Goal: Task Accomplishment & Management: Use online tool/utility

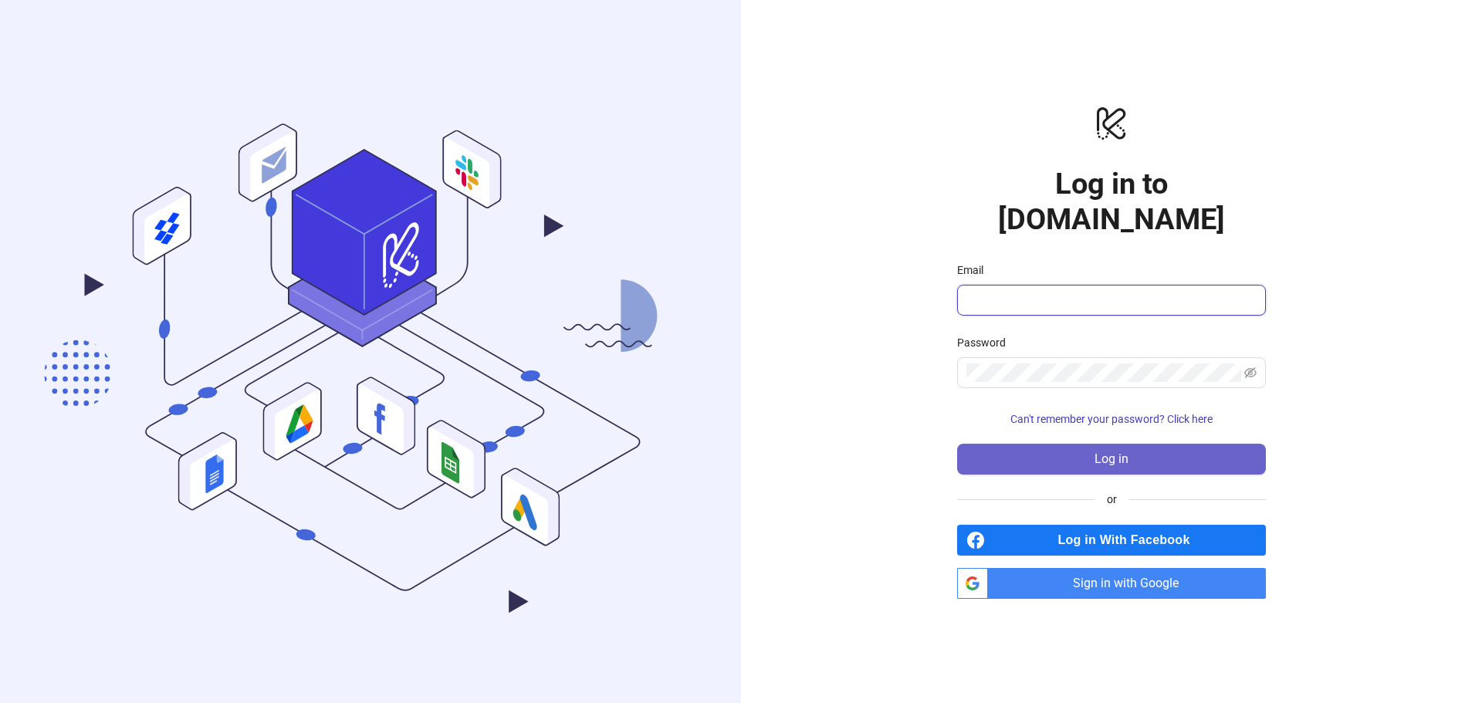
type input "**********"
drag, startPoint x: 1122, startPoint y: 444, endPoint x: 1075, endPoint y: 462, distance: 49.6
click at [1122, 452] on span "Log in" at bounding box center [1112, 459] width 34 height 14
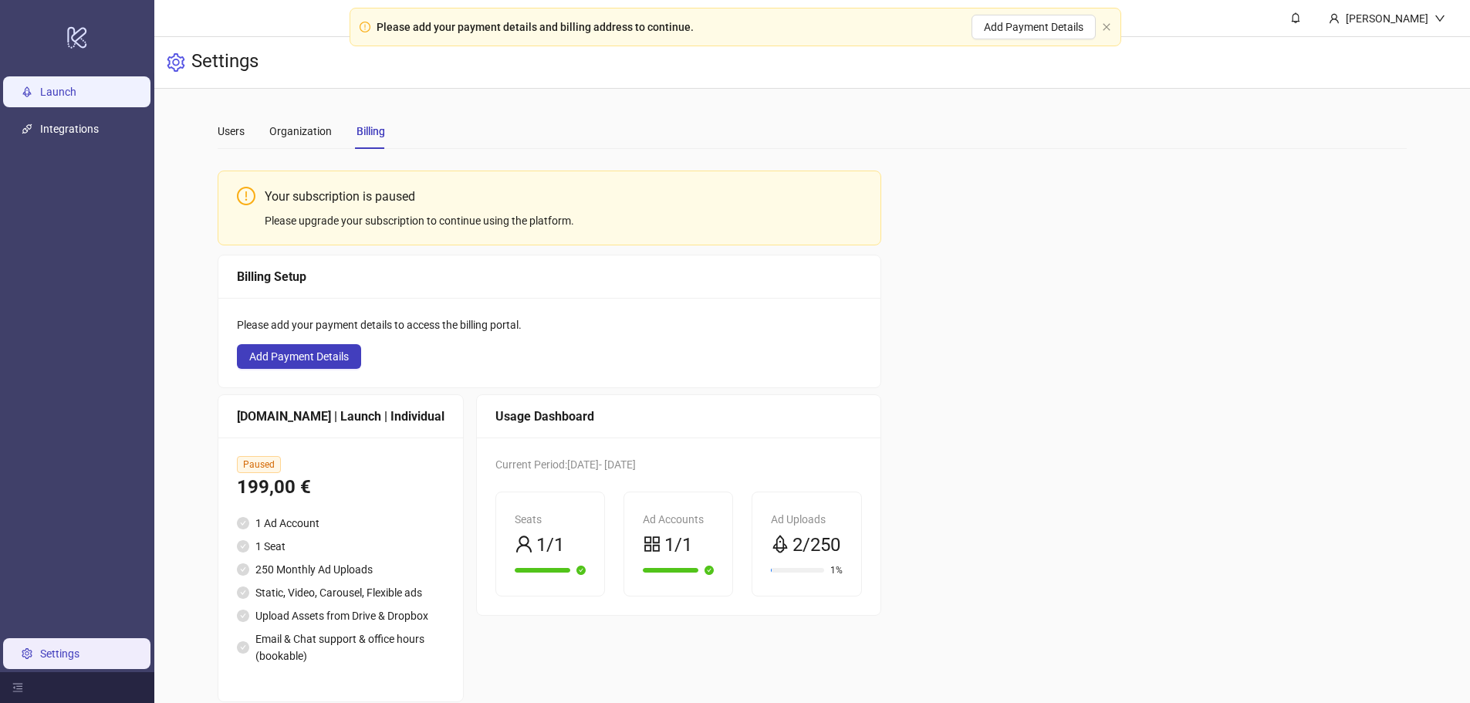
click at [52, 86] on link "Launch" at bounding box center [58, 92] width 36 height 12
click at [59, 129] on link "Integrations" at bounding box center [69, 129] width 59 height 12
click at [305, 354] on span "Add Payment Details" at bounding box center [299, 356] width 100 height 12
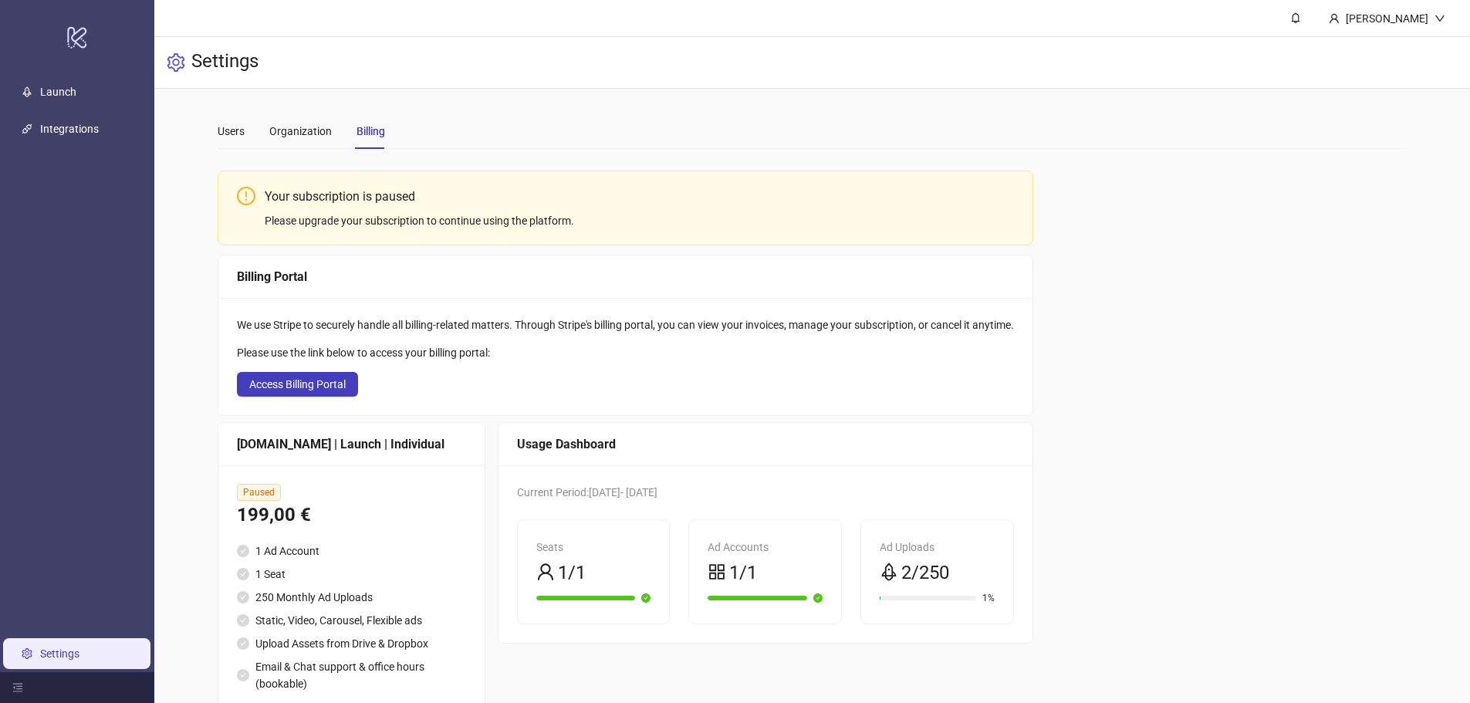
click at [369, 218] on div "Please upgrade your subscription to continue using the platform." at bounding box center [640, 220] width 750 height 17
click at [339, 188] on div "Your subscription is paused" at bounding box center [640, 196] width 750 height 19
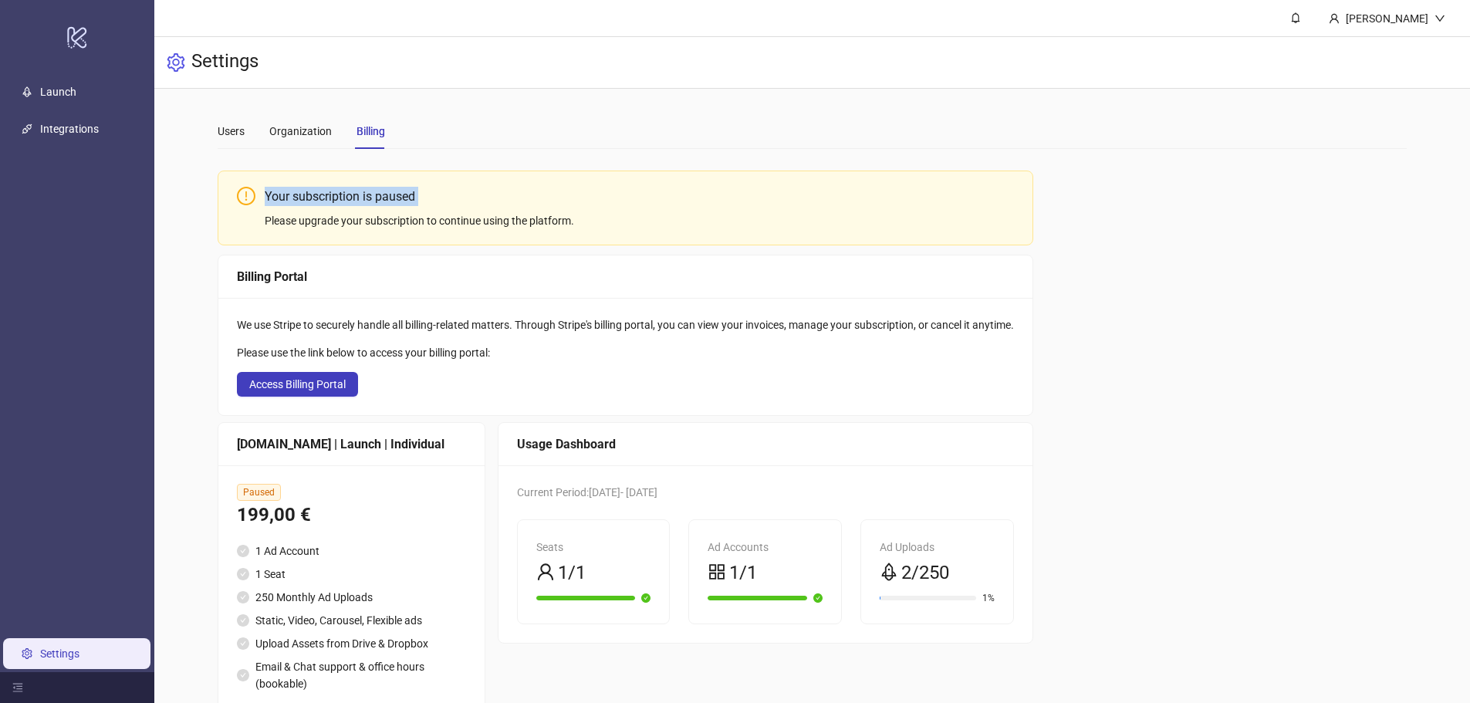
click at [339, 188] on div "Your subscription is paused" at bounding box center [640, 196] width 750 height 19
drag, startPoint x: 339, startPoint y: 188, endPoint x: 355, endPoint y: 226, distance: 41.2
click at [355, 226] on div "Your subscription is paused Please upgrade your subscription to continue using …" at bounding box center [640, 208] width 750 height 42
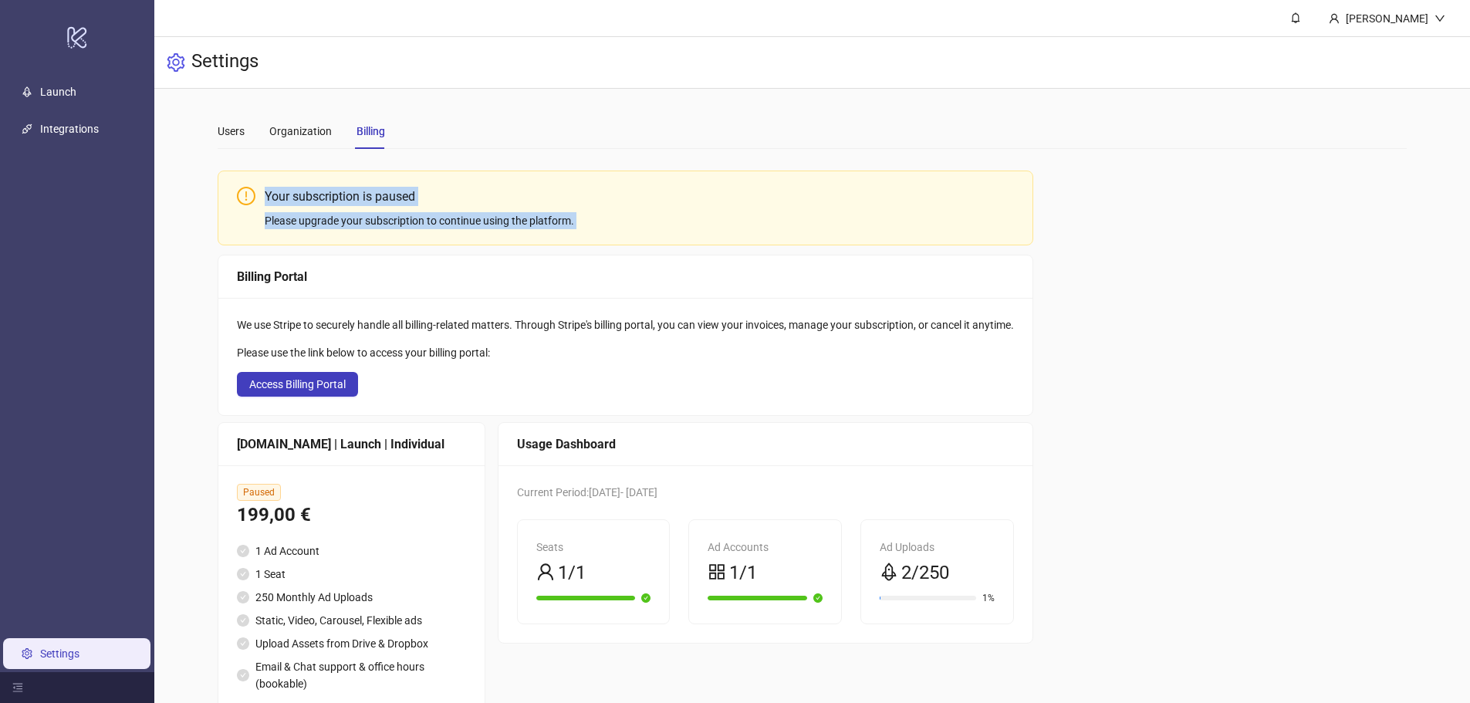
click at [353, 225] on div "Please upgrade your subscription to continue using the platform." at bounding box center [640, 220] width 750 height 17
click at [366, 221] on div "Please upgrade your subscription to continue using the platform." at bounding box center [640, 220] width 750 height 17
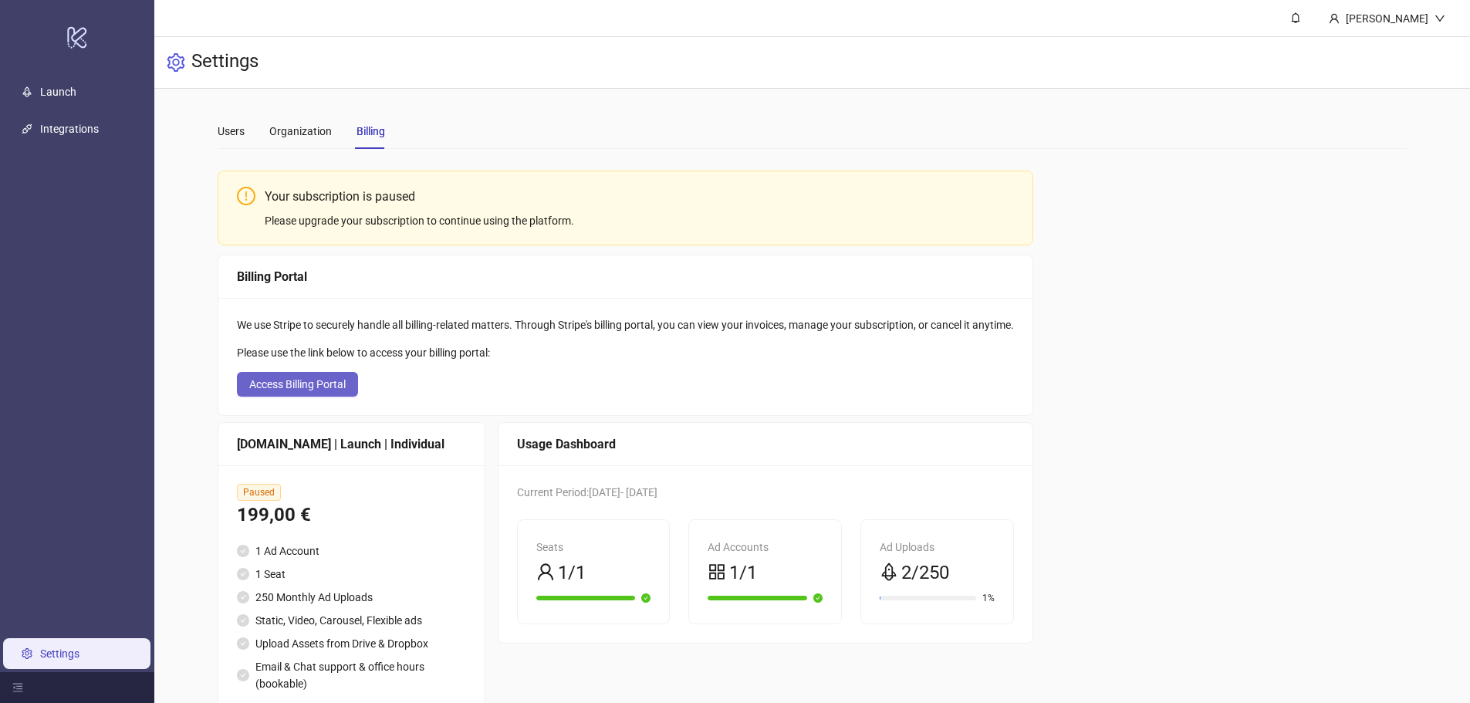
click at [293, 379] on span "Access Billing Portal" at bounding box center [297, 384] width 96 height 12
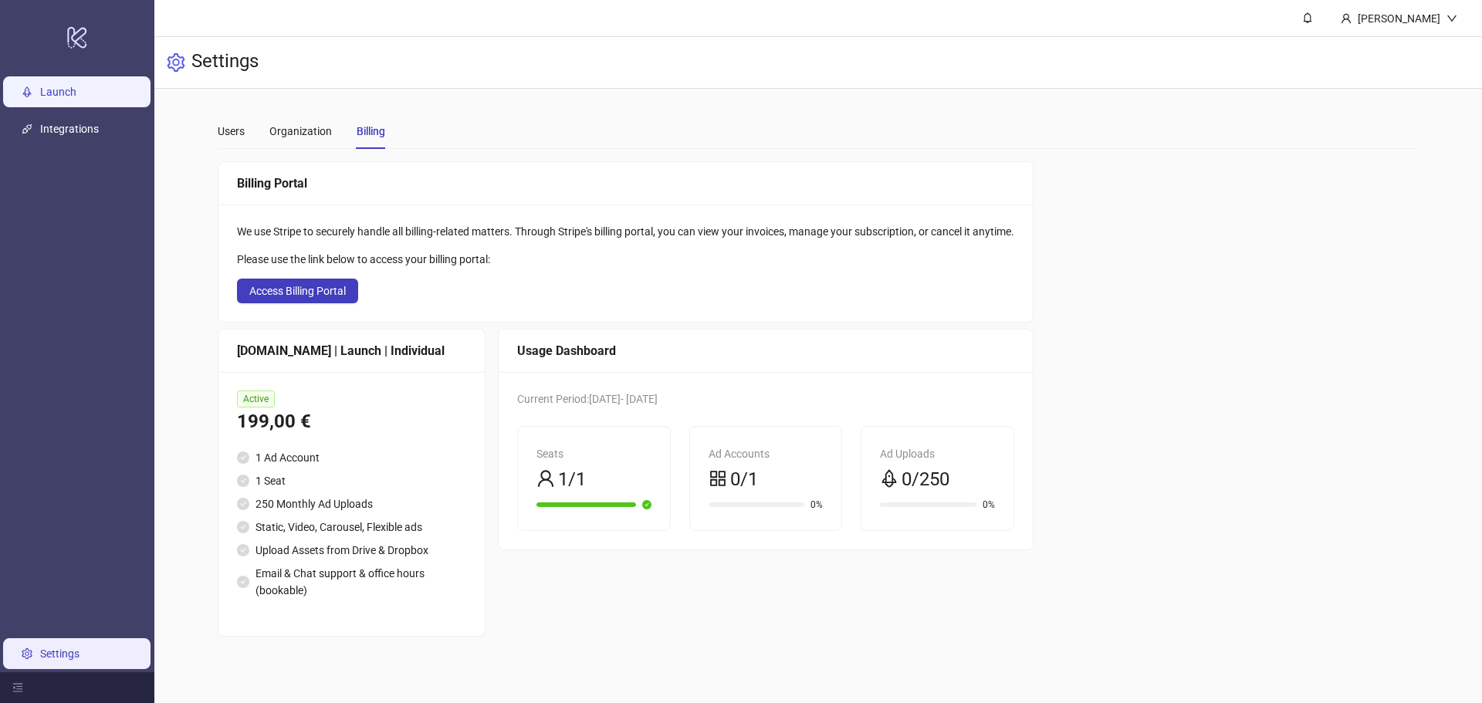
click at [44, 86] on link "Launch" at bounding box center [58, 92] width 36 height 12
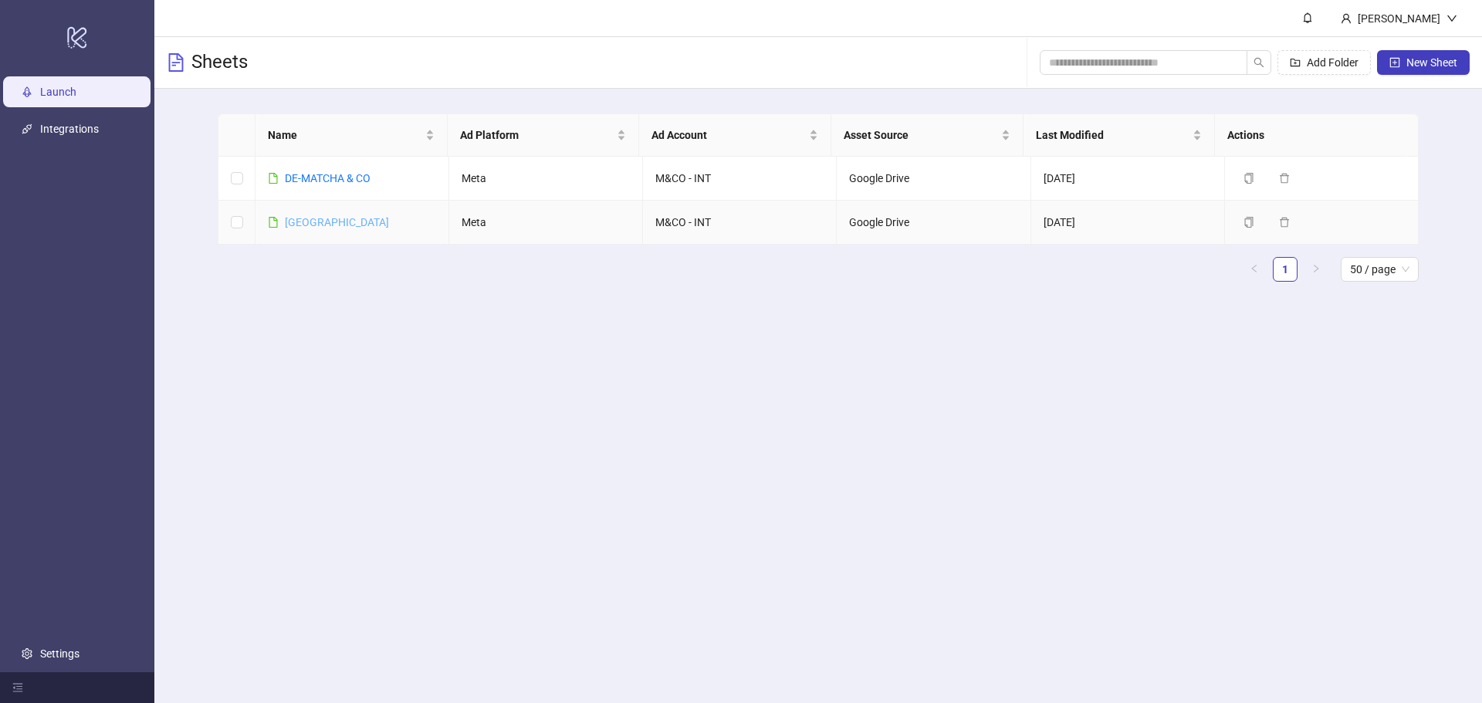
click at [296, 221] on link "Spain" at bounding box center [337, 222] width 104 height 12
click at [334, 173] on link "DE-MATCHA & CO" at bounding box center [328, 178] width 86 height 12
click at [299, 217] on link "Spain" at bounding box center [337, 222] width 104 height 12
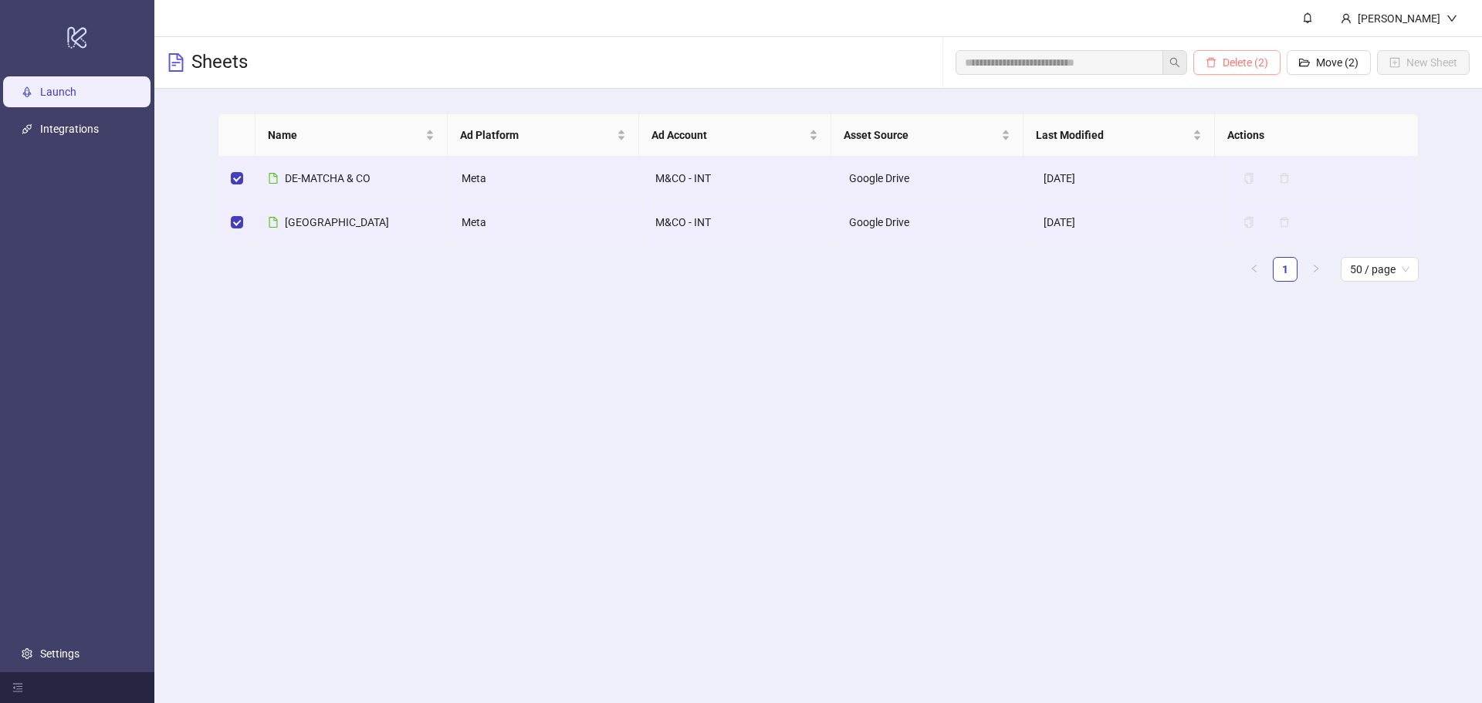
click at [1230, 56] on span "Delete (2)" at bounding box center [1246, 62] width 46 height 12
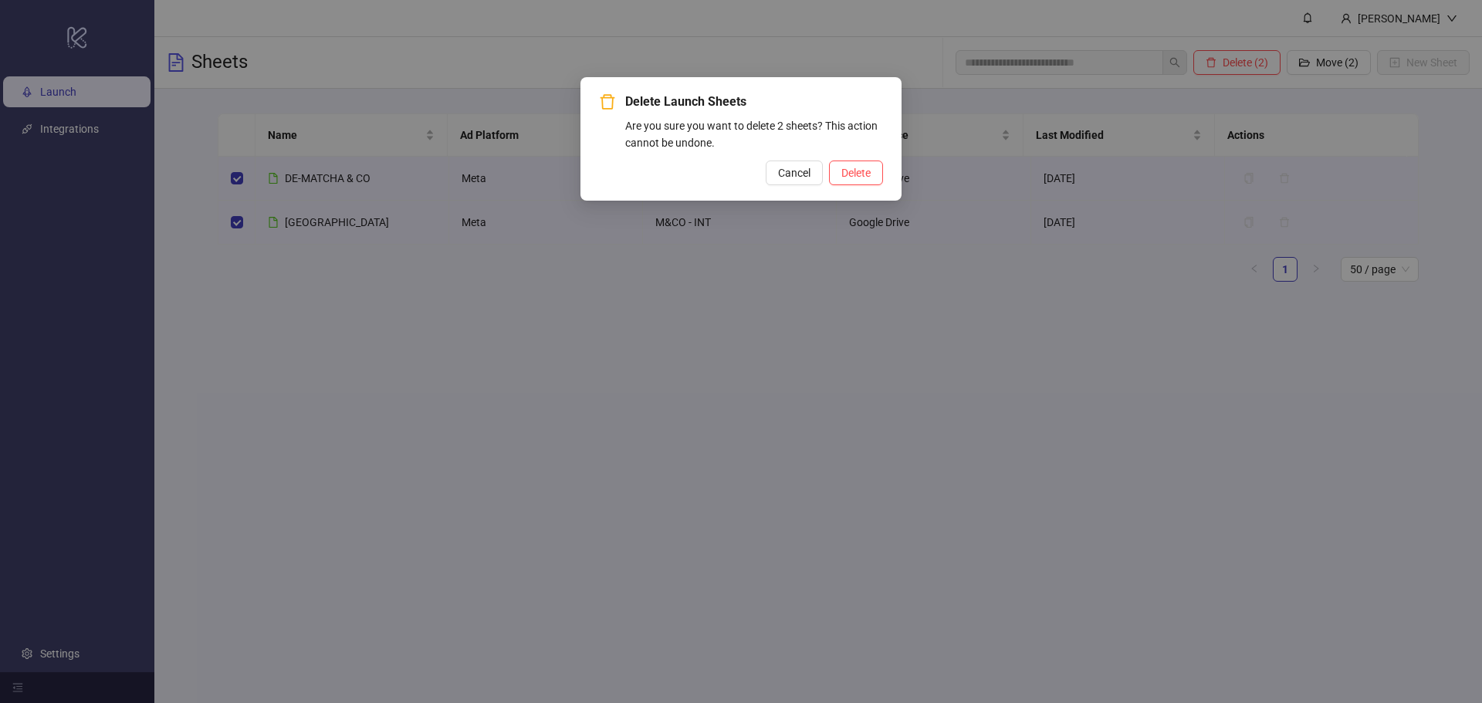
drag, startPoint x: 853, startPoint y: 167, endPoint x: 612, endPoint y: 542, distance: 445.8
click at [851, 168] on span "Delete" at bounding box center [855, 173] width 29 height 12
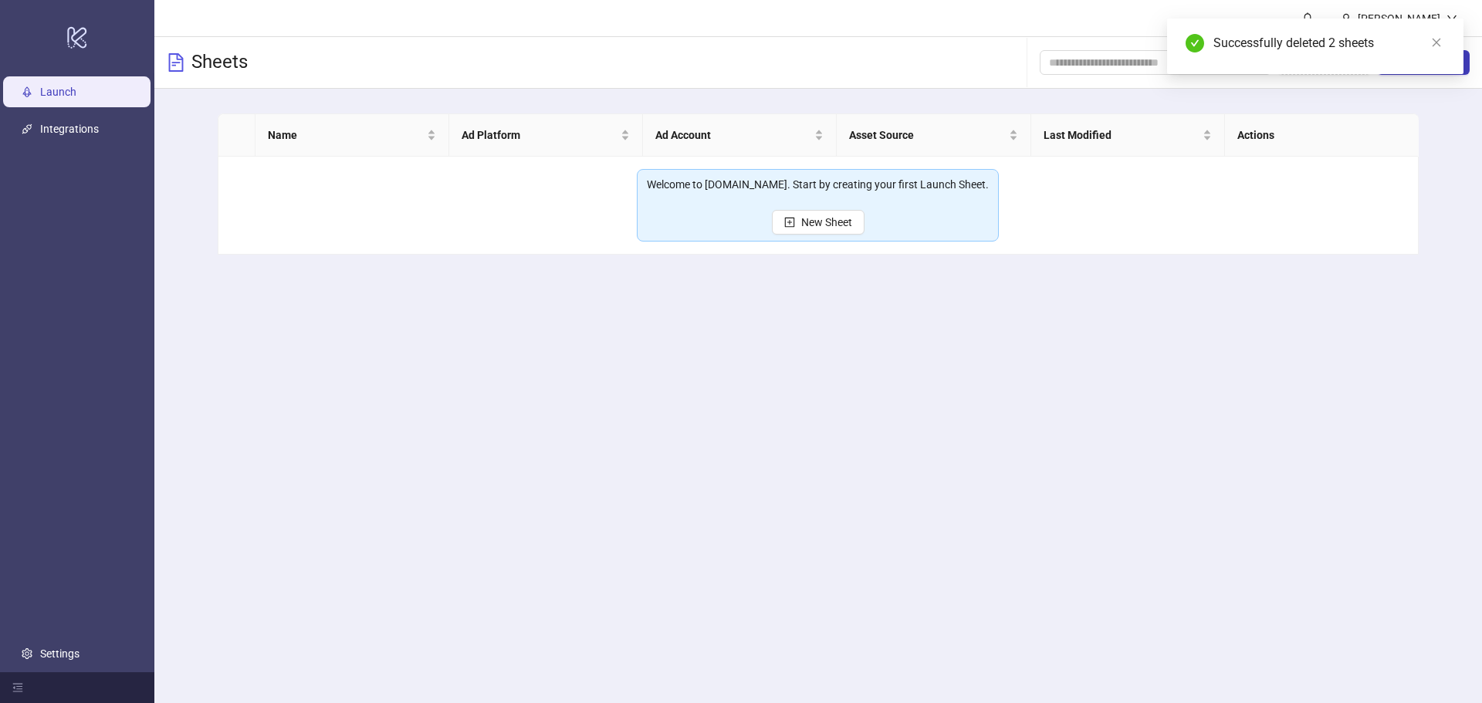
drag, startPoint x: 504, startPoint y: 292, endPoint x: 767, endPoint y: 161, distance: 293.8
click at [506, 289] on main "Victor Sheets Add Folder New Sheet Name Ad Platform Ad Account Asset Source Las…" at bounding box center [818, 351] width 1328 height 703
click at [821, 218] on span "New Sheet" at bounding box center [826, 222] width 51 height 12
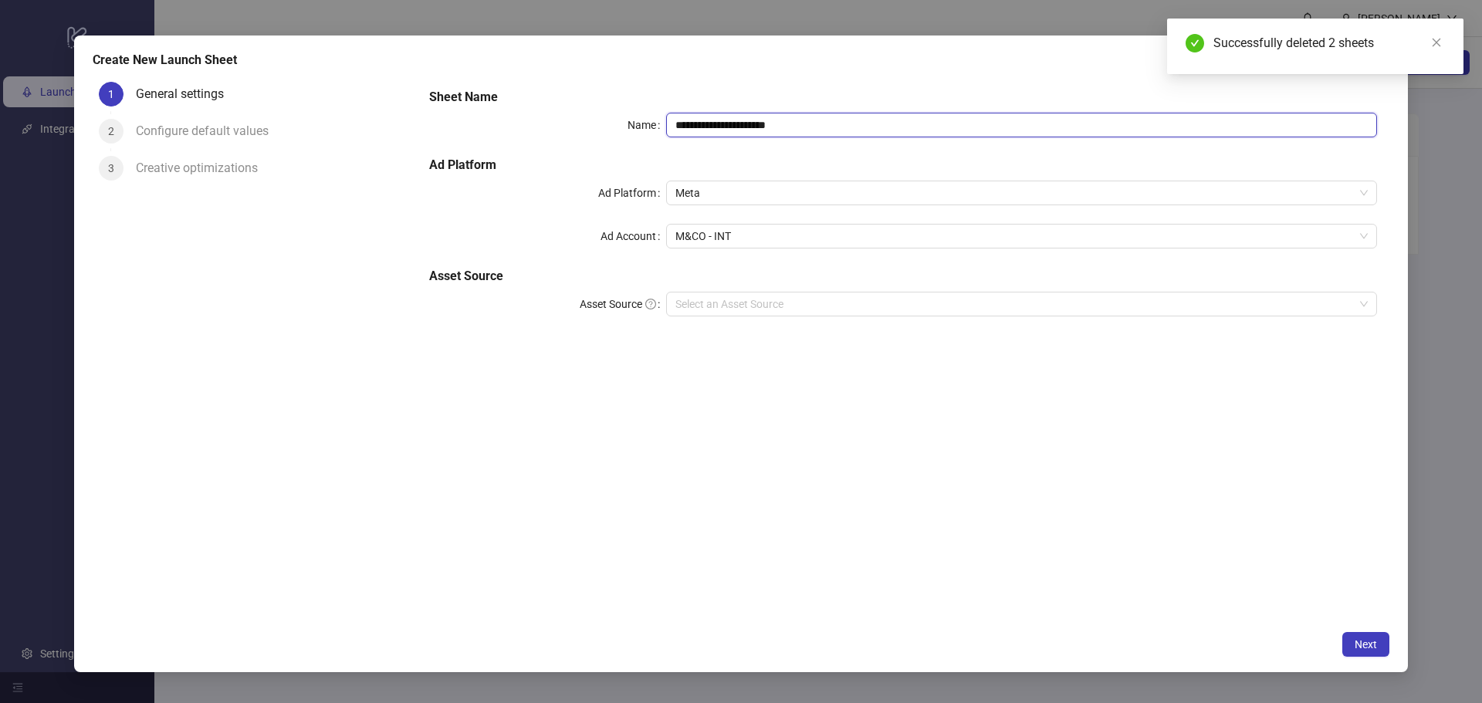
click at [796, 113] on input "**********" at bounding box center [1021, 125] width 711 height 25
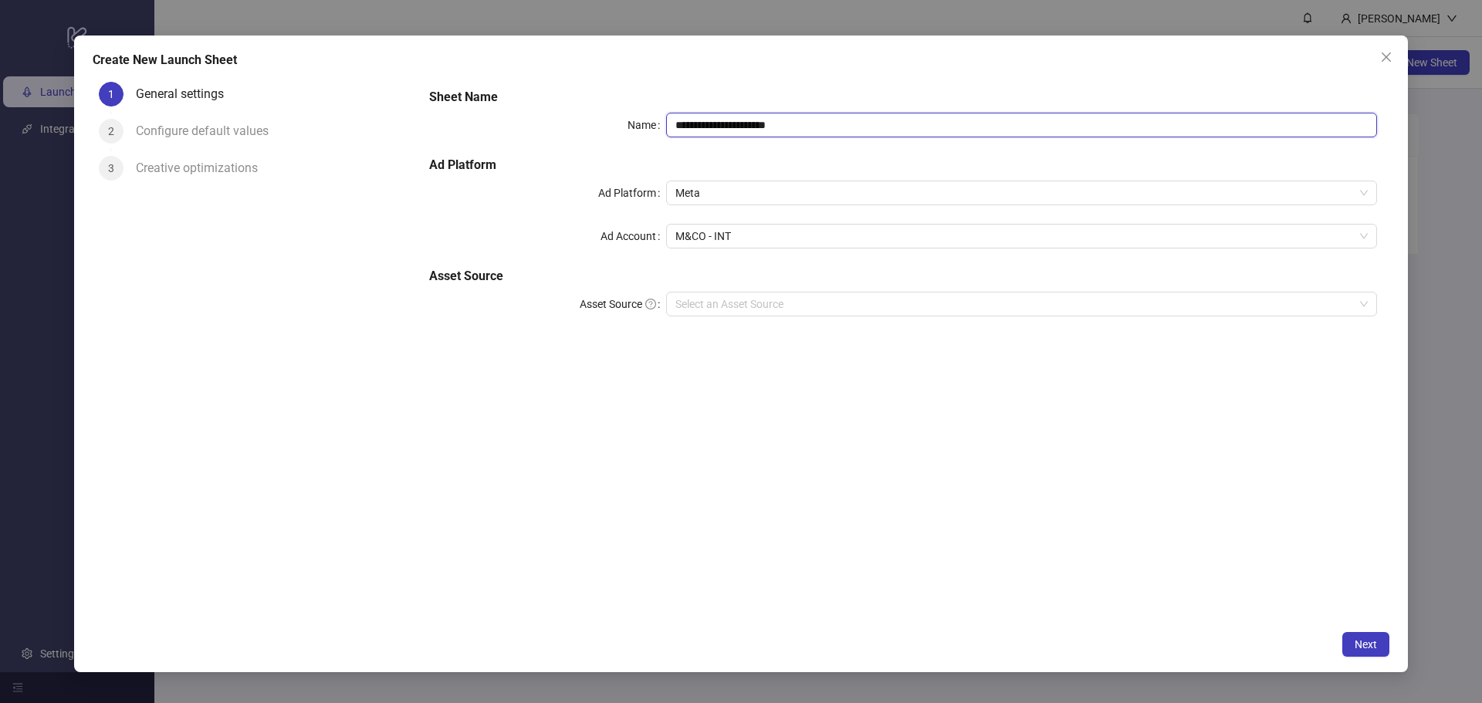
click at [729, 129] on input "**********" at bounding box center [1021, 125] width 711 height 25
click at [729, 130] on input "**********" at bounding box center [1021, 125] width 711 height 25
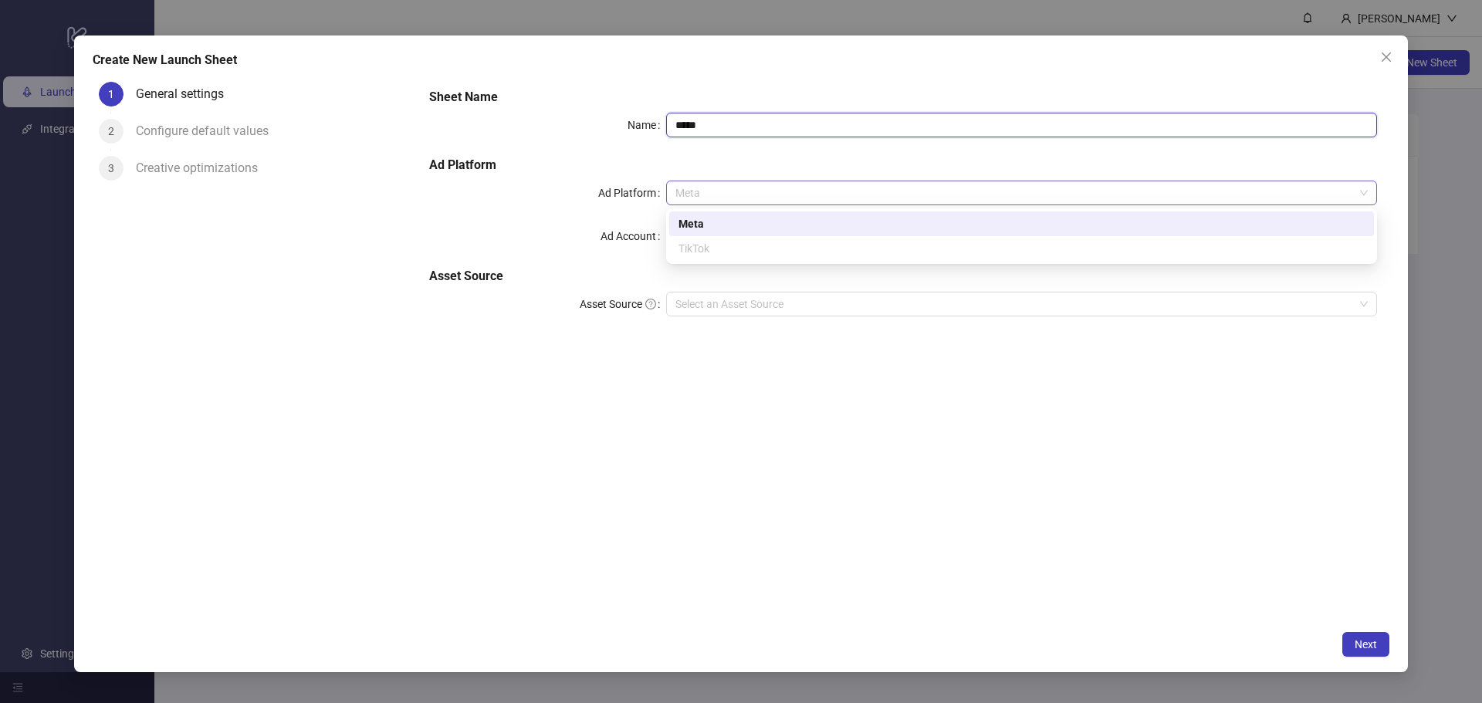
click at [756, 189] on span "Meta" at bounding box center [1021, 192] width 692 height 23
type input "*****"
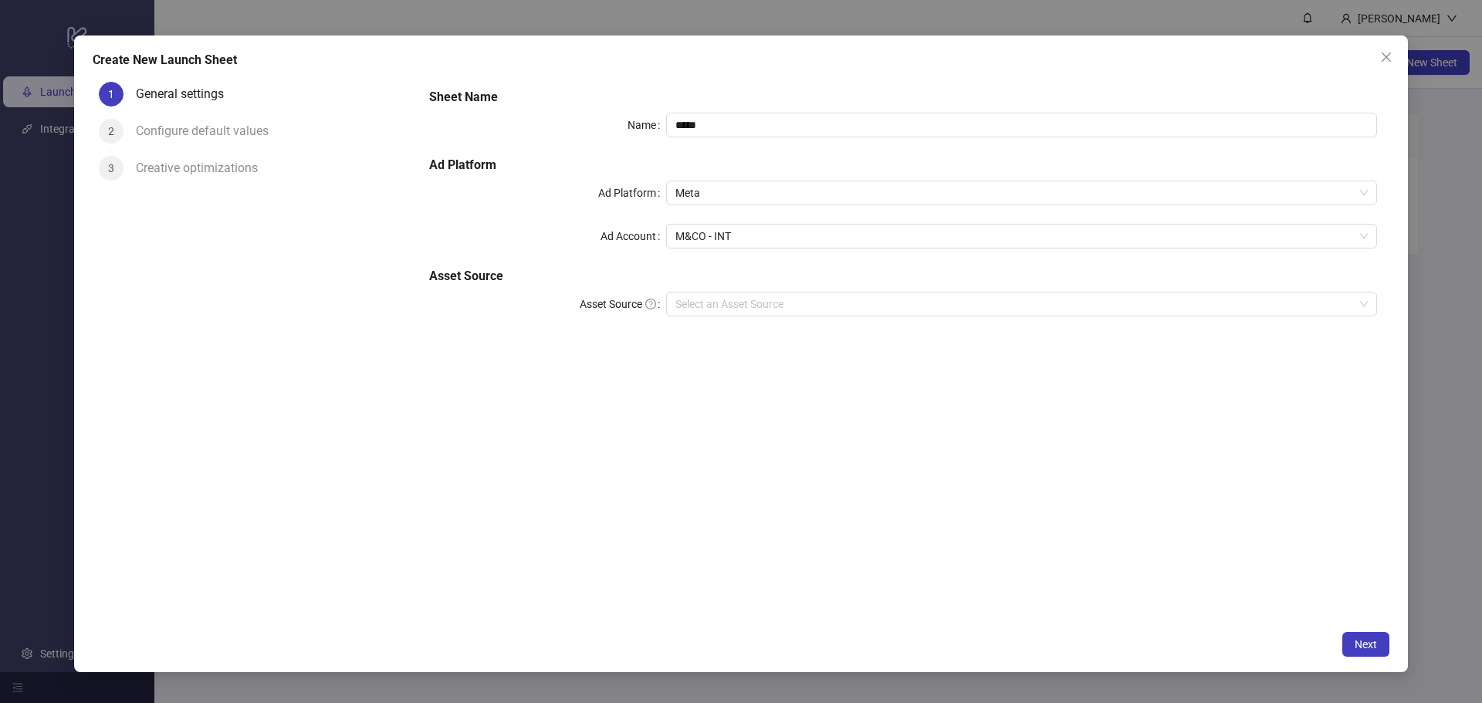
click at [488, 272] on h5 "Asset Source" at bounding box center [903, 276] width 948 height 19
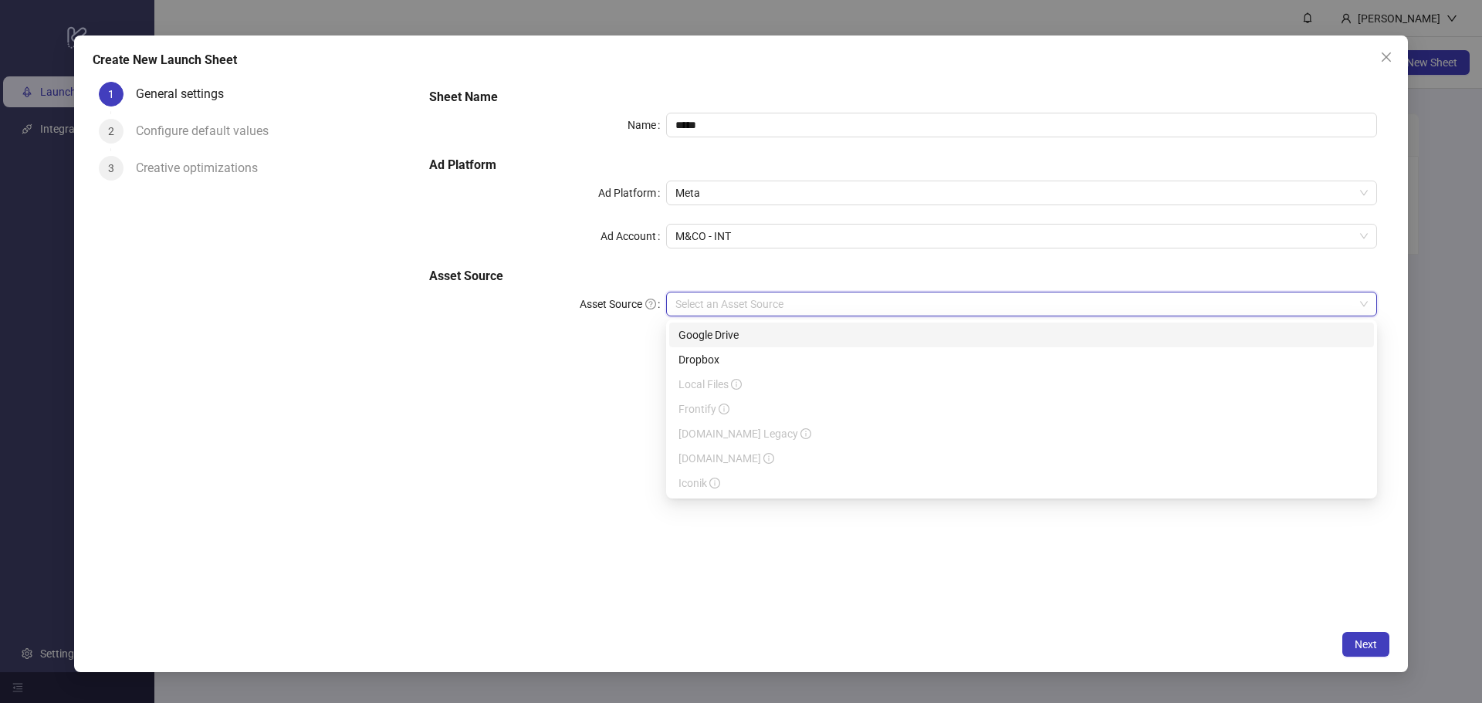
click at [723, 305] on input "Asset Source" at bounding box center [1014, 304] width 678 height 23
click at [714, 334] on div "Google Drive" at bounding box center [1021, 335] width 686 height 17
click at [766, 347] on input "Main Folder" at bounding box center [1014, 347] width 678 height 23
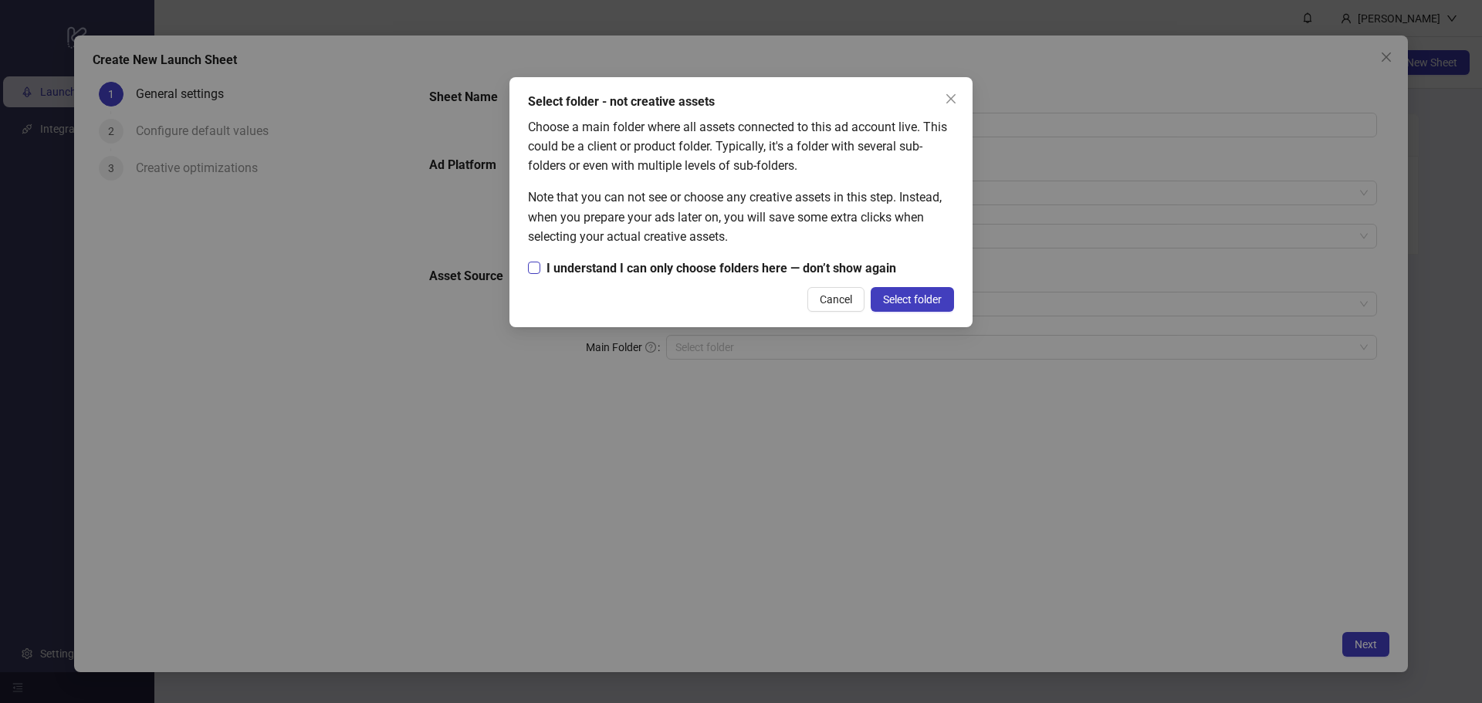
click at [618, 262] on span "I understand I can only choose folders here — don’t show again" at bounding box center [721, 268] width 362 height 19
drag, startPoint x: 914, startPoint y: 296, endPoint x: 639, endPoint y: 452, distance: 315.6
click at [903, 302] on span "Select folder" at bounding box center [912, 299] width 59 height 12
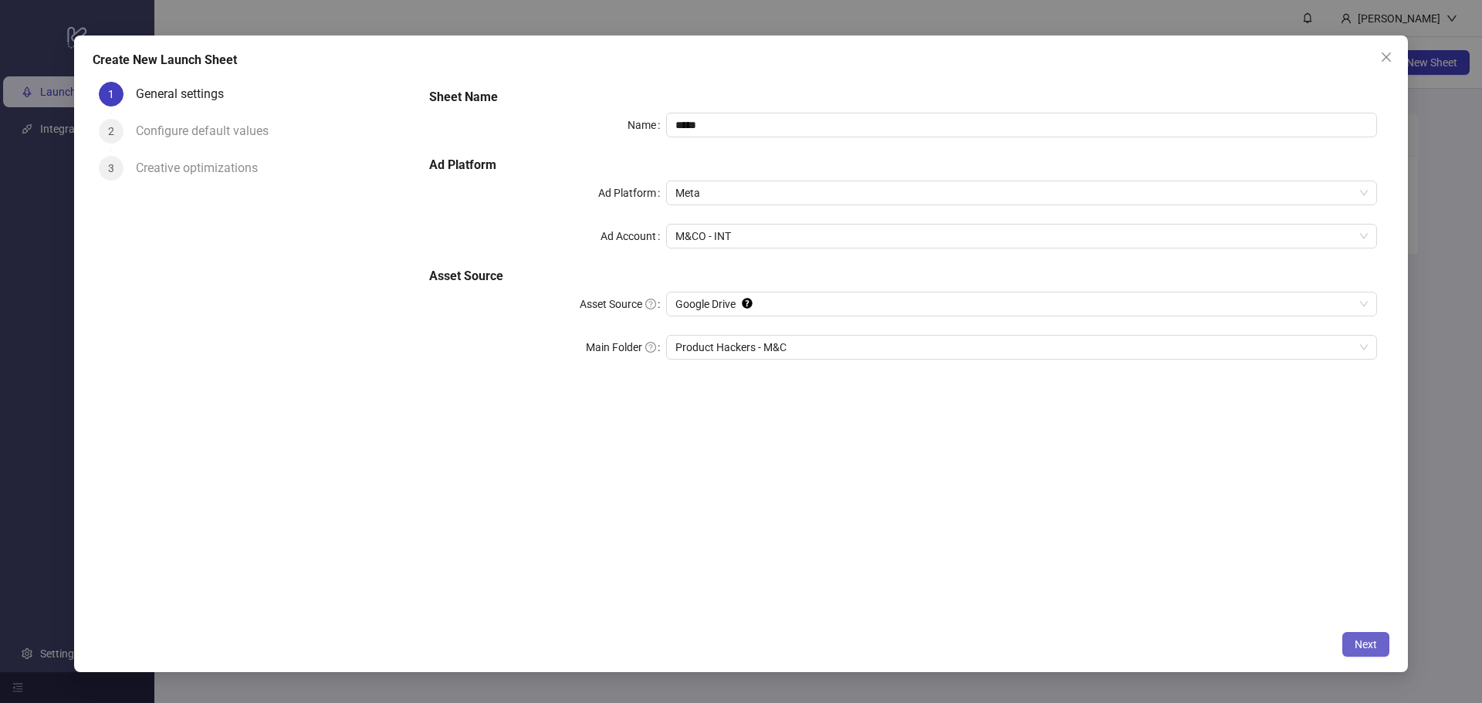
click at [1372, 638] on span "Next" at bounding box center [1366, 644] width 22 height 12
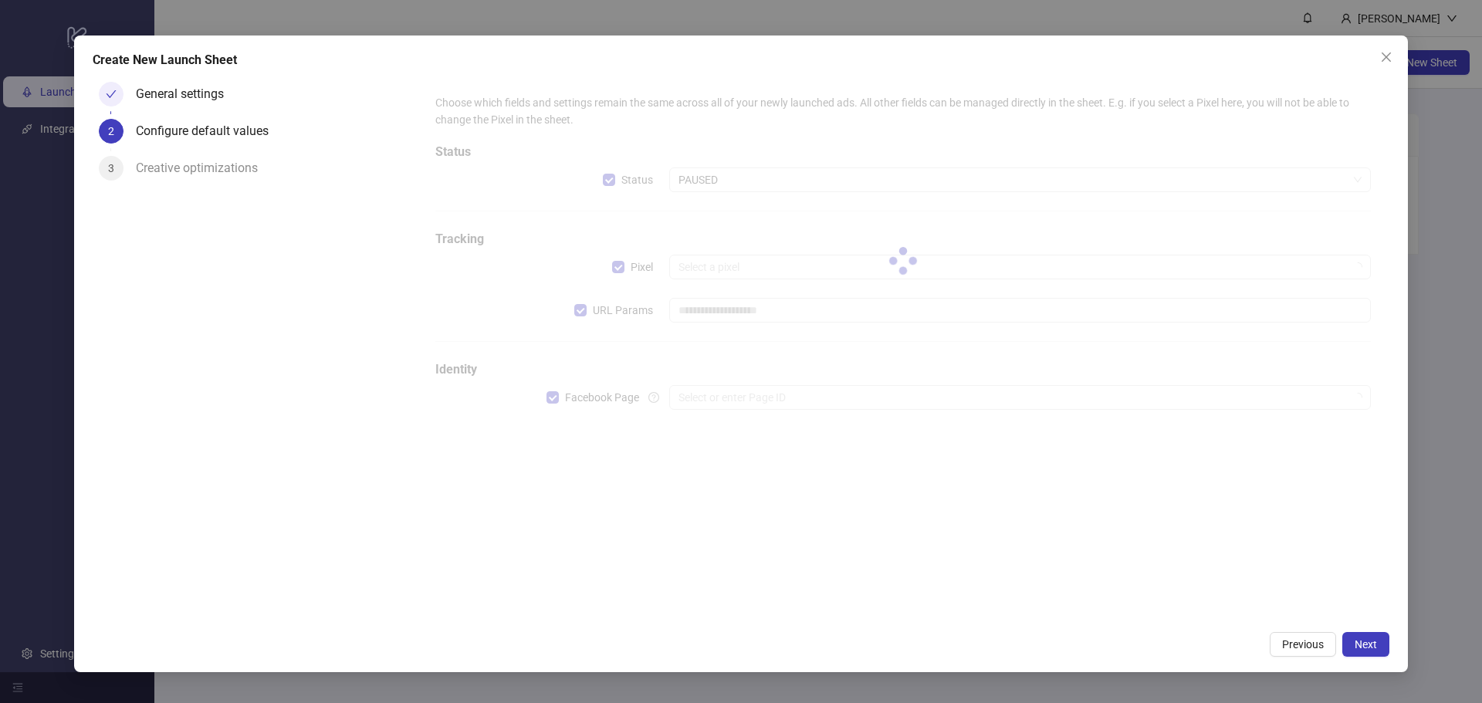
type input "**********"
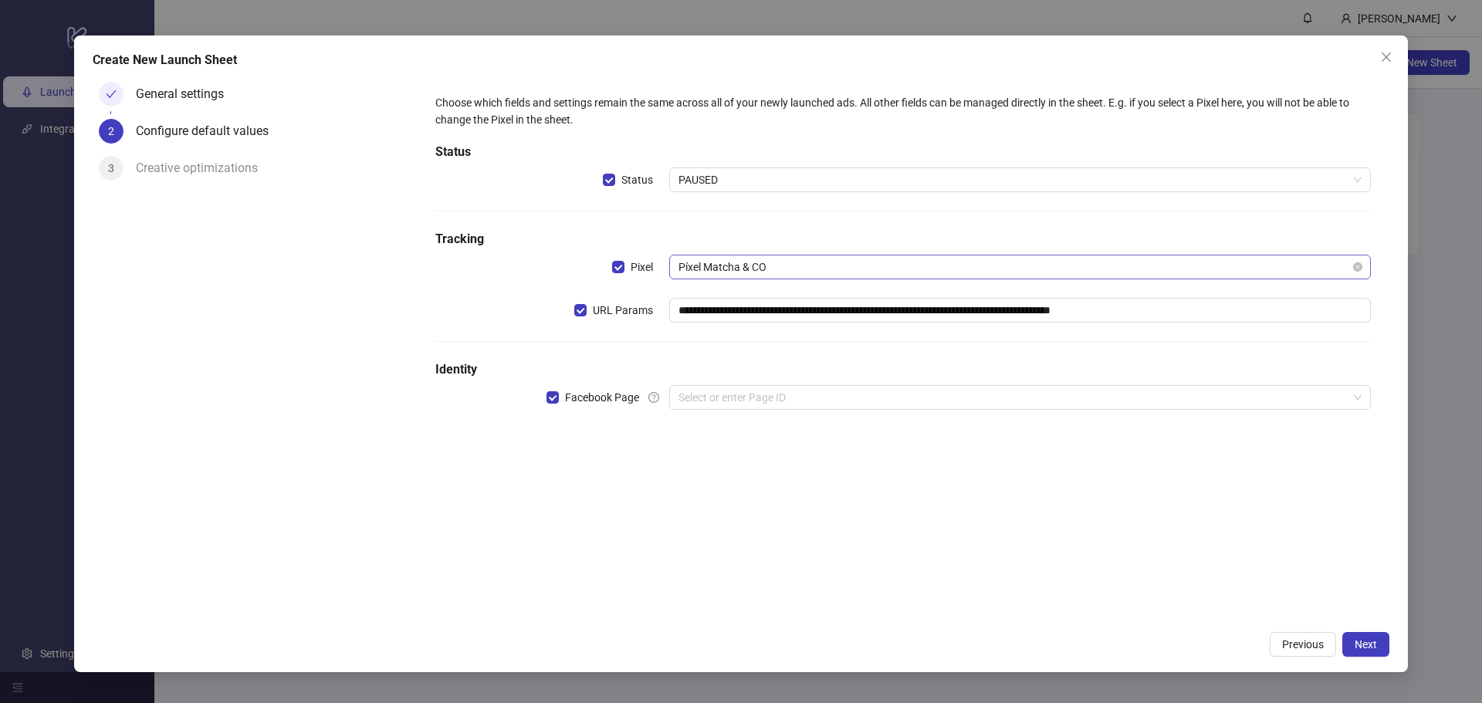
click at [733, 269] on span "Píxel Matcha & CO" at bounding box center [1019, 266] width 683 height 23
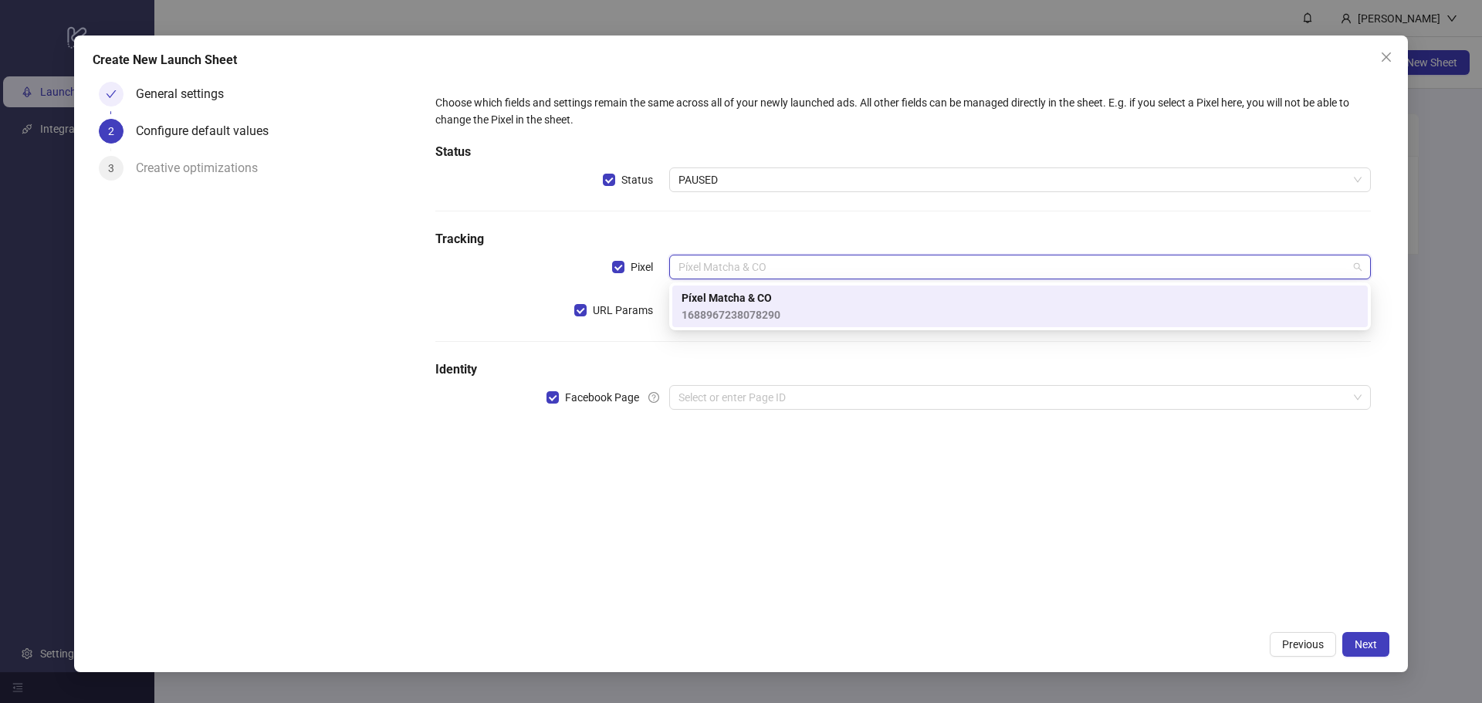
click at [804, 310] on div "Píxel Matcha & CO 1688967238078290" at bounding box center [1020, 306] width 677 height 34
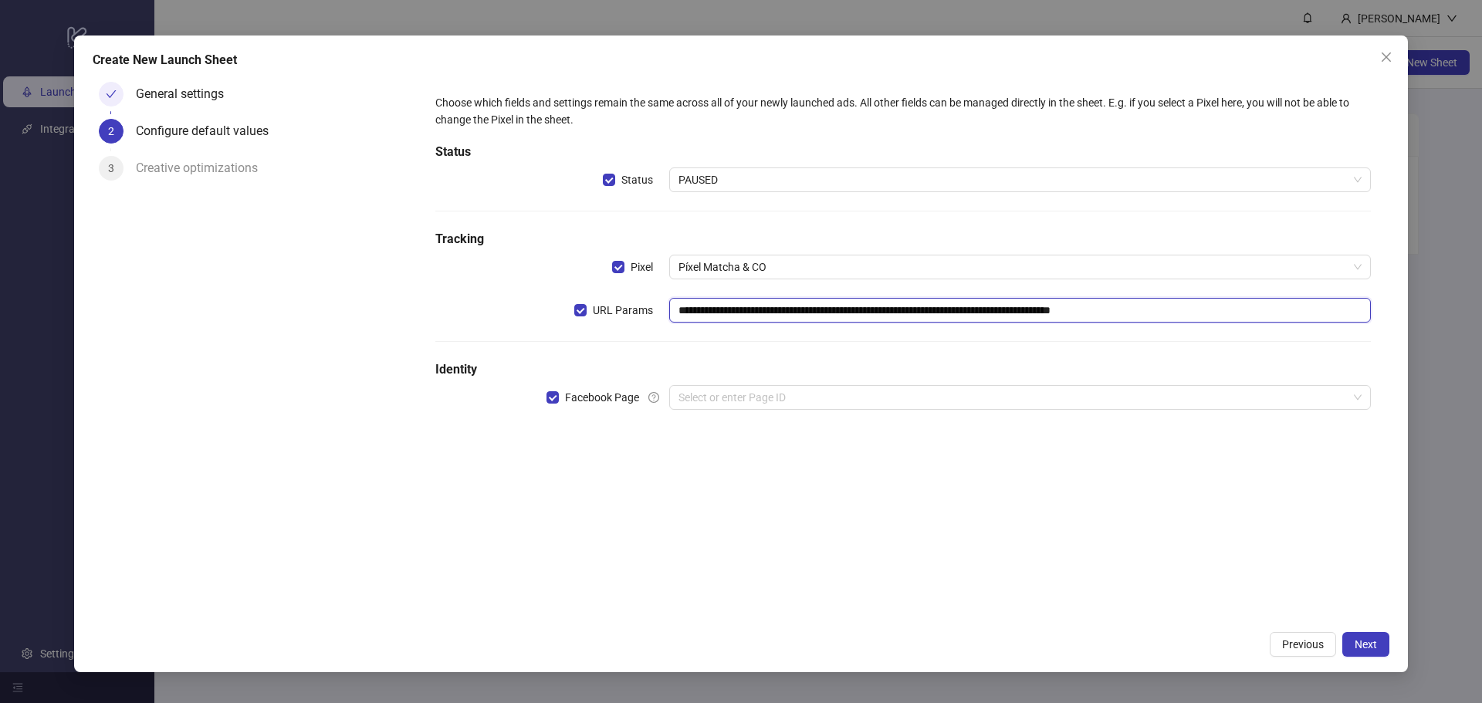
click at [681, 309] on input "**********" at bounding box center [1020, 310] width 702 height 25
drag, startPoint x: 681, startPoint y: 309, endPoint x: 719, endPoint y: 312, distance: 38.7
click at [719, 312] on input "**********" at bounding box center [1020, 310] width 702 height 25
click at [1262, 310] on input "**********" at bounding box center [1020, 310] width 702 height 25
click at [1144, 347] on div "**********" at bounding box center [903, 261] width 948 height 347
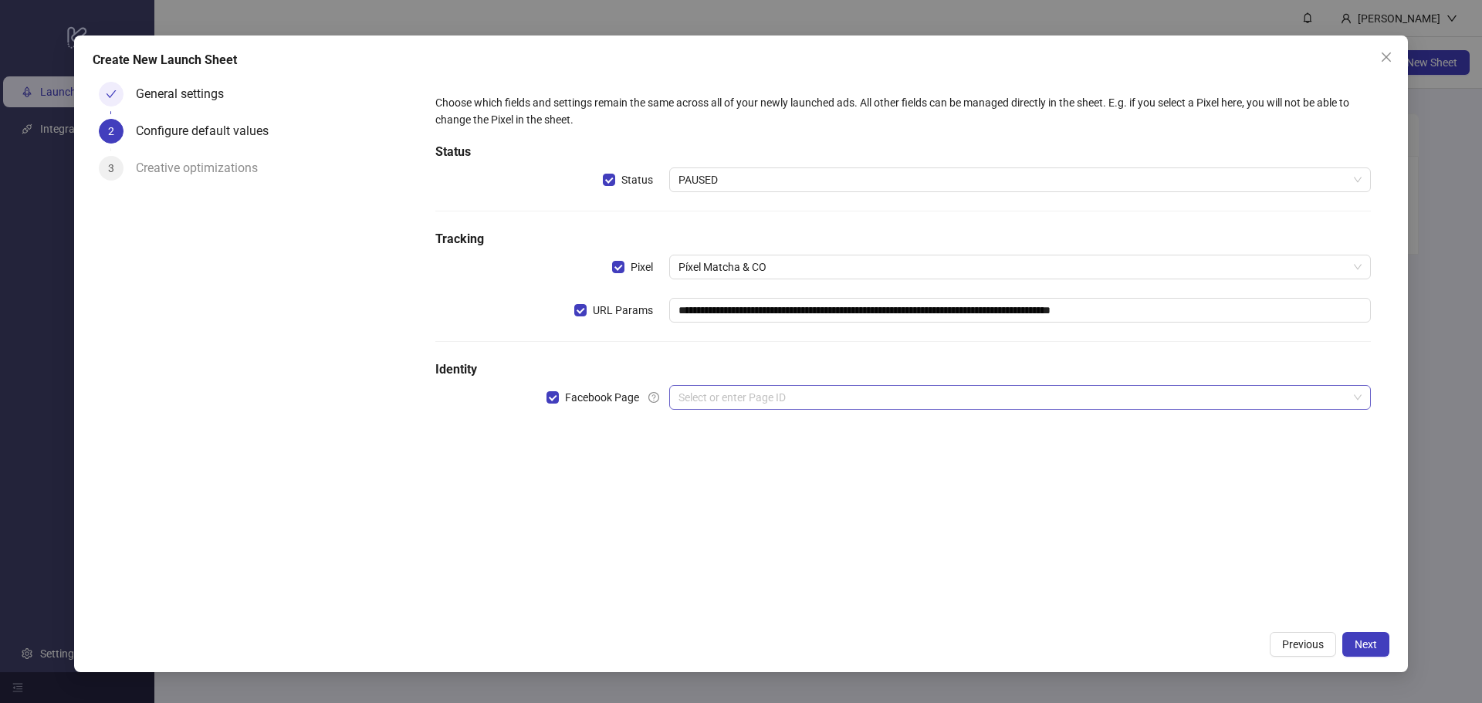
click at [770, 398] on input "search" at bounding box center [1012, 397] width 669 height 23
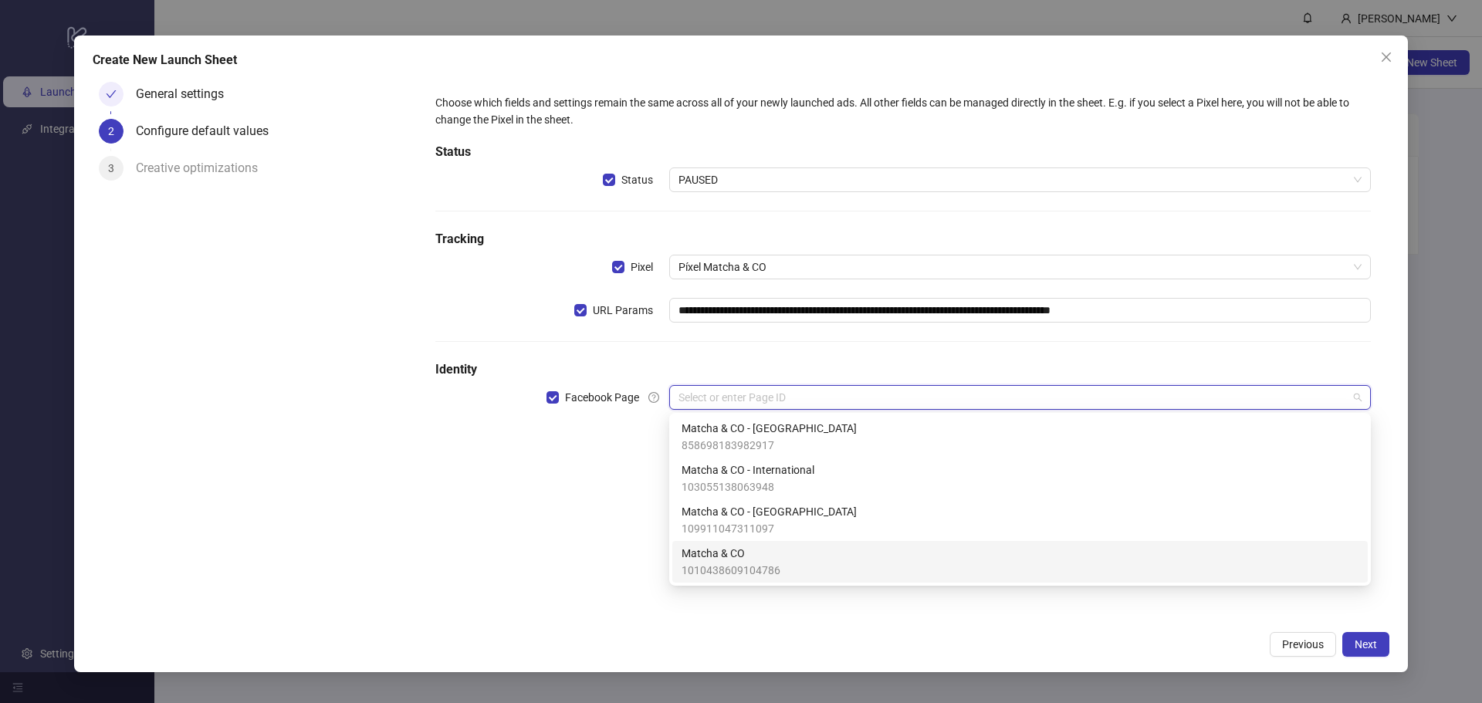
drag, startPoint x: 775, startPoint y: 555, endPoint x: 689, endPoint y: 574, distance: 87.8
click at [776, 555] on span "Matcha & CO" at bounding box center [731, 553] width 99 height 17
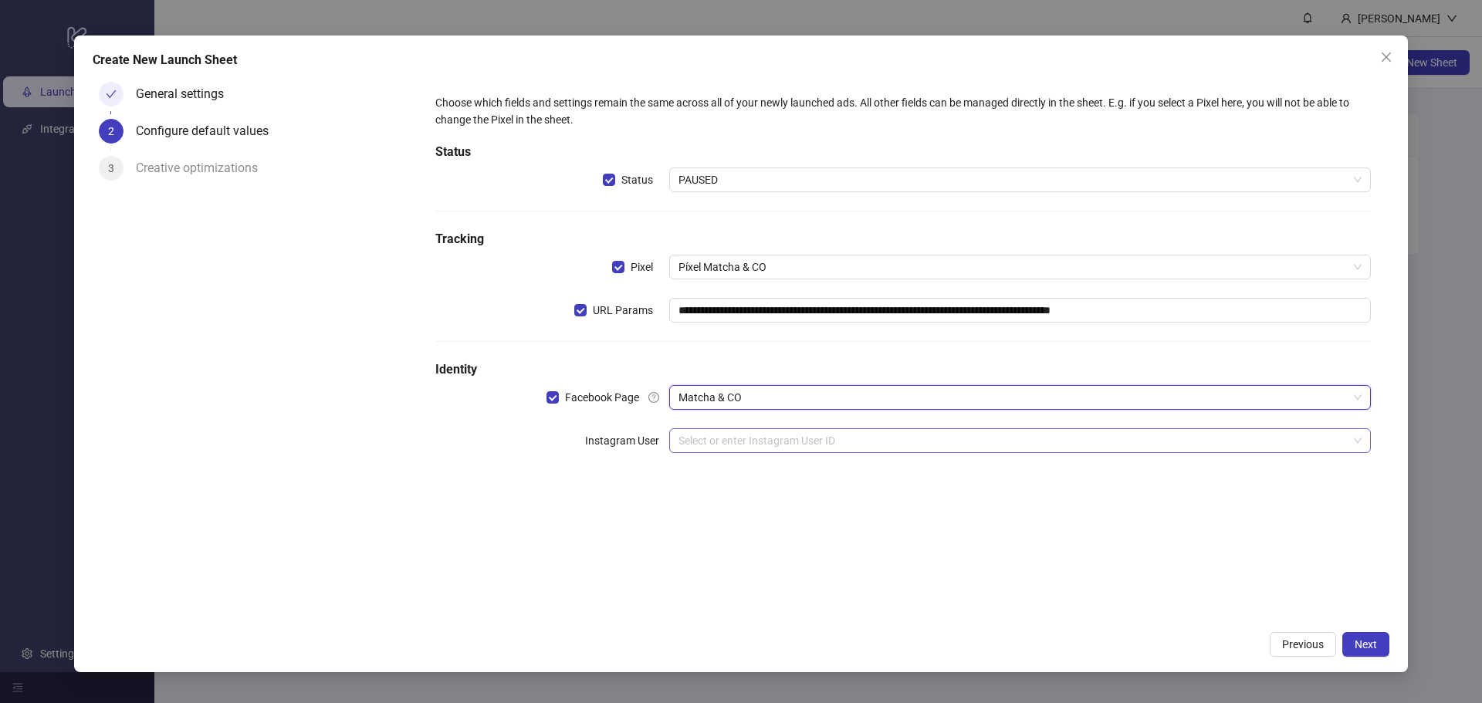
click at [735, 441] on input "search" at bounding box center [1012, 440] width 669 height 23
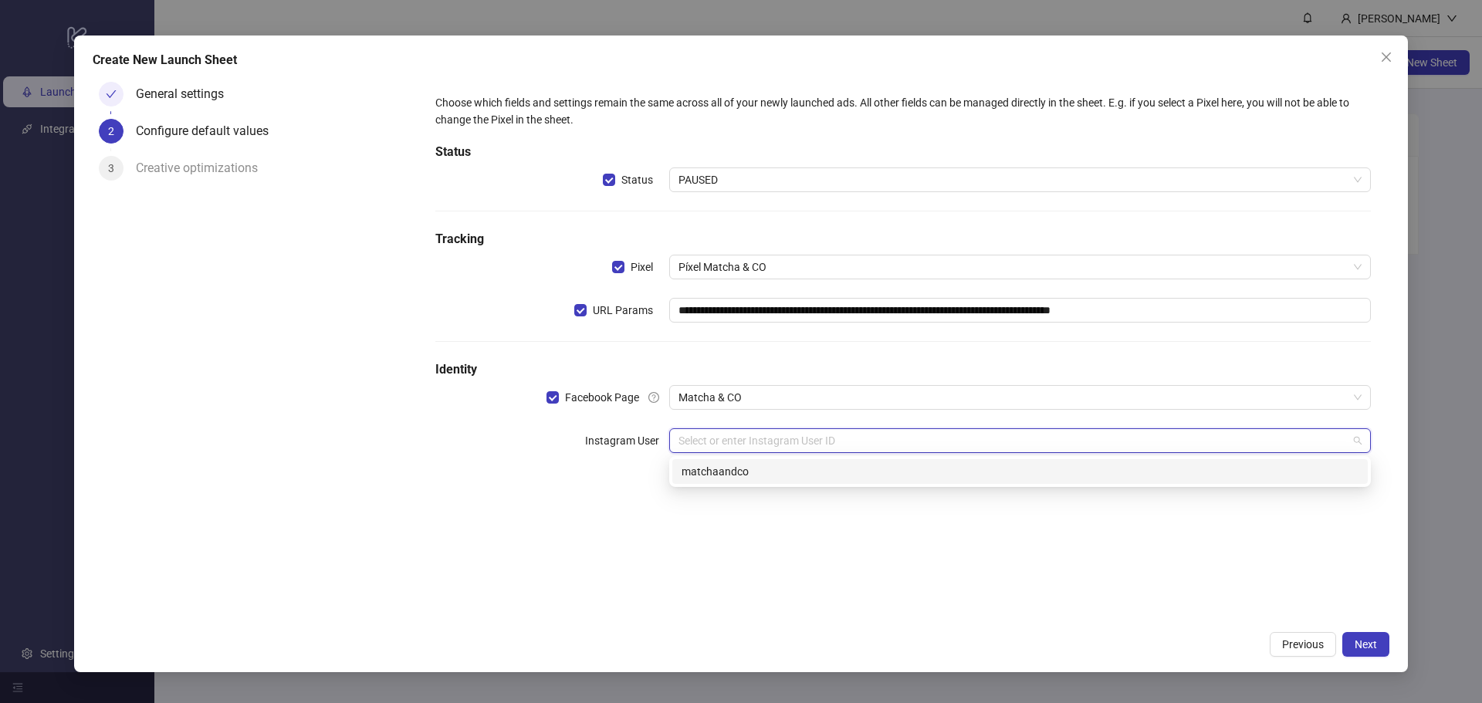
click at [741, 468] on div "matchaandco" at bounding box center [1020, 471] width 677 height 17
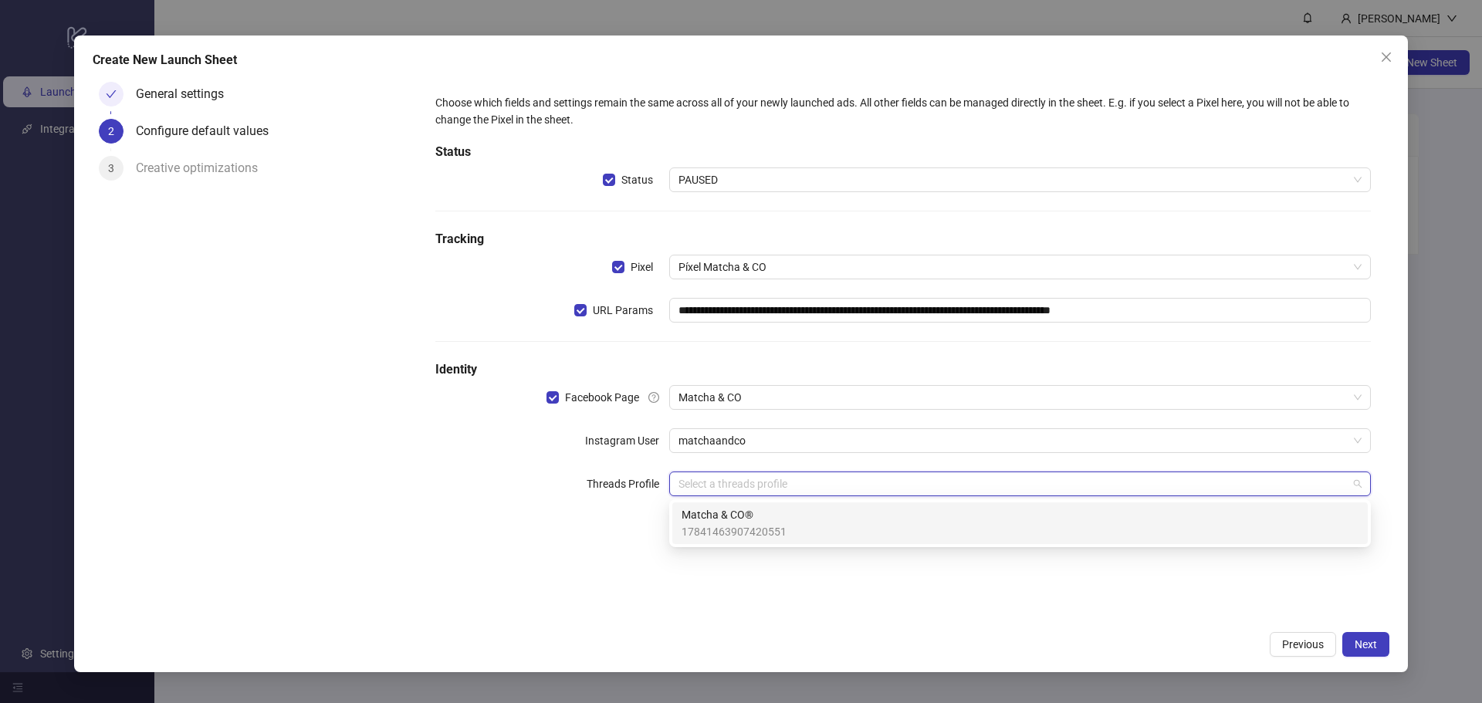
click at [717, 478] on input "search" at bounding box center [1012, 483] width 669 height 23
click at [716, 530] on span "17841463907420551" at bounding box center [734, 531] width 105 height 17
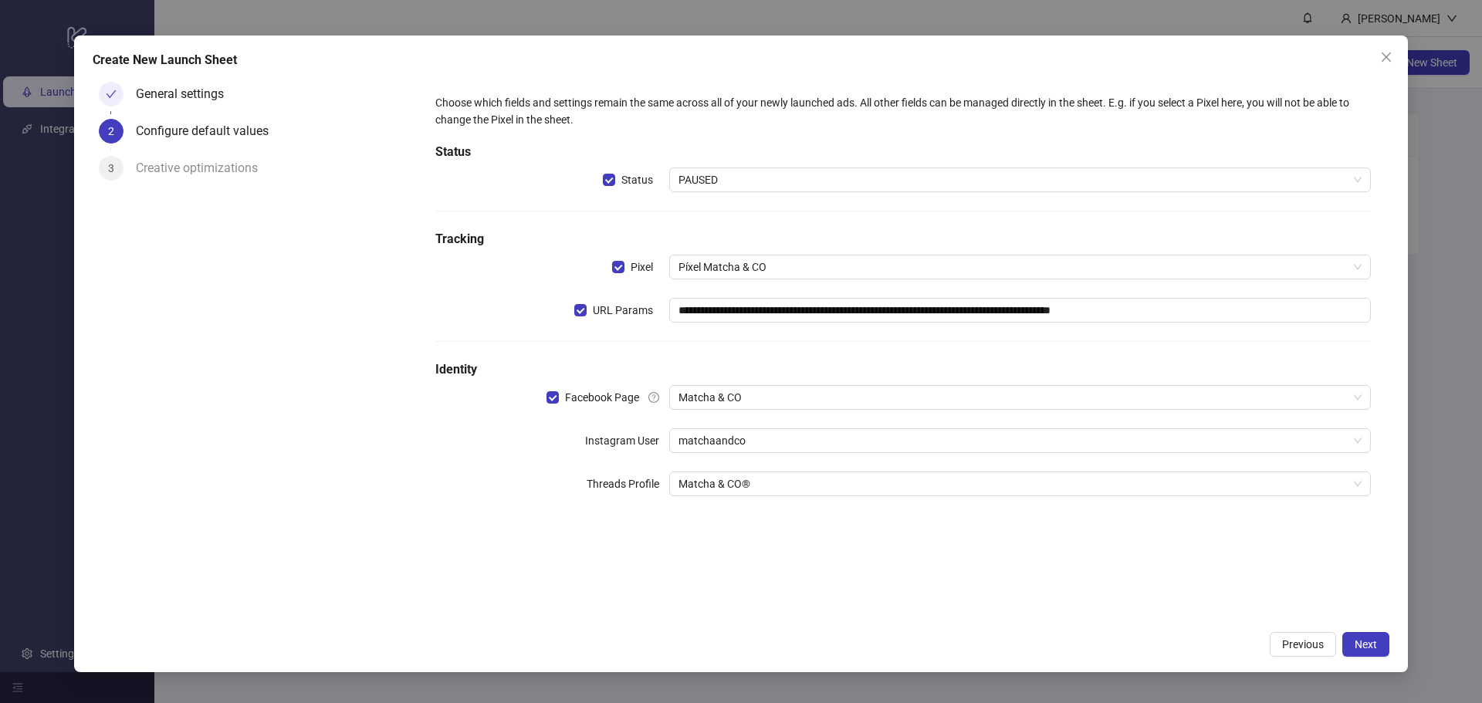
drag, startPoint x: 1364, startPoint y: 641, endPoint x: 1282, endPoint y: 665, distance: 85.0
click at [1363, 641] on span "Next" at bounding box center [1366, 644] width 22 height 12
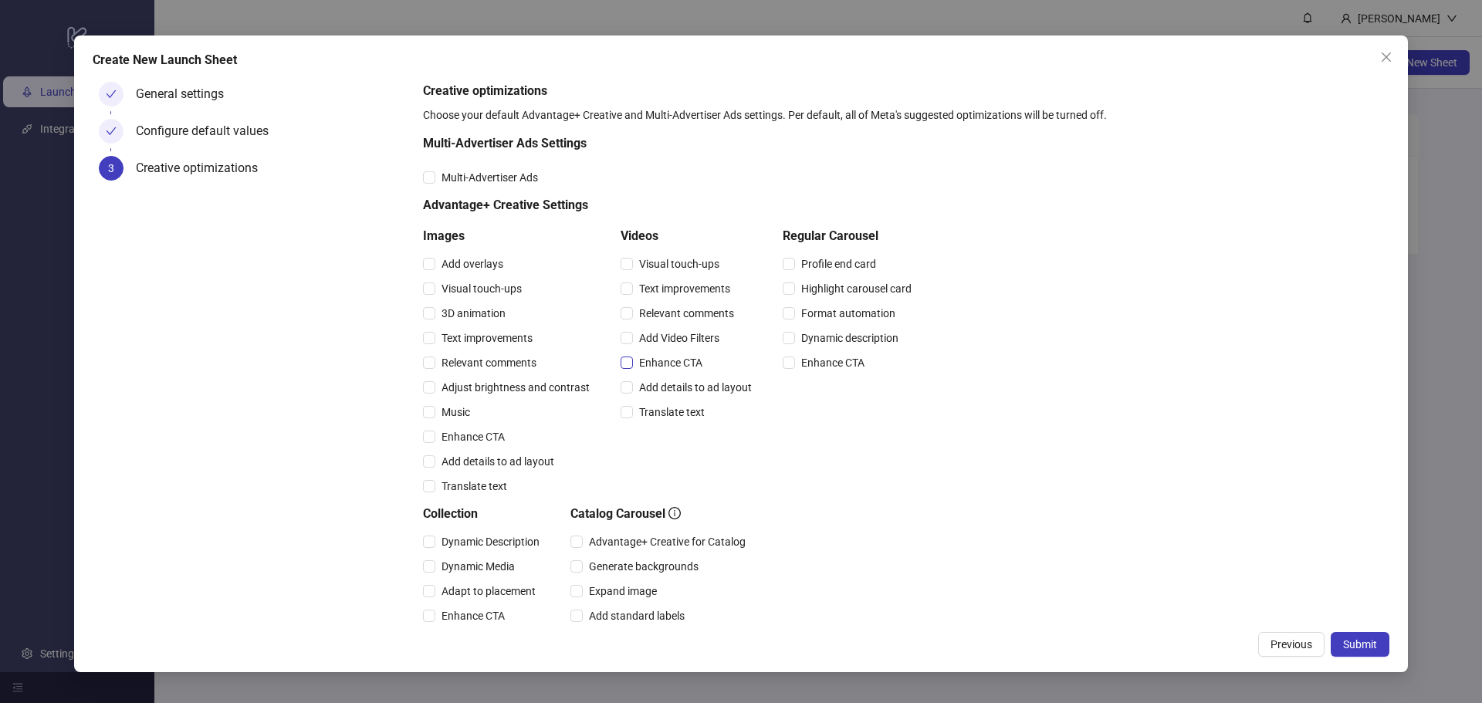
click at [665, 364] on span "Enhance CTA" at bounding box center [671, 362] width 76 height 17
click at [810, 362] on span "Enhance CTA" at bounding box center [833, 362] width 76 height 17
drag, startPoint x: 482, startPoint y: 432, endPoint x: 503, endPoint y: 303, distance: 131.3
click at [482, 433] on span "Enhance CTA" at bounding box center [473, 436] width 76 height 17
click at [472, 609] on span "Enhance CTA" at bounding box center [473, 615] width 76 height 17
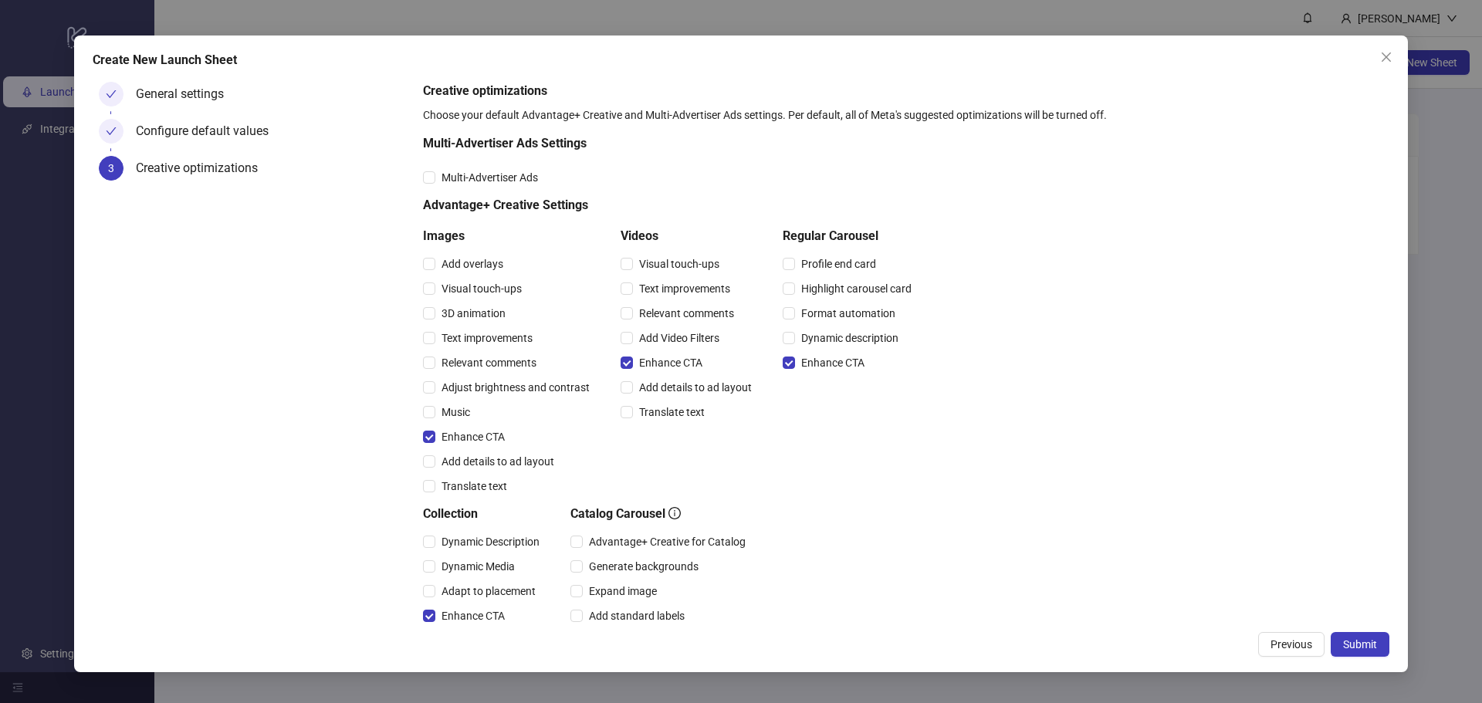
click at [587, 519] on h5 "Catalog Carousel" at bounding box center [660, 514] width 181 height 19
drag, startPoint x: 587, startPoint y: 519, endPoint x: 640, endPoint y: 509, distance: 54.3
click at [640, 509] on h5 "Catalog Carousel" at bounding box center [660, 514] width 181 height 19
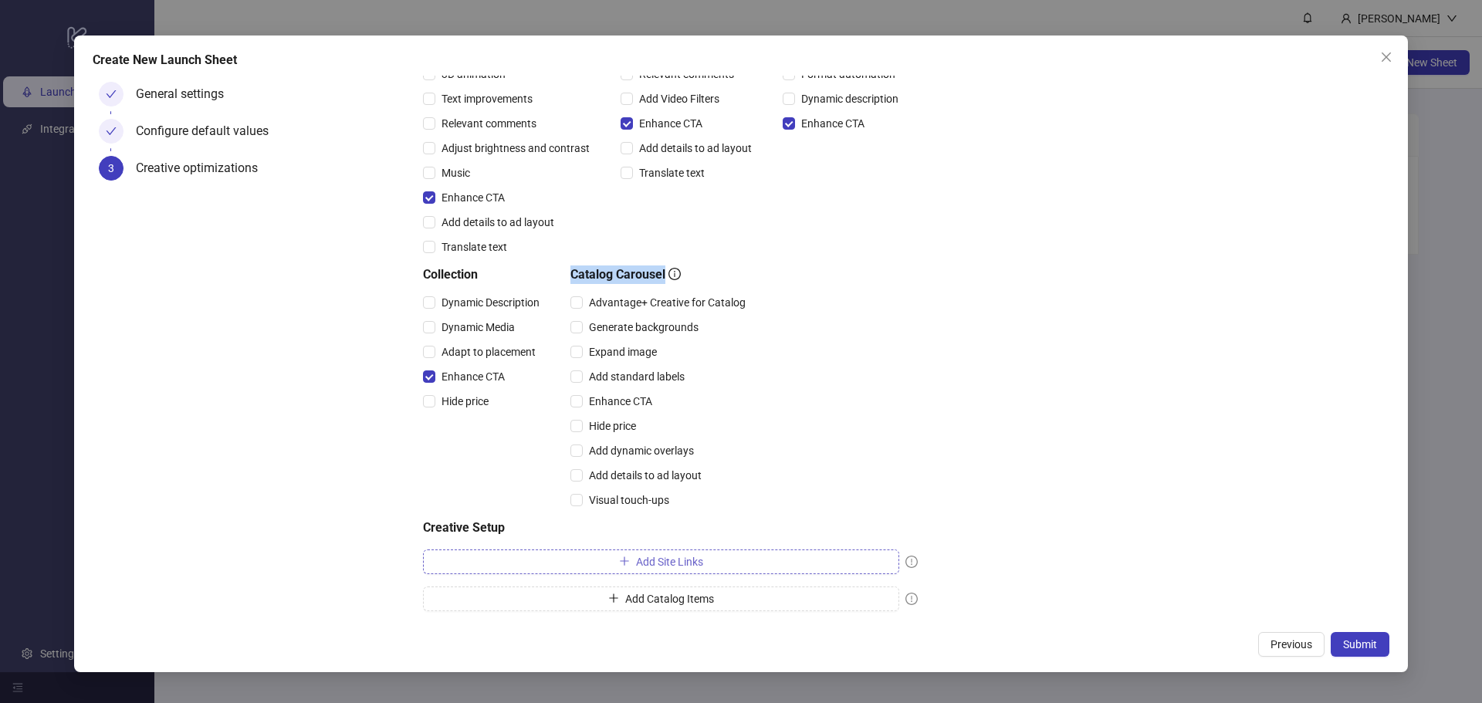
click at [685, 563] on span "Add Site Links" at bounding box center [669, 562] width 67 height 12
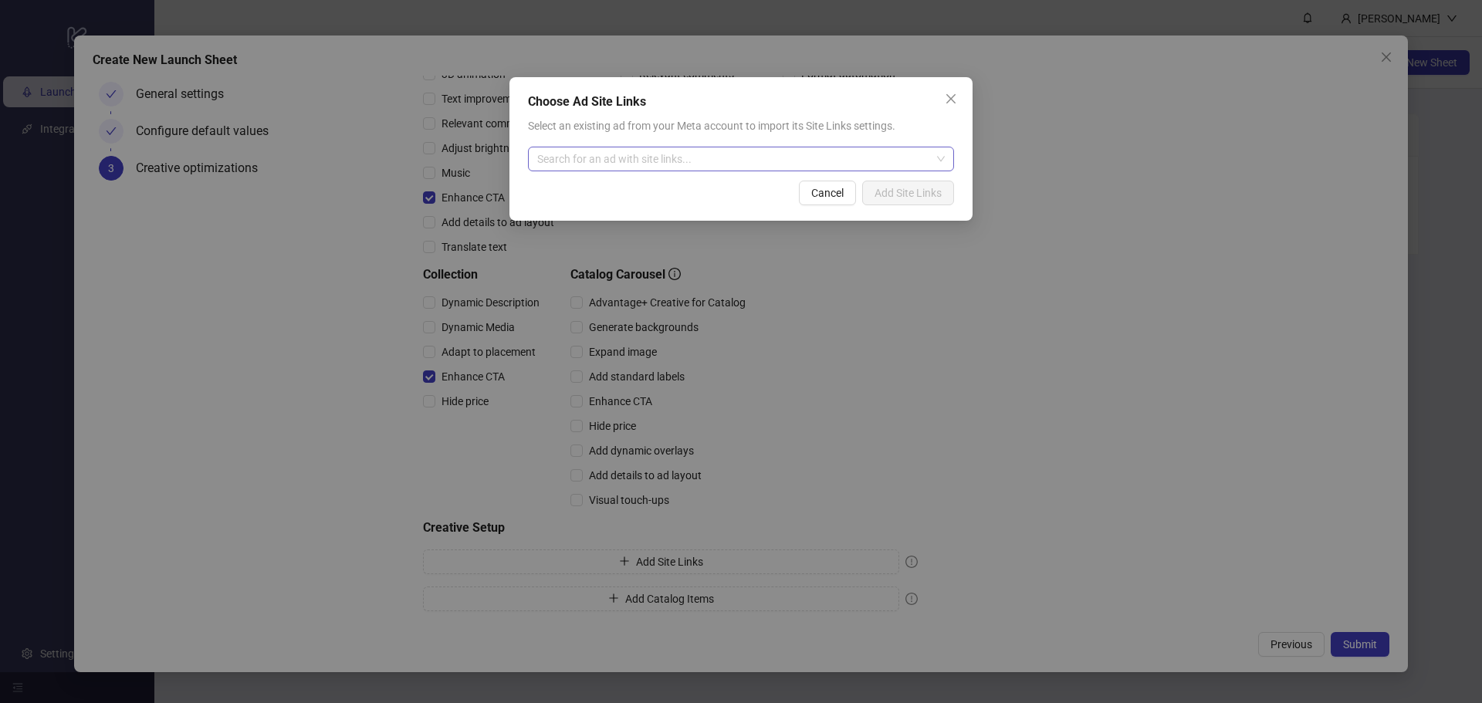
click at [772, 160] on input "search" at bounding box center [734, 158] width 394 height 23
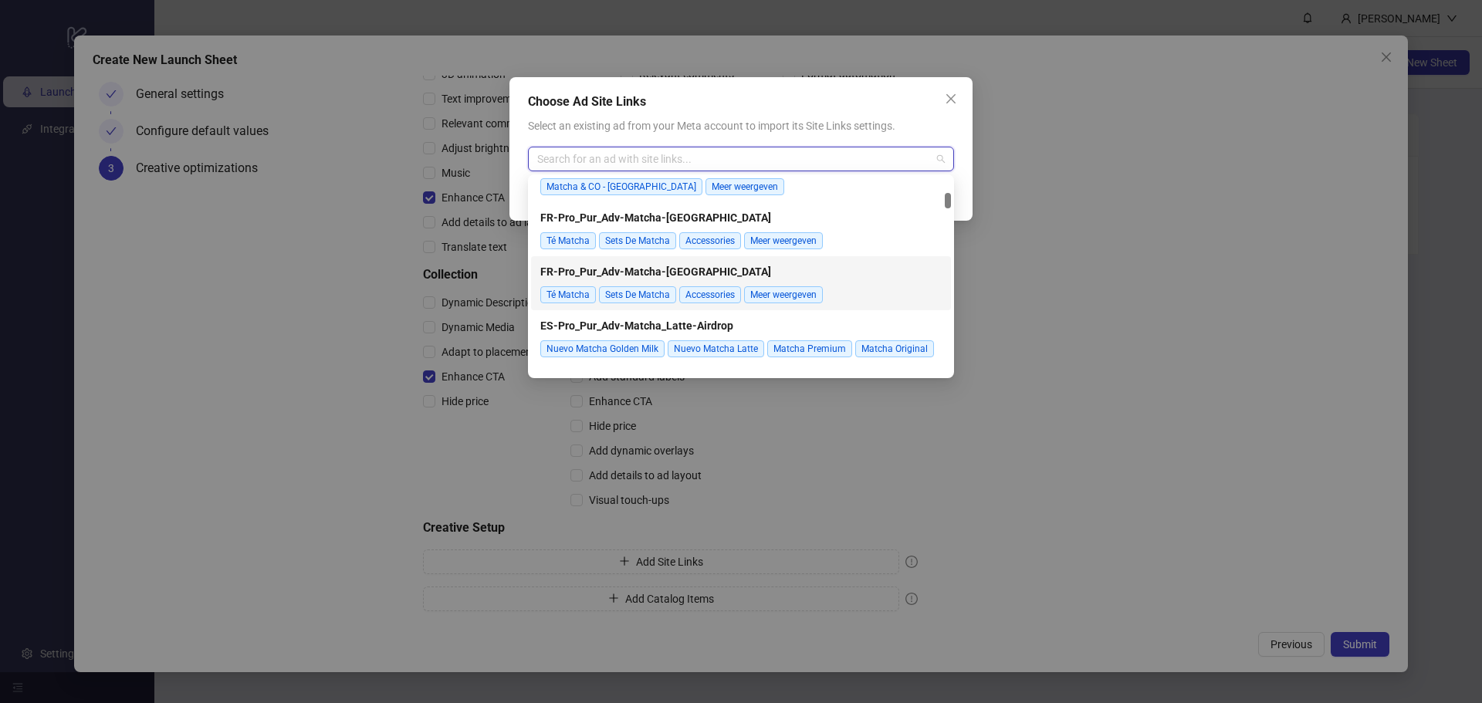
scroll to position [463, 0]
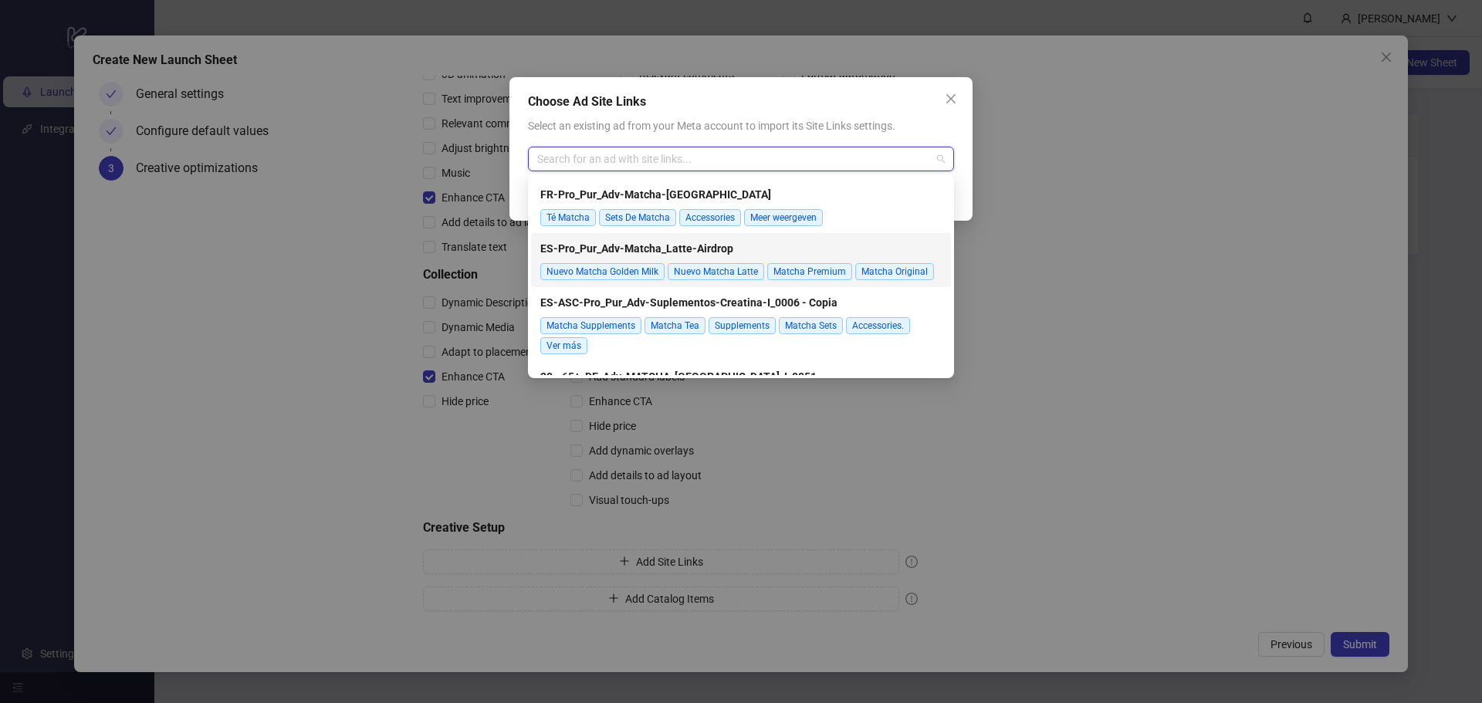
click at [658, 241] on div "ES-Pro_Pur_Adv-Matcha_Latte-Airdrop Nuevo Matcha Golden Milk Nuevo Matcha Latte…" at bounding box center [740, 260] width 401 height 46
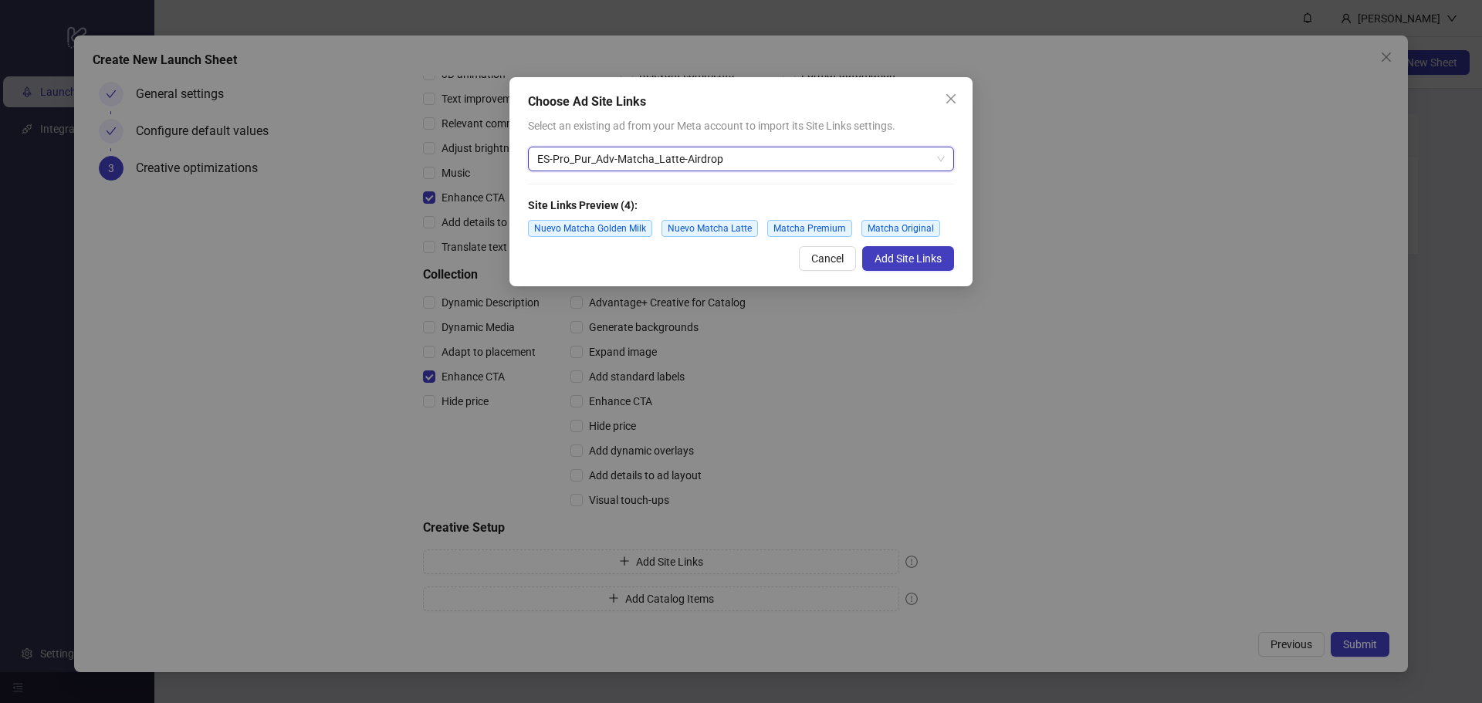
click at [921, 267] on button "Add Site Links" at bounding box center [908, 258] width 92 height 25
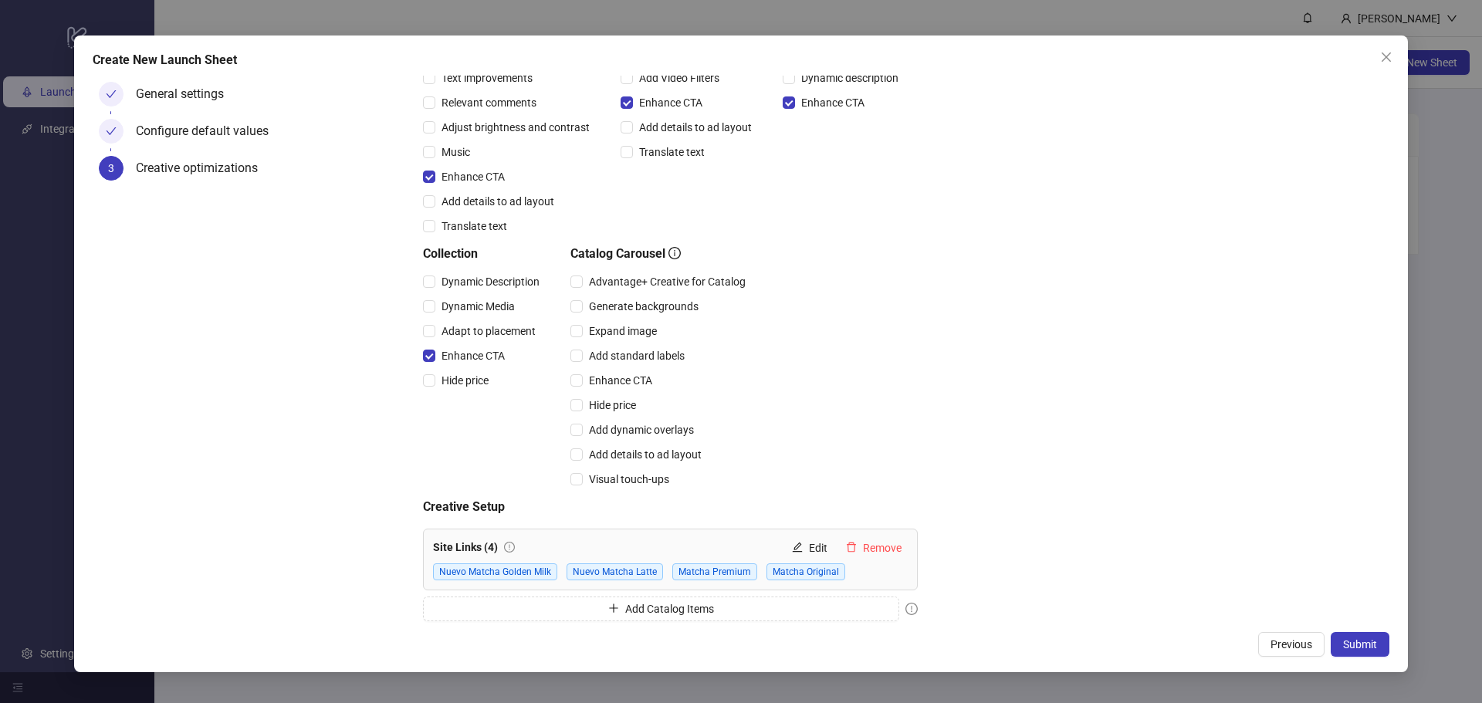
scroll to position [270, 0]
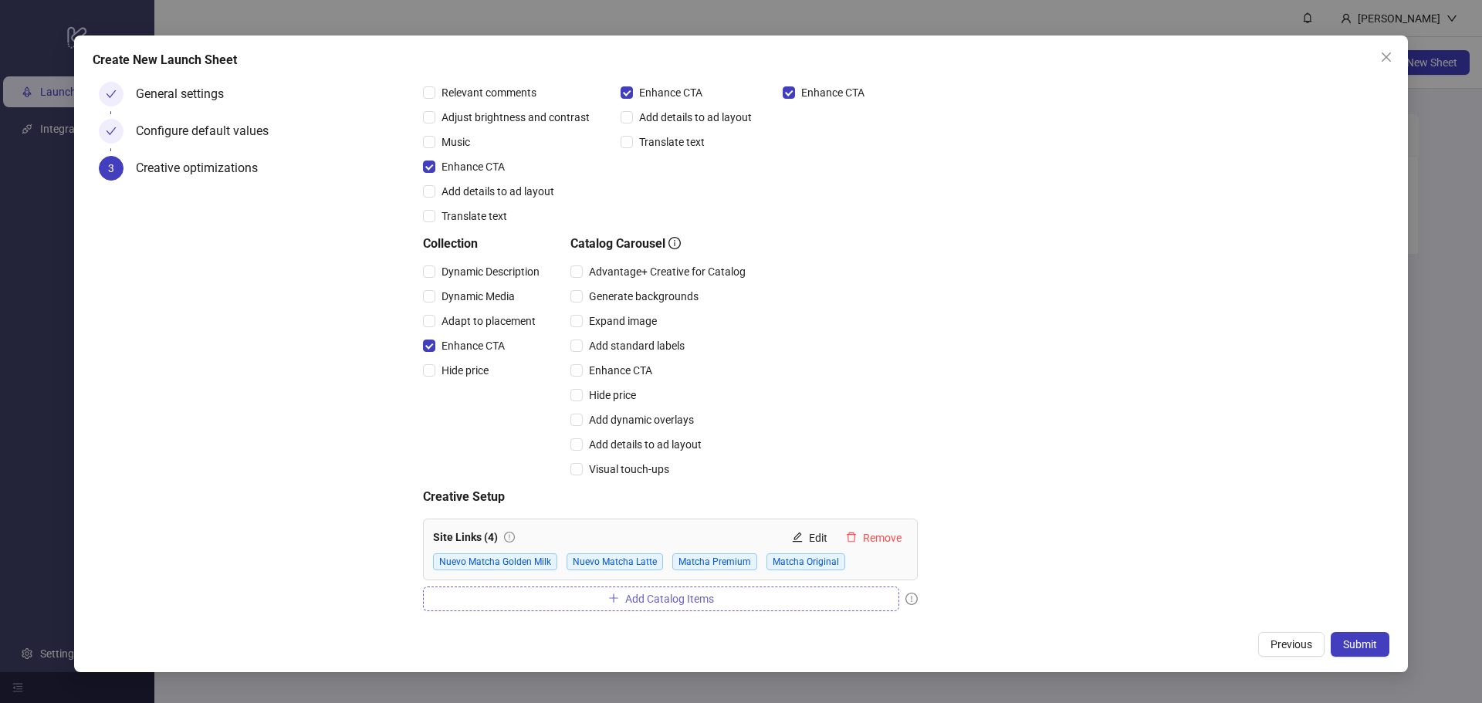
click at [639, 587] on div "Multi-Advertiser Ads Settings Multi-Advertiser Ads Advantage+ Creative Settings…" at bounding box center [670, 240] width 495 height 753
click at [636, 597] on span "Add Catalog Items" at bounding box center [669, 599] width 89 height 12
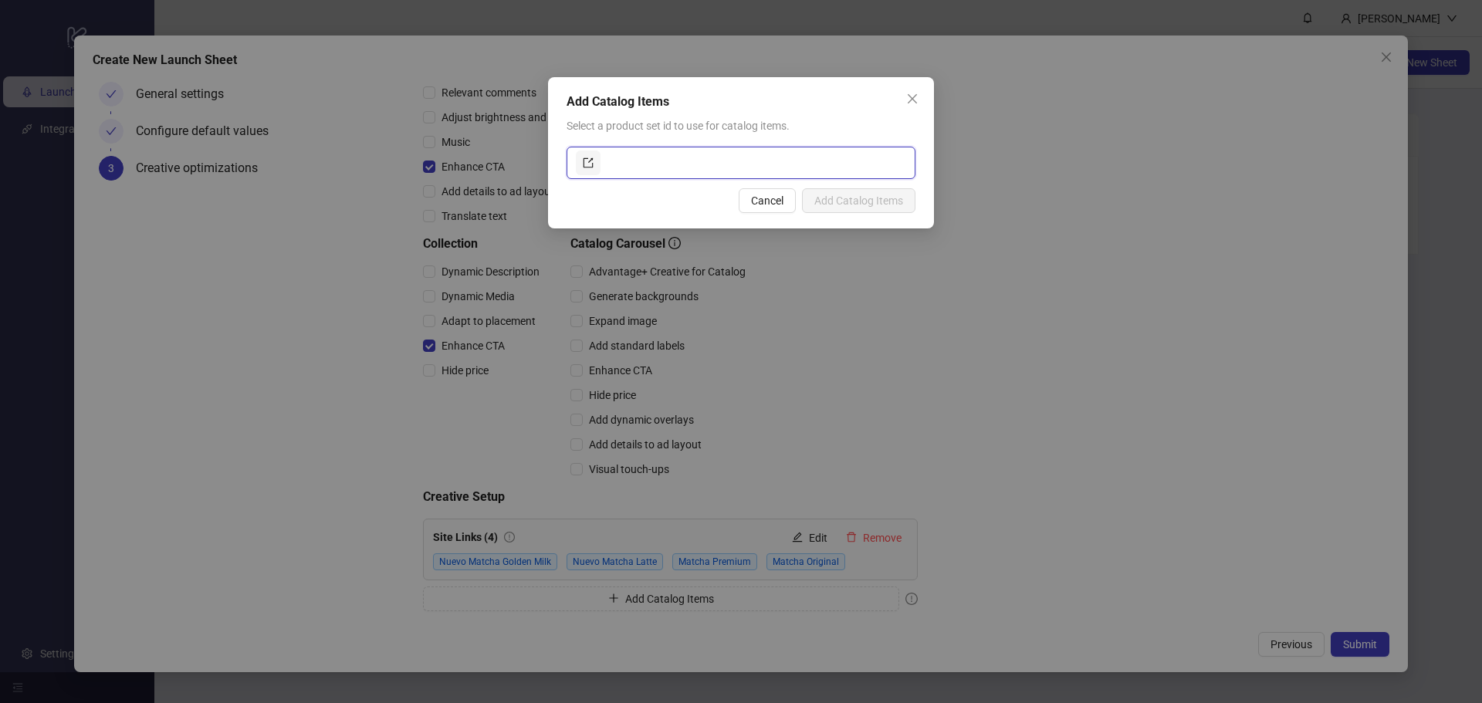
drag, startPoint x: 689, startPoint y: 170, endPoint x: 621, endPoint y: 188, distance: 69.5
click at [687, 171] on input "text" at bounding box center [755, 163] width 303 height 25
click at [586, 157] on icon "export" at bounding box center [588, 162] width 11 height 11
paste input "**********"
type input "**********"
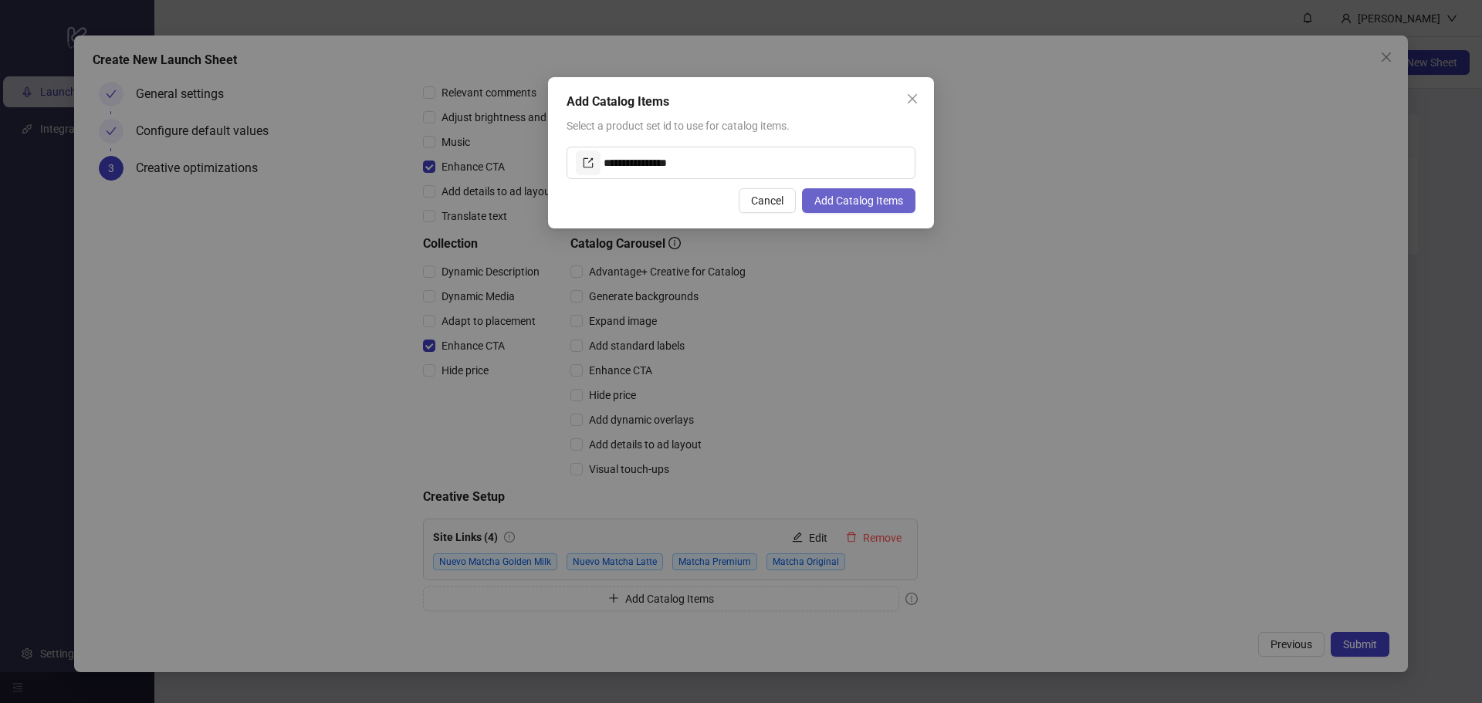
click at [847, 197] on span "Add Catalog Items" at bounding box center [858, 201] width 89 height 12
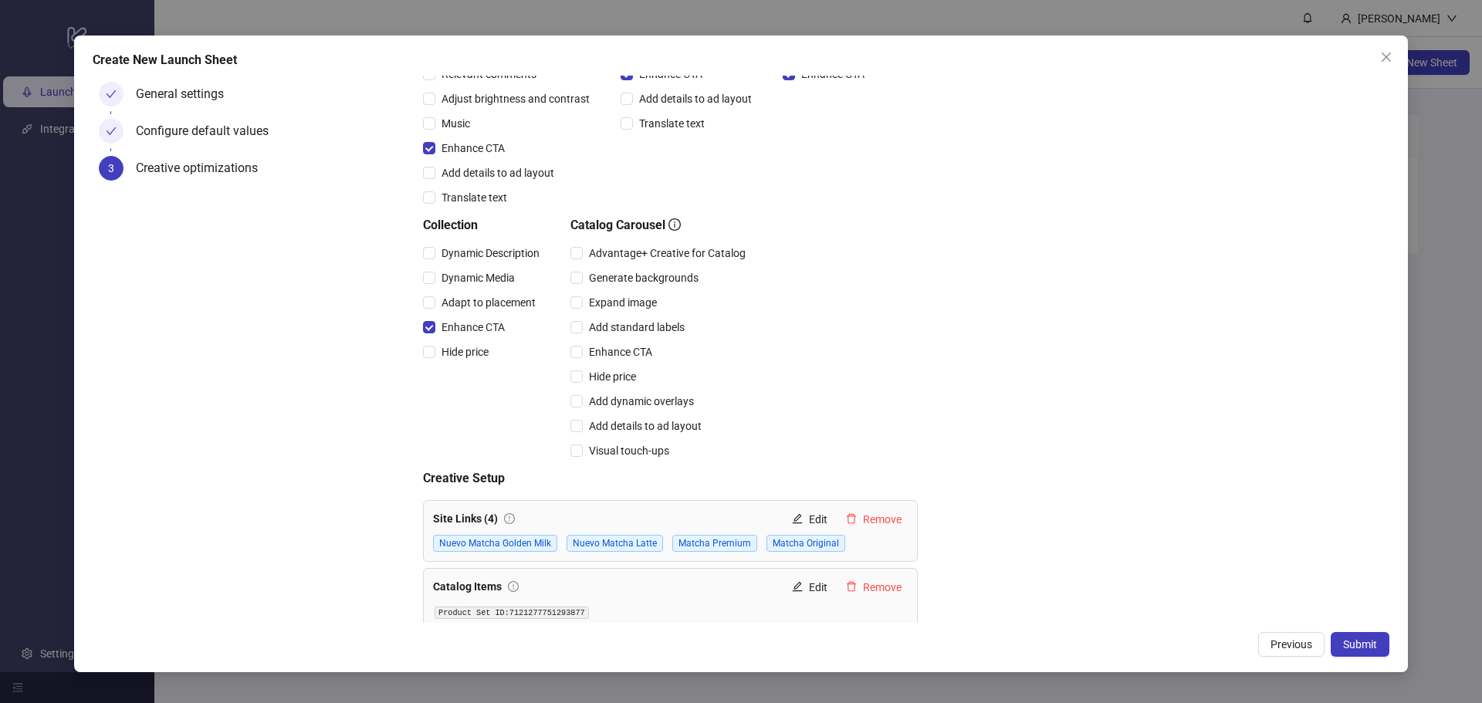
scroll to position [301, 0]
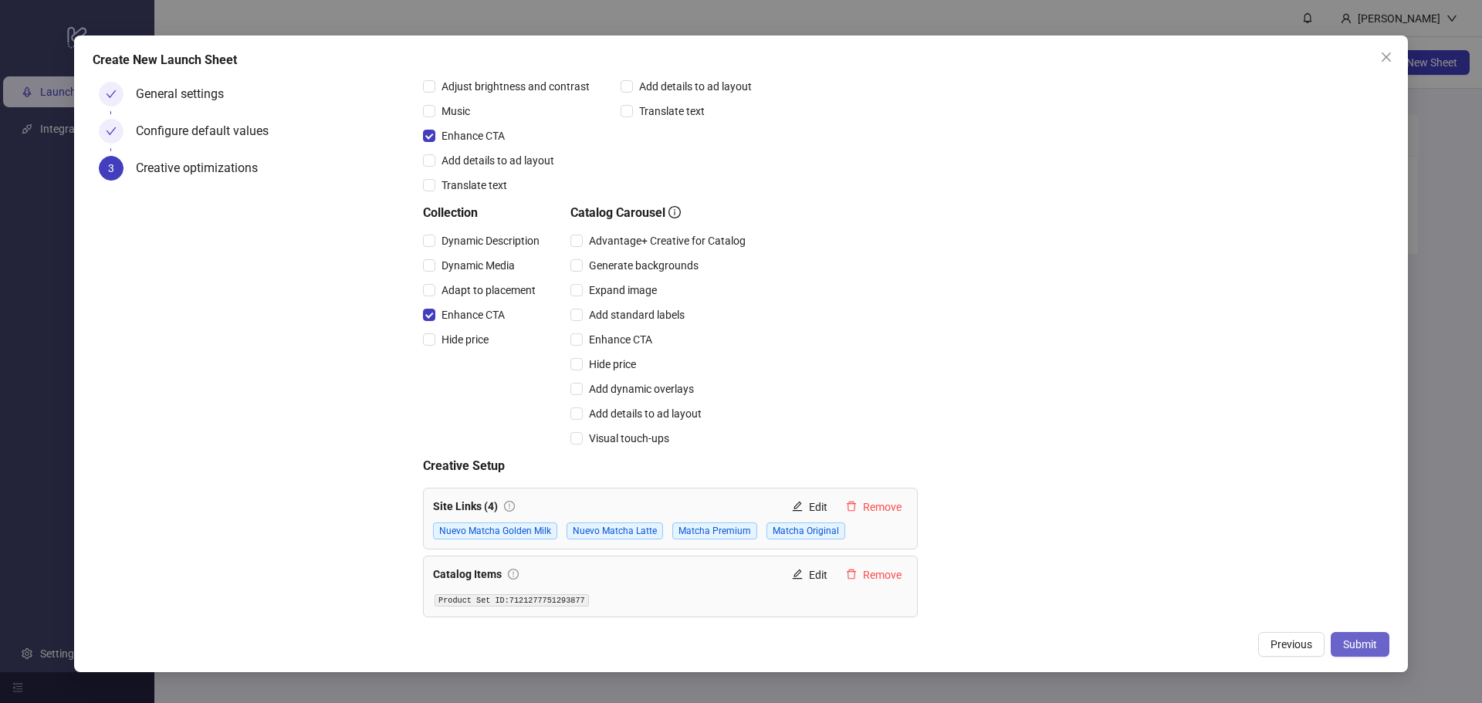
click at [1376, 636] on button "Submit" at bounding box center [1360, 644] width 59 height 25
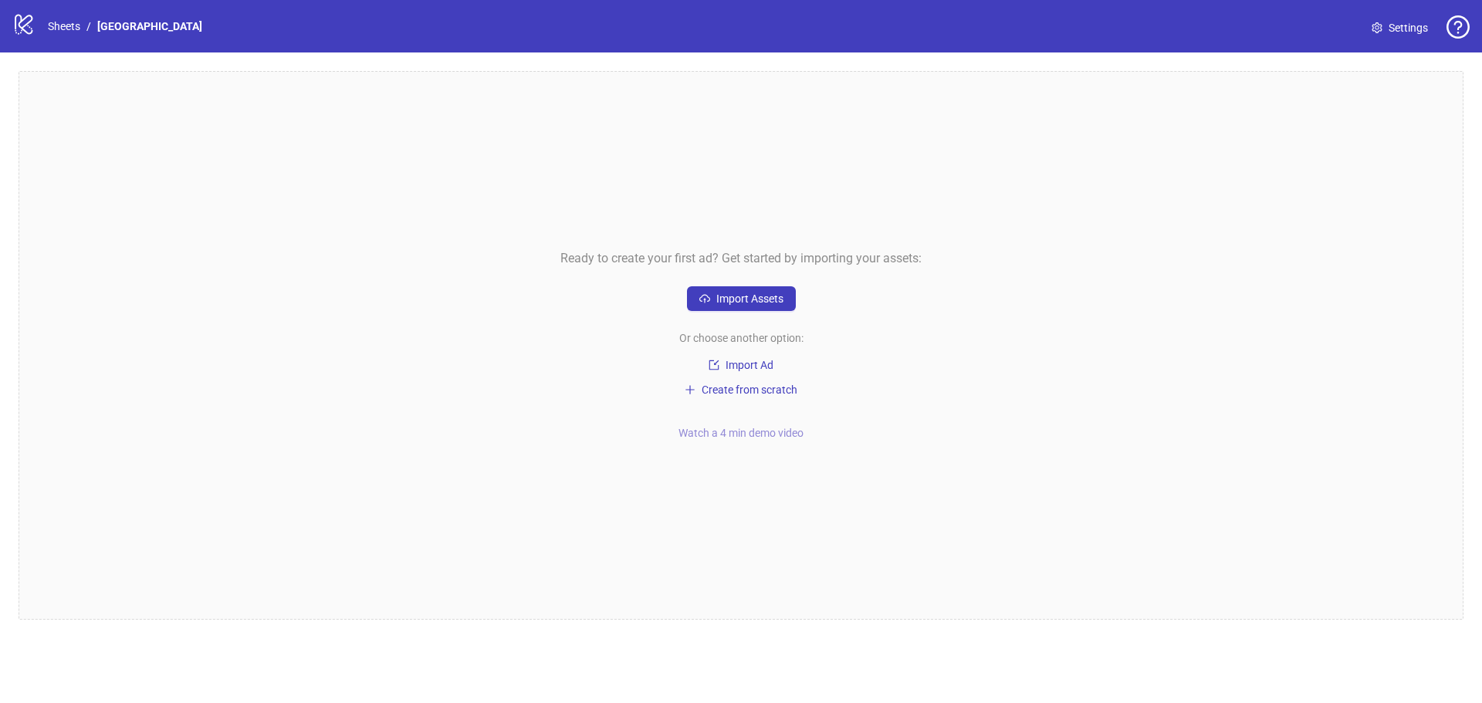
click at [743, 432] on span "Watch a 4 min demo video" at bounding box center [740, 433] width 125 height 12
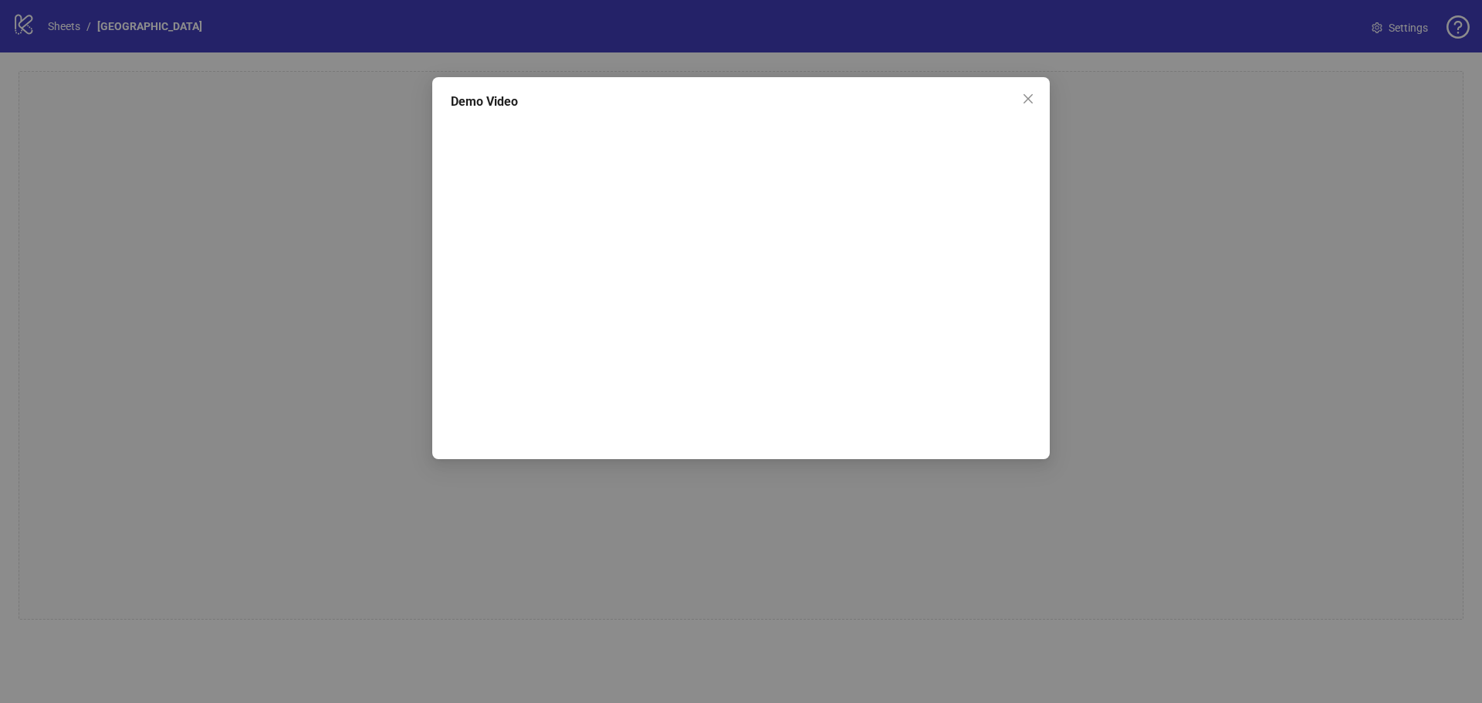
click at [1217, 343] on div "Demo Video" at bounding box center [741, 351] width 1482 height 703
drag, startPoint x: 1027, startPoint y: 99, endPoint x: 982, endPoint y: 164, distance: 79.2
click at [1028, 103] on icon "close" at bounding box center [1028, 99] width 12 height 12
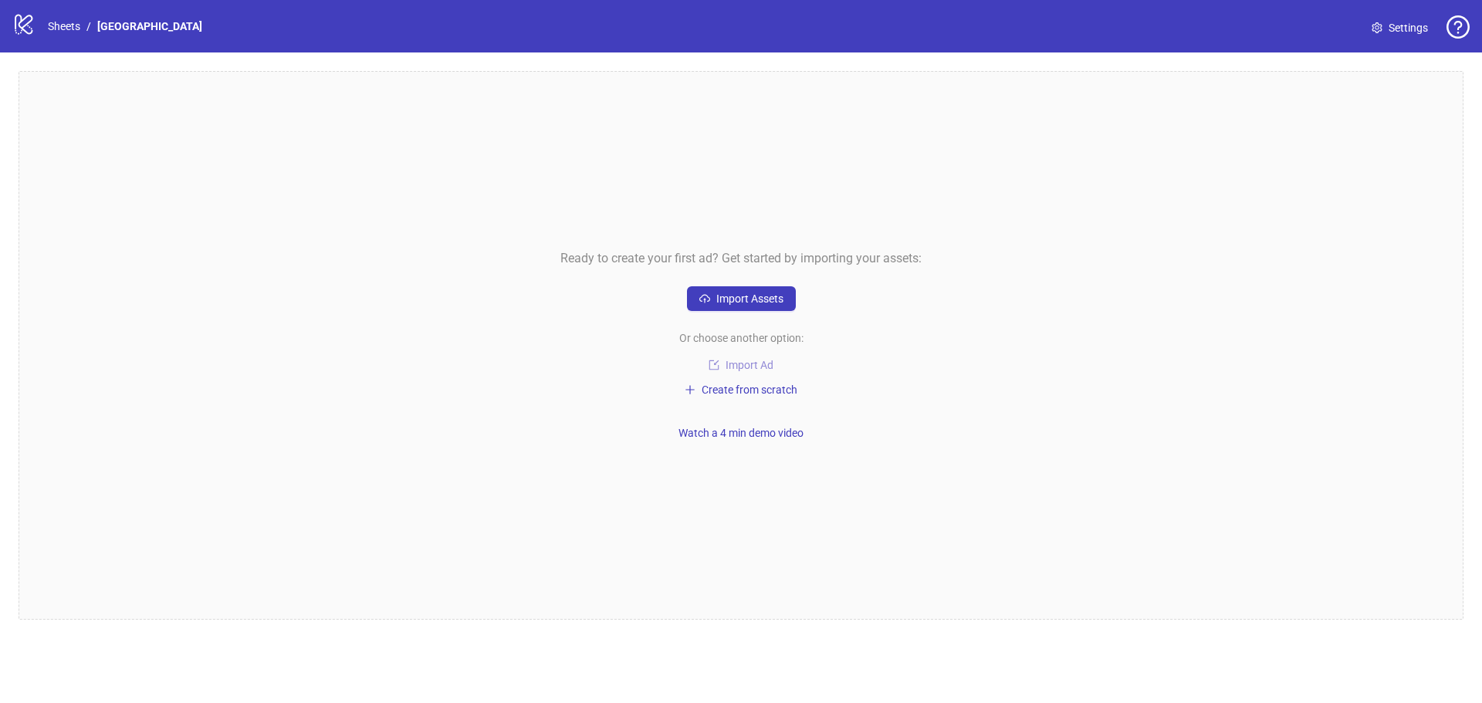
click at [761, 368] on span "Import Ad" at bounding box center [750, 365] width 48 height 12
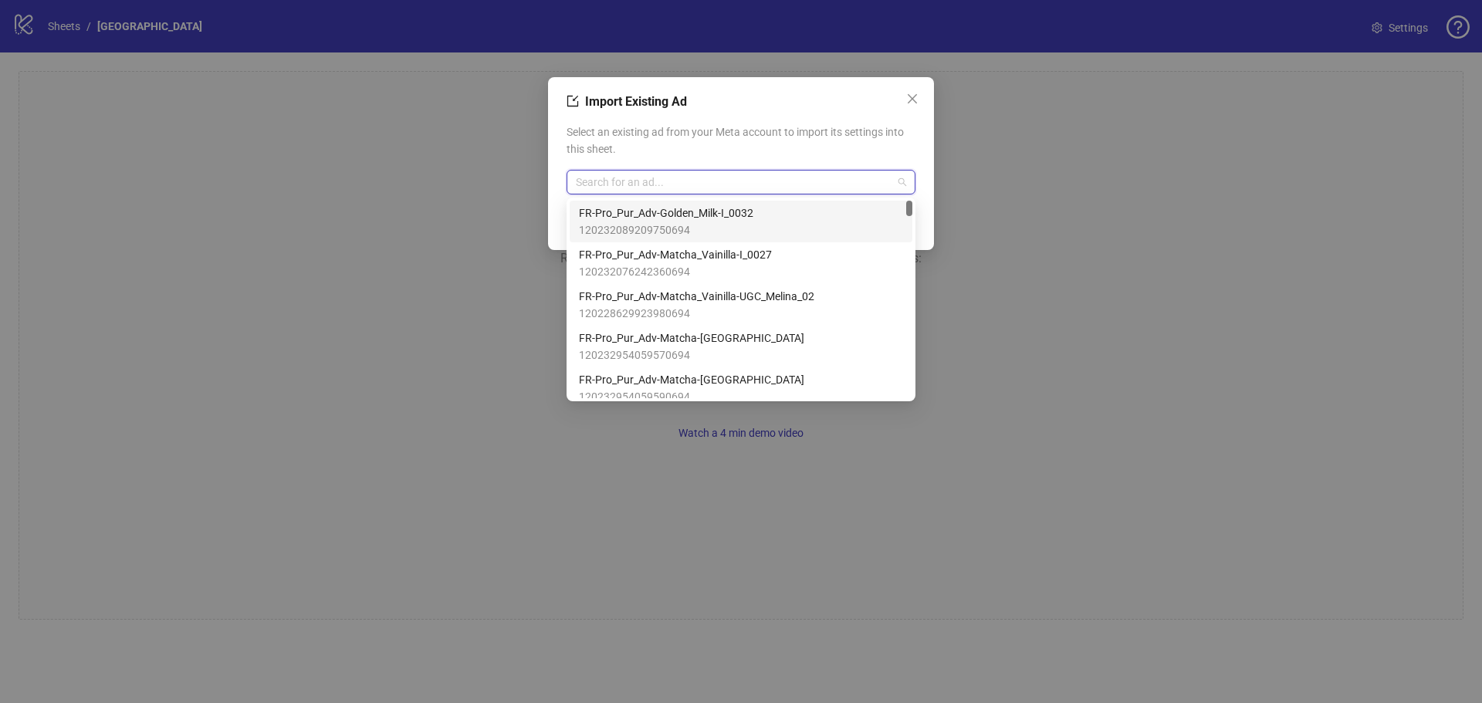
click at [775, 188] on input "search" at bounding box center [734, 182] width 316 height 23
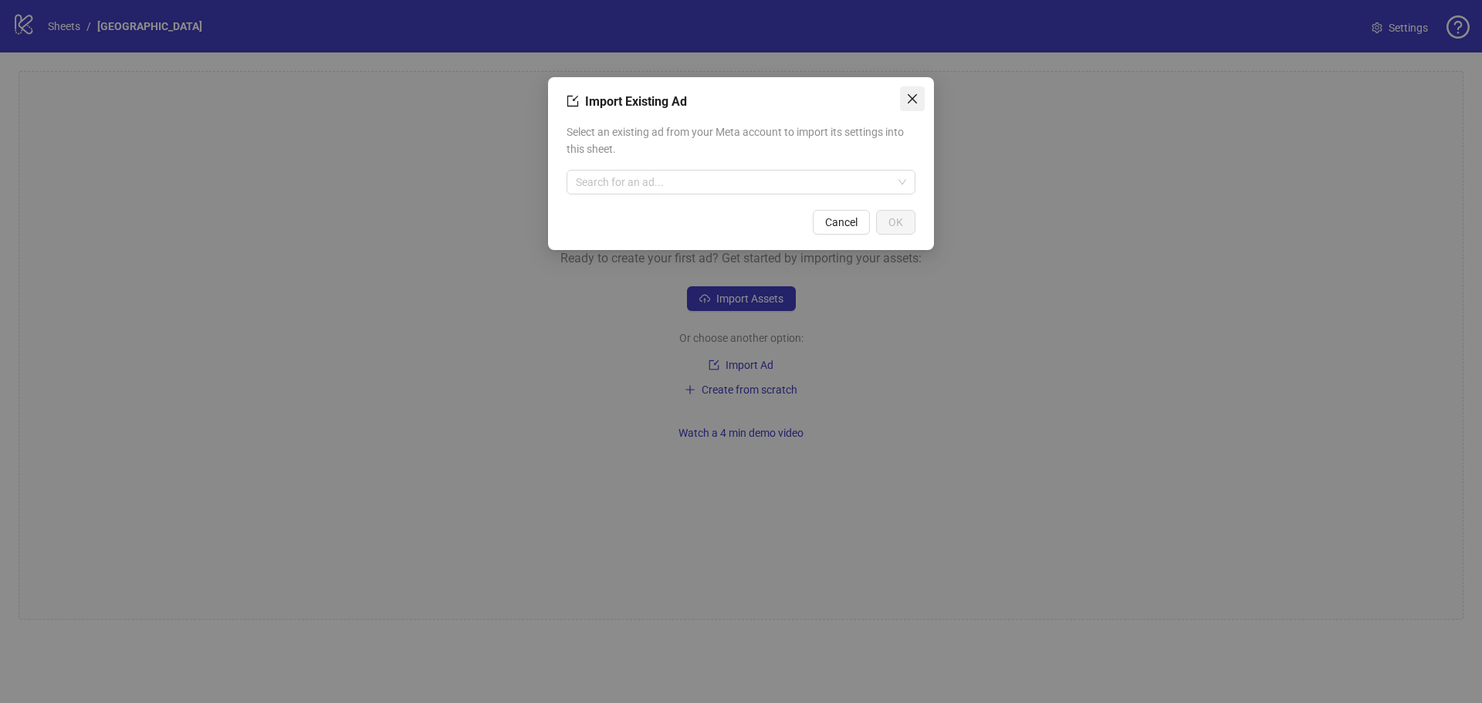
click at [913, 103] on icon "close" at bounding box center [912, 99] width 12 height 12
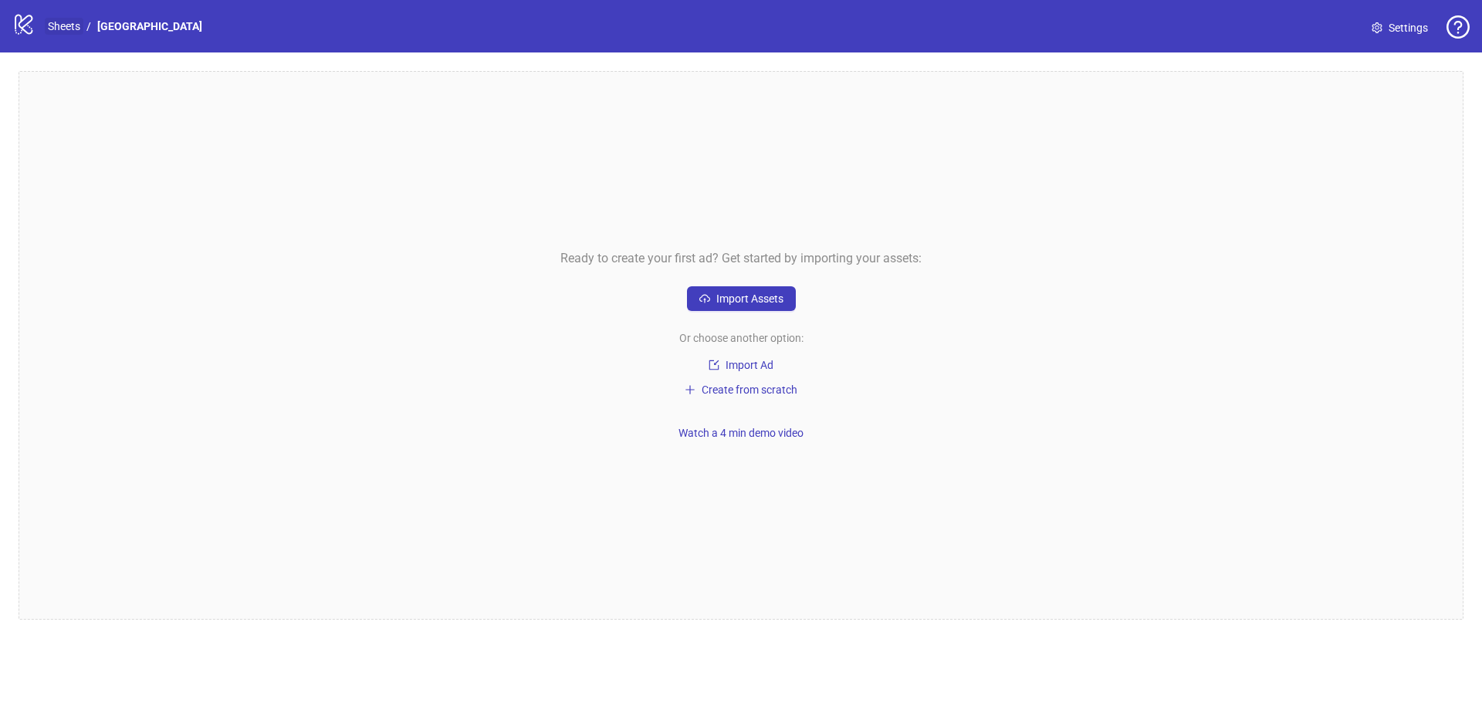
click at [59, 23] on link "Sheets" at bounding box center [64, 26] width 39 height 17
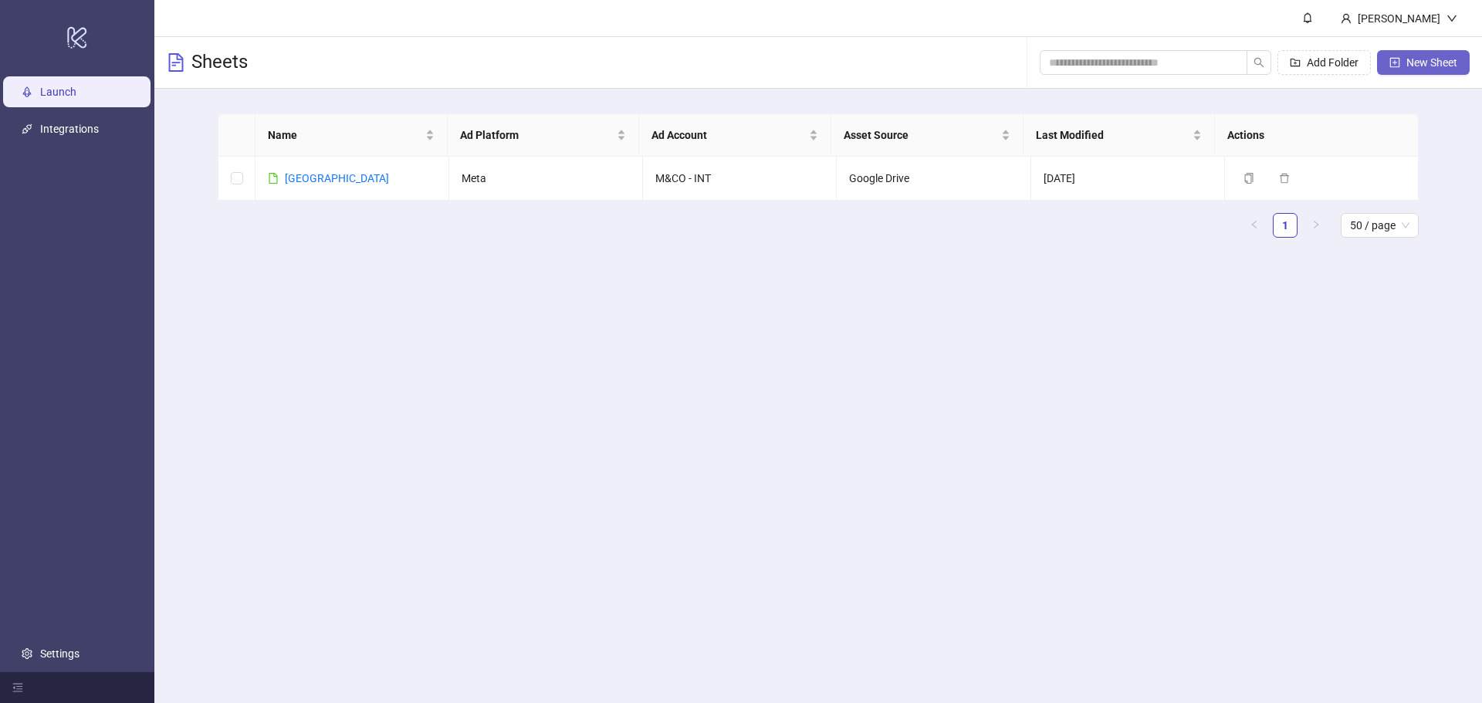
click at [1446, 65] on span "New Sheet" at bounding box center [1431, 62] width 51 height 12
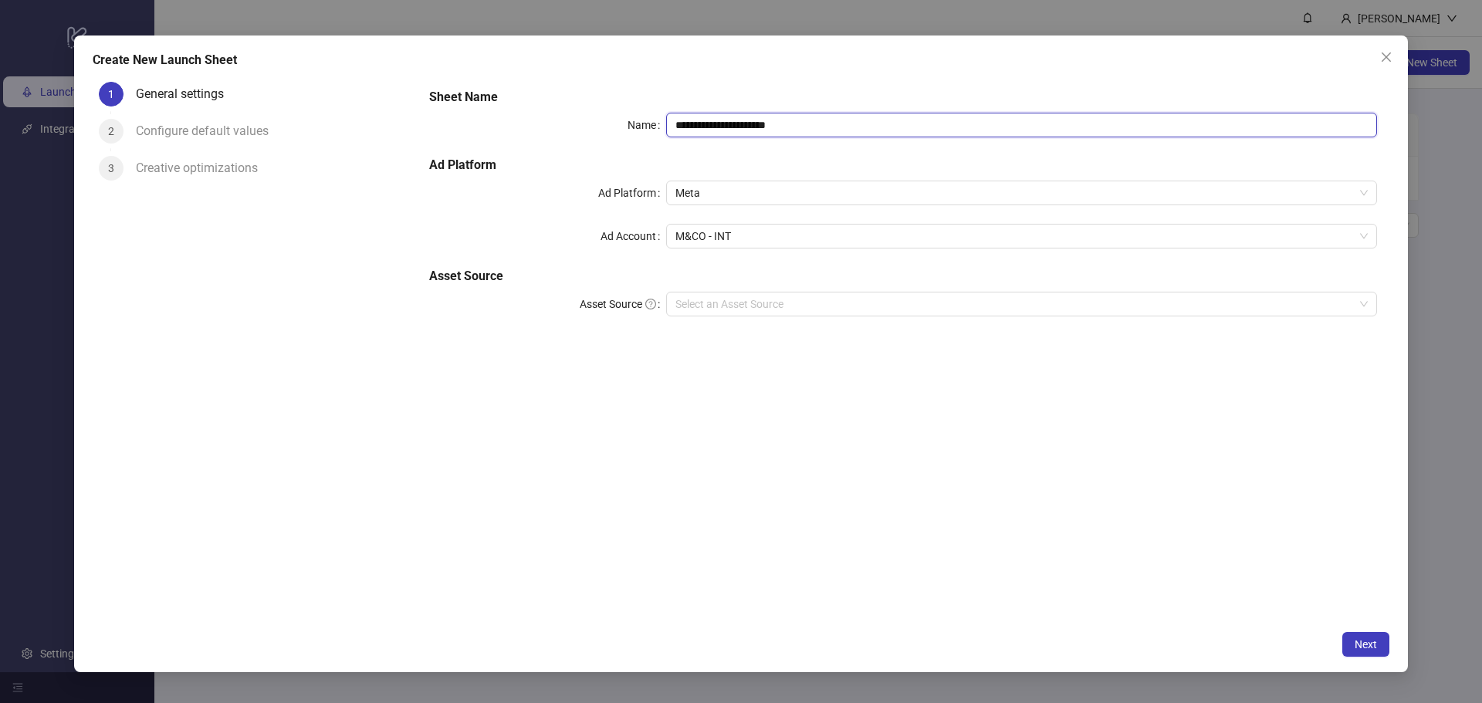
click at [765, 125] on input "**********" at bounding box center [1021, 125] width 711 height 25
click at [765, 124] on input "**********" at bounding box center [1021, 125] width 711 height 25
type input "******"
click at [755, 313] on input "Asset Source" at bounding box center [1014, 304] width 678 height 23
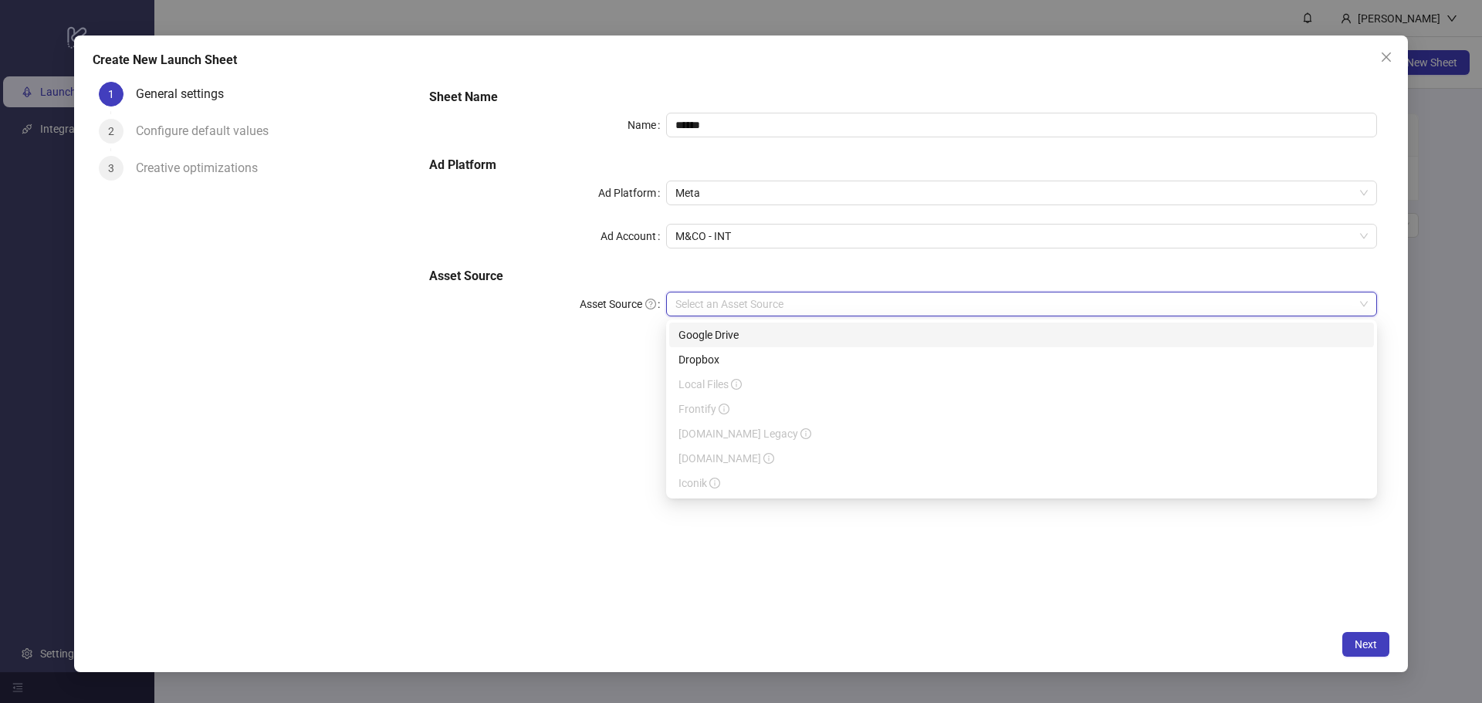
click at [757, 329] on div "Google Drive" at bounding box center [1021, 335] width 686 height 17
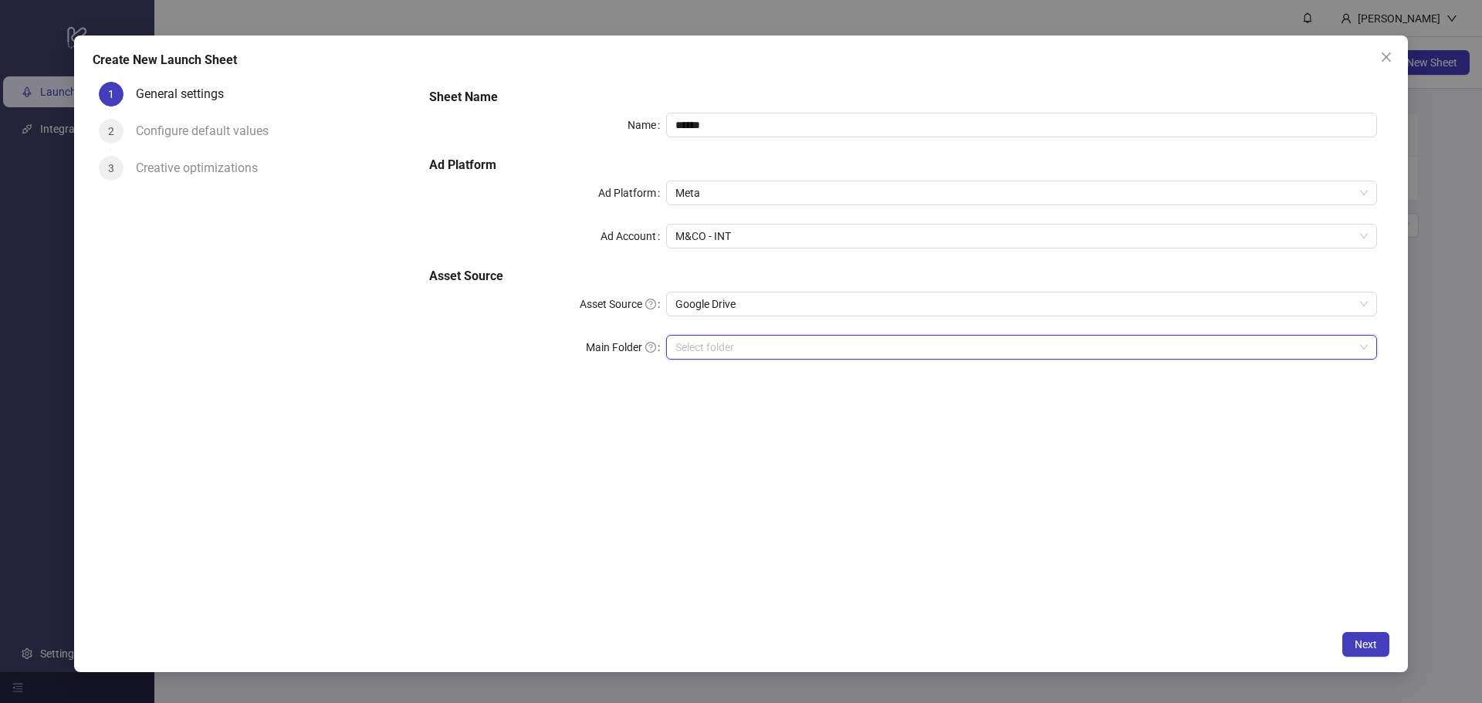
click at [719, 351] on input "Main Folder" at bounding box center [1014, 347] width 678 height 23
click at [1348, 654] on button "Next" at bounding box center [1365, 644] width 47 height 25
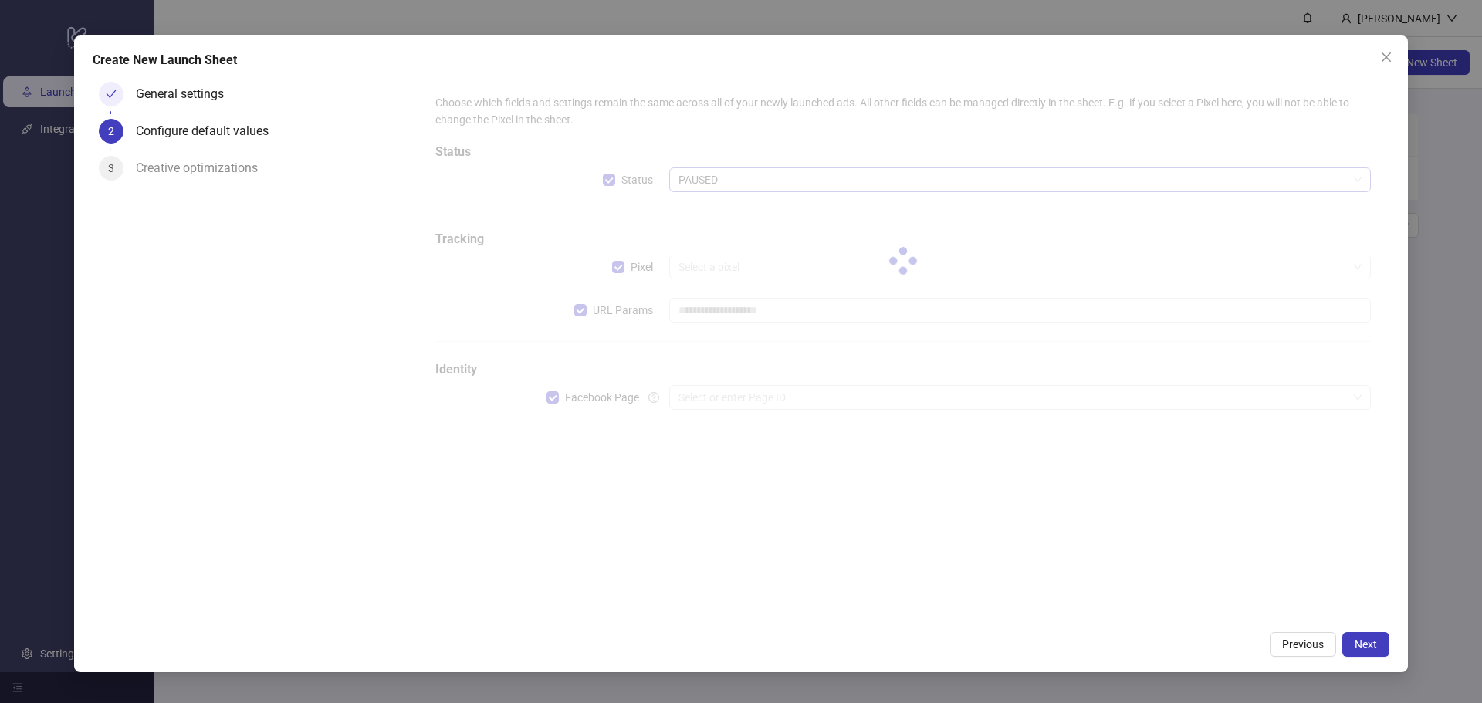
type input "**********"
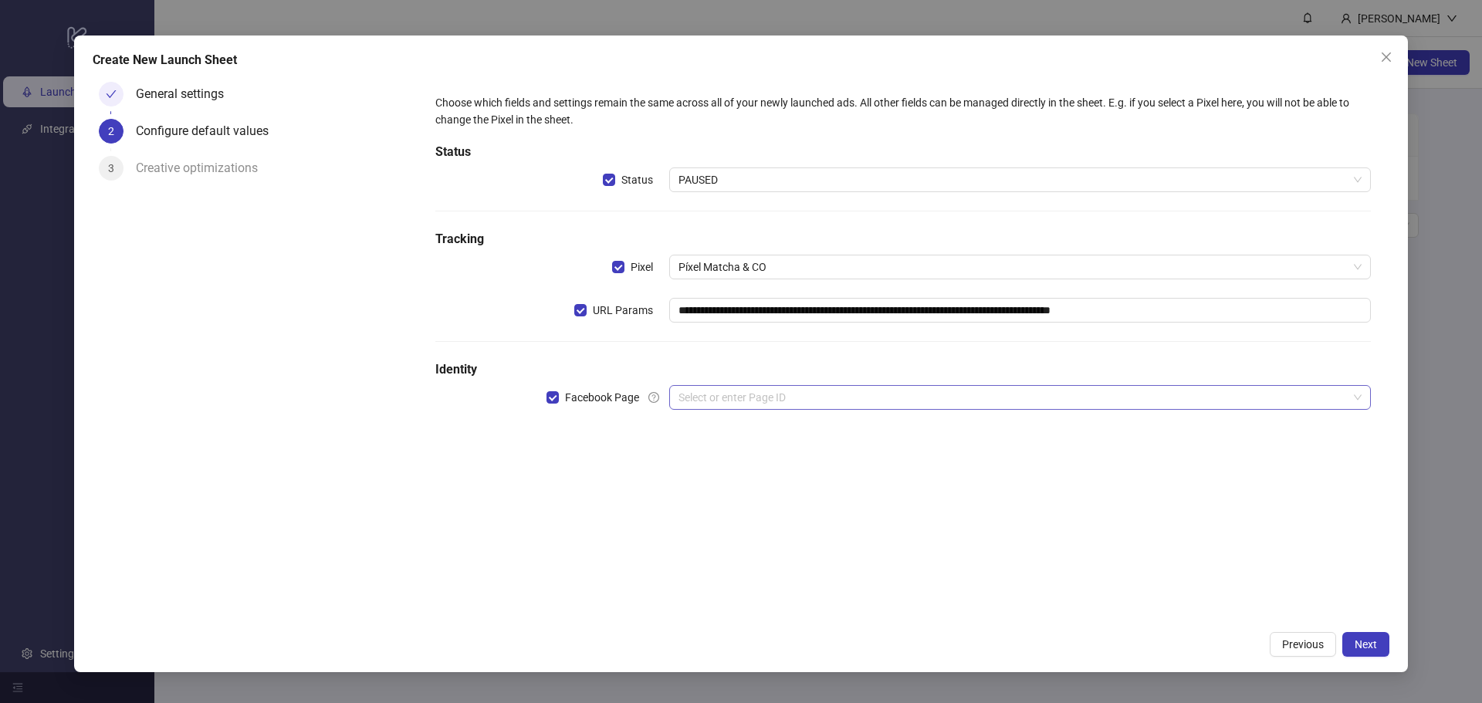
click at [729, 386] on input "search" at bounding box center [1012, 397] width 669 height 23
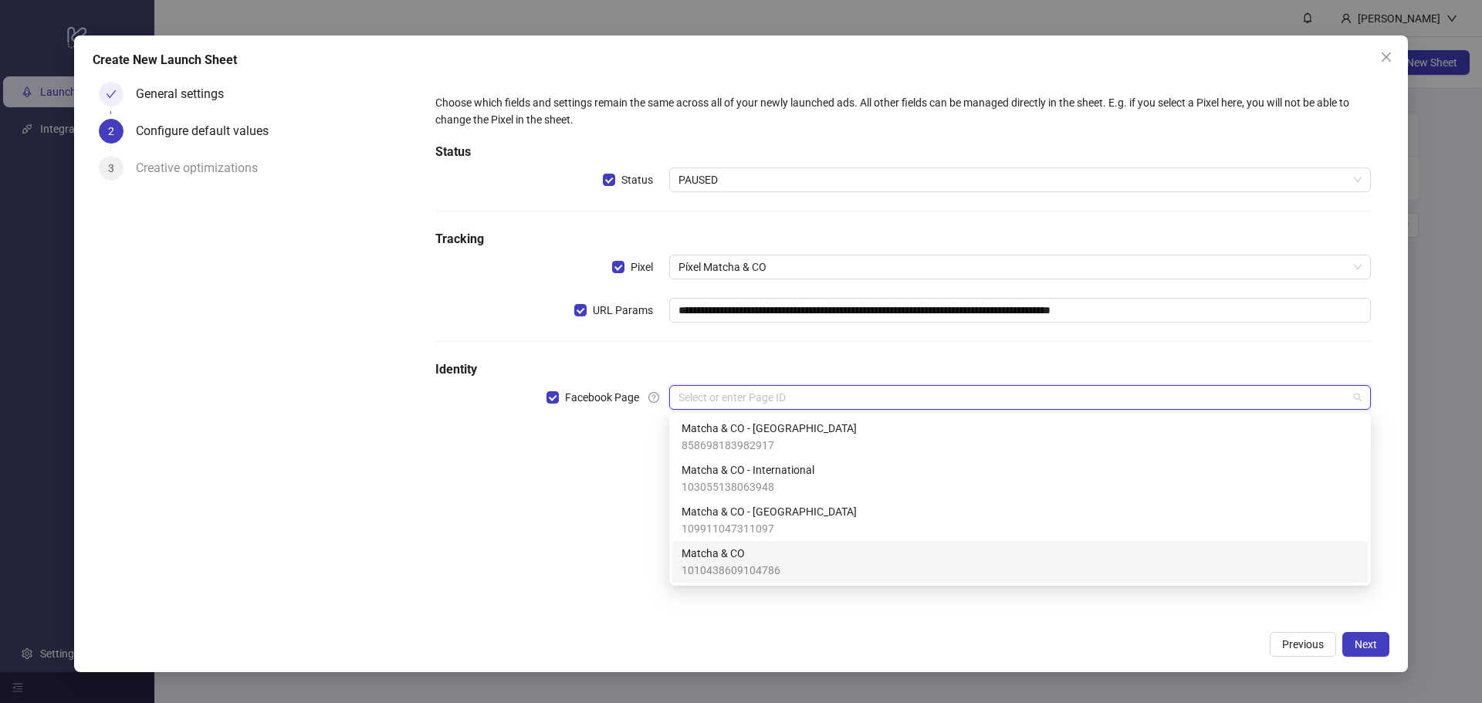
click at [779, 559] on div "Matcha & CO 1010438609104786" at bounding box center [1020, 562] width 677 height 34
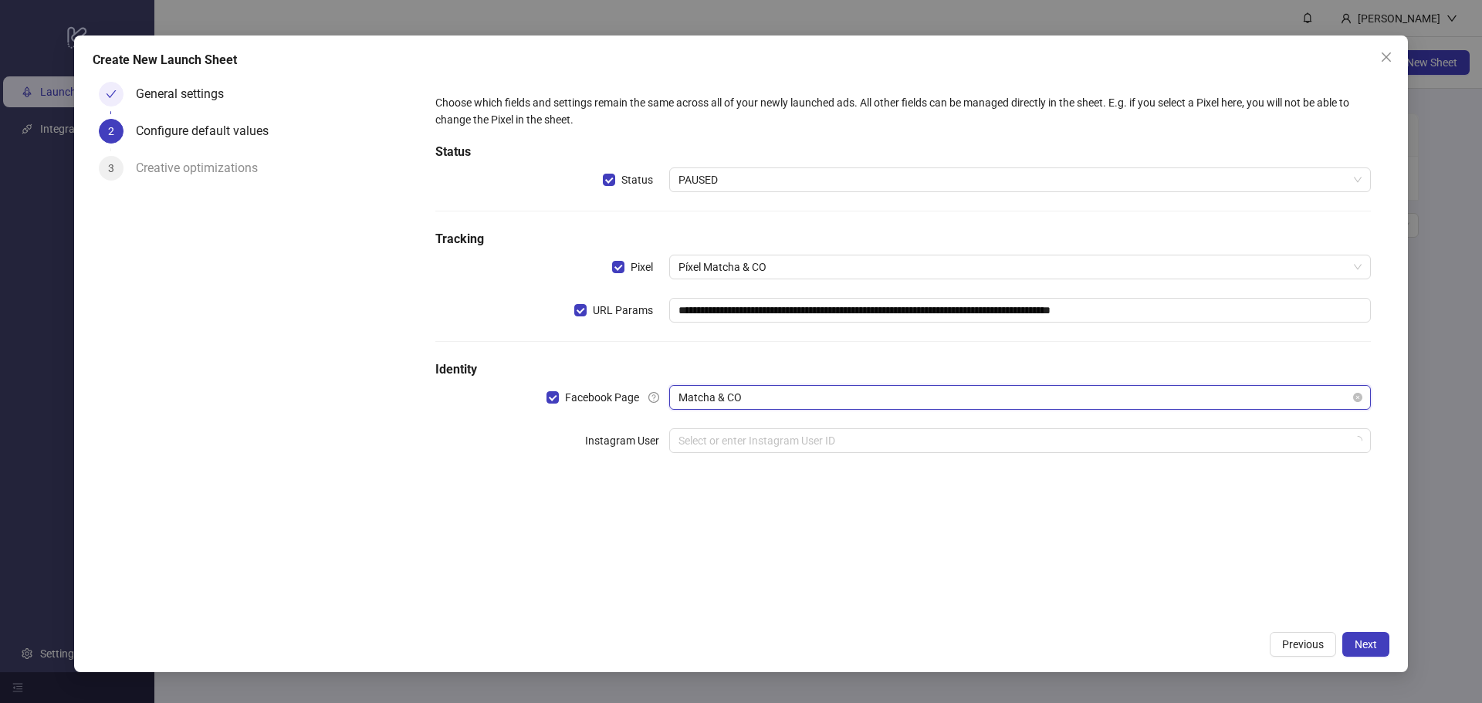
click at [729, 403] on span "Matcha & CO" at bounding box center [1019, 397] width 683 height 23
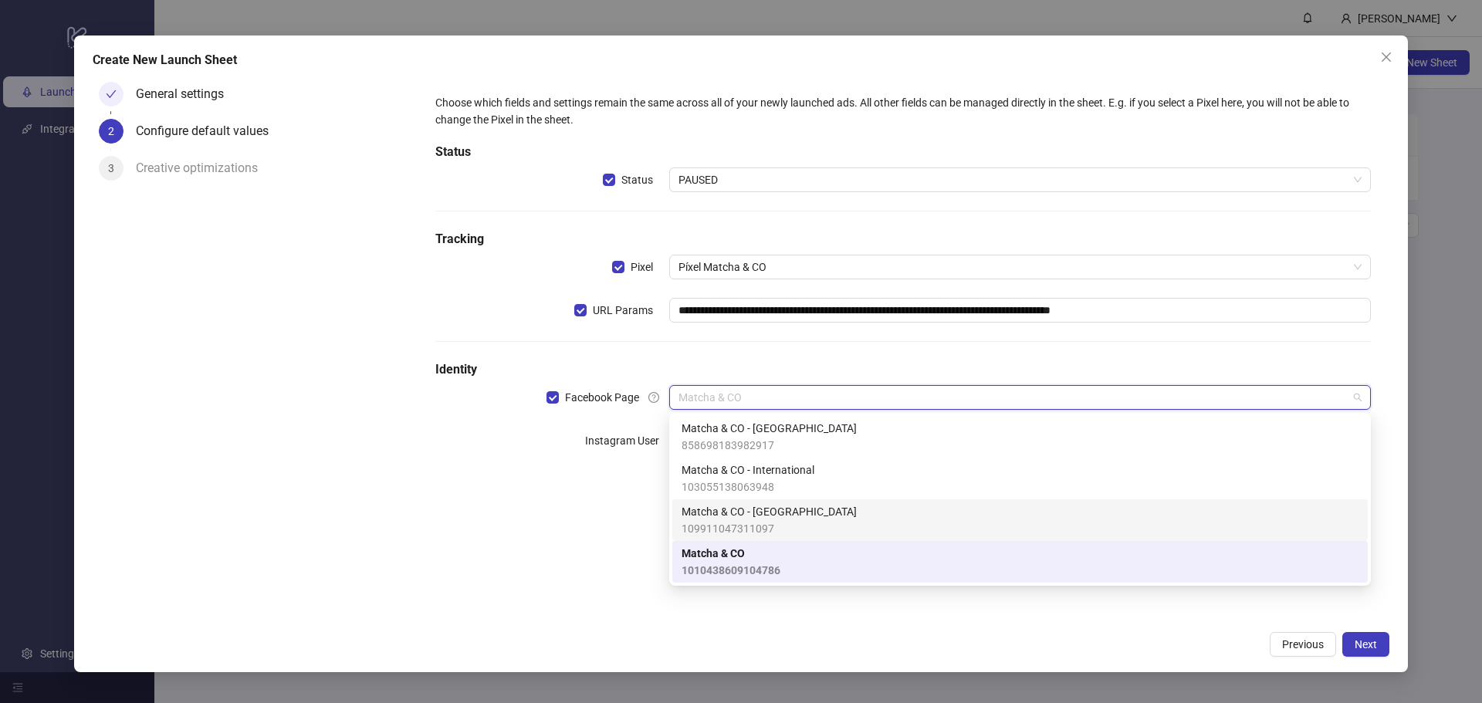
click at [801, 526] on div "Matcha & CO - France 109911047311097" at bounding box center [1020, 520] width 677 height 34
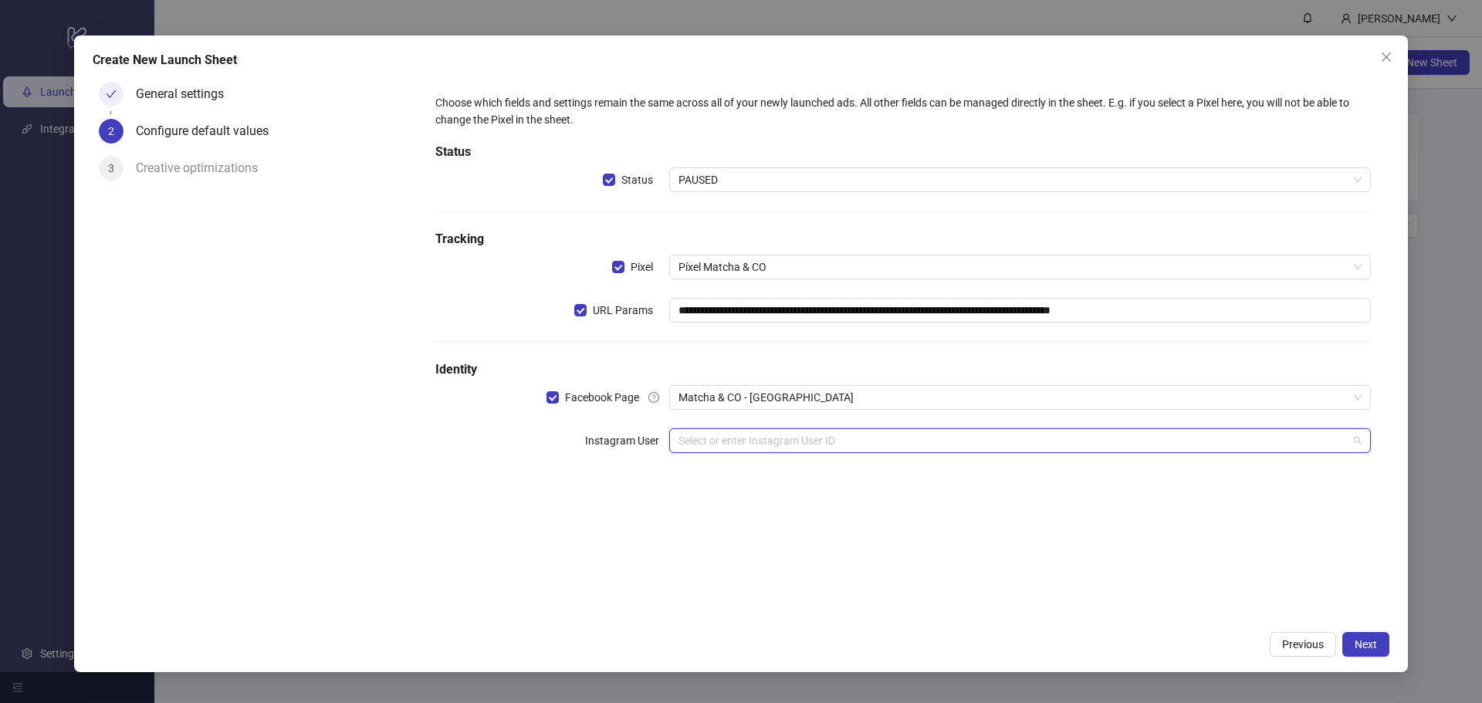
click at [752, 431] on input "search" at bounding box center [1012, 440] width 669 height 23
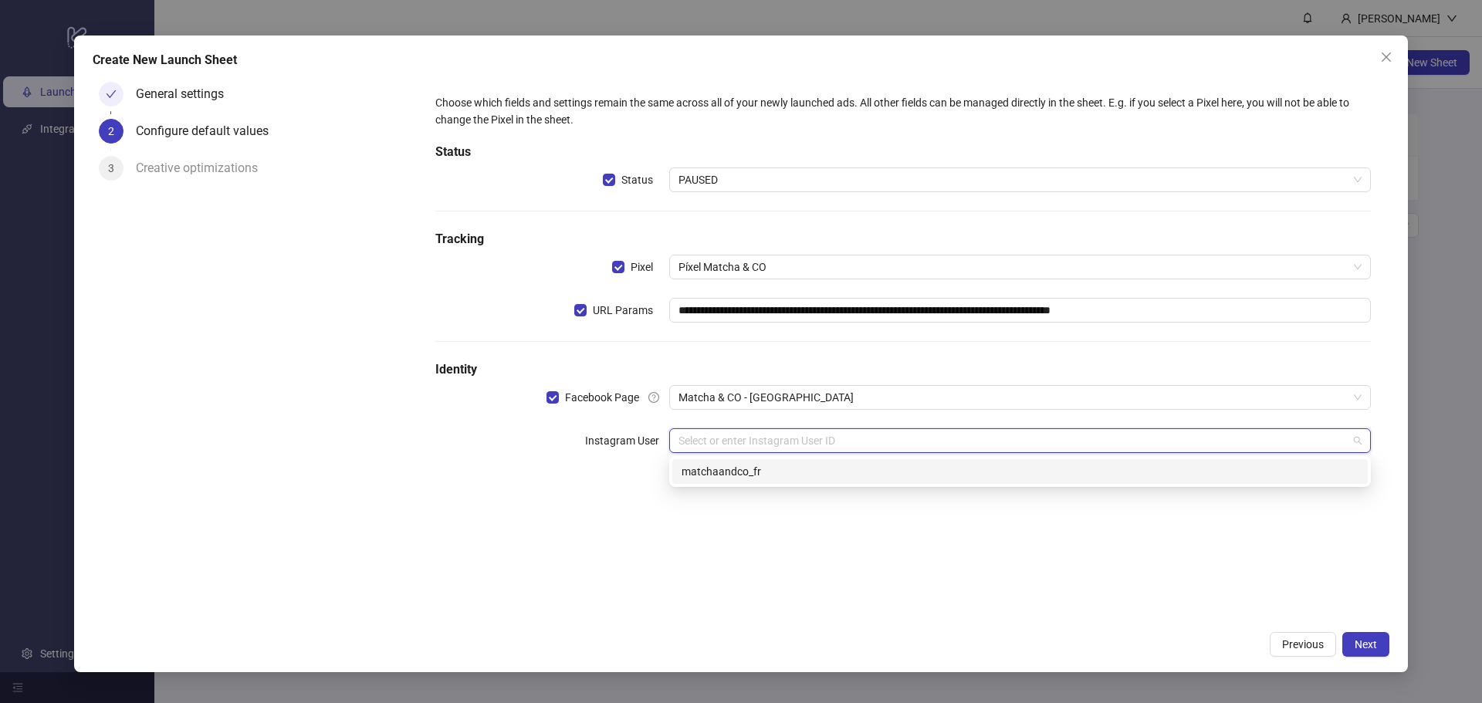
drag, startPoint x: 763, startPoint y: 475, endPoint x: 725, endPoint y: 523, distance: 61.0
click at [759, 479] on div "matchaandco_fr" at bounding box center [1020, 471] width 677 height 17
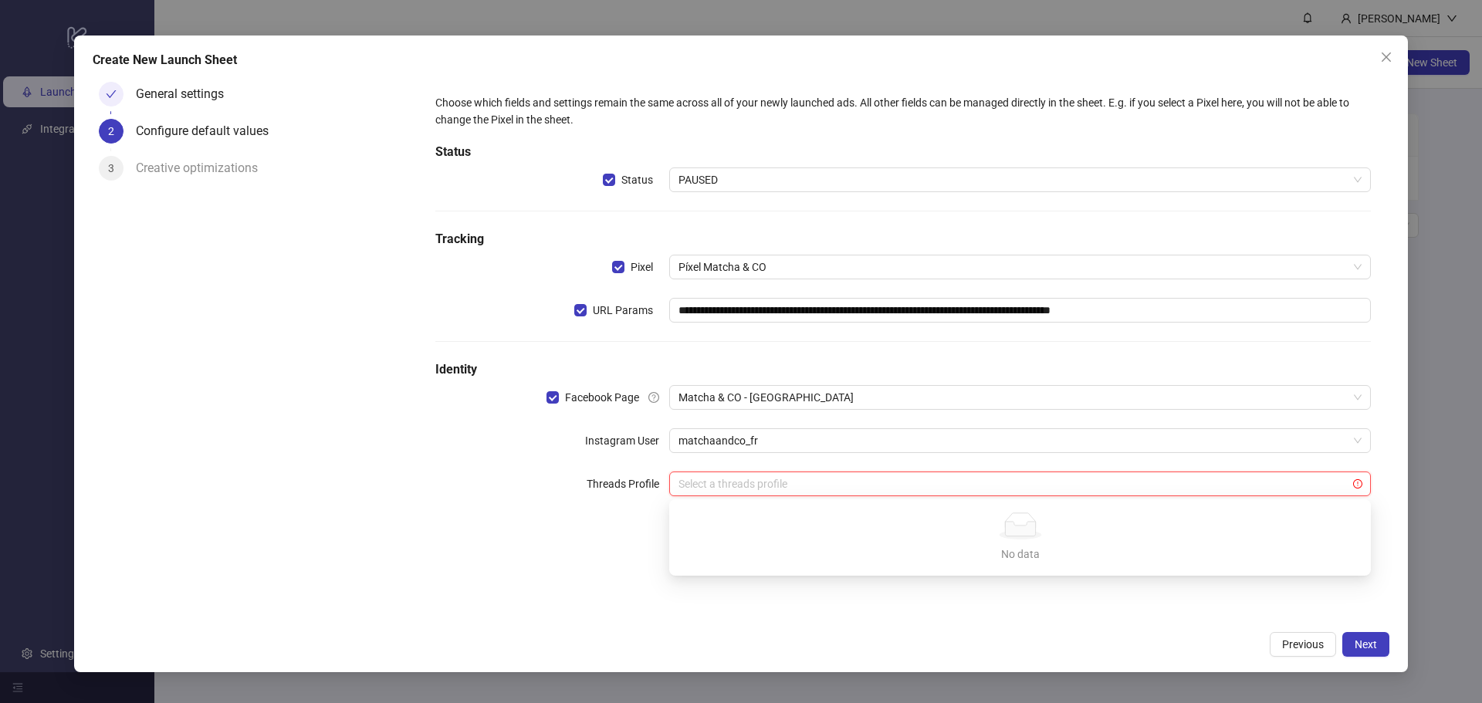
click at [741, 477] on input "search" at bounding box center [1012, 483] width 669 height 23
click at [597, 548] on div "**********" at bounding box center [903, 350] width 973 height 548
click at [1371, 637] on button "Next" at bounding box center [1365, 644] width 47 height 25
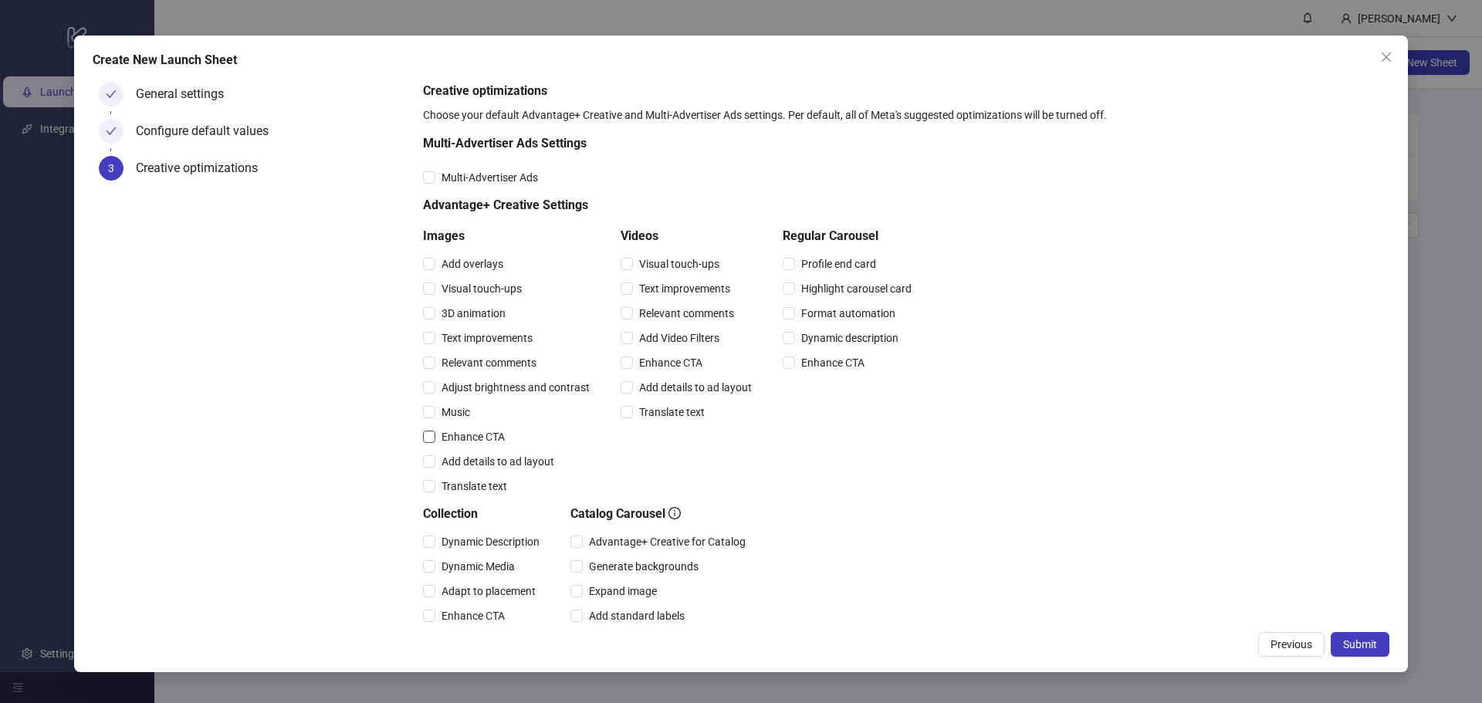
click at [439, 438] on span "Enhance CTA" at bounding box center [473, 436] width 76 height 17
drag, startPoint x: 656, startPoint y: 360, endPoint x: 680, endPoint y: 354, distance: 24.5
click at [657, 360] on span "Enhance CTA" at bounding box center [671, 362] width 76 height 17
drag, startPoint x: 818, startPoint y: 363, endPoint x: 763, endPoint y: 431, distance: 87.9
click at [819, 363] on span "Enhance CTA" at bounding box center [833, 362] width 76 height 17
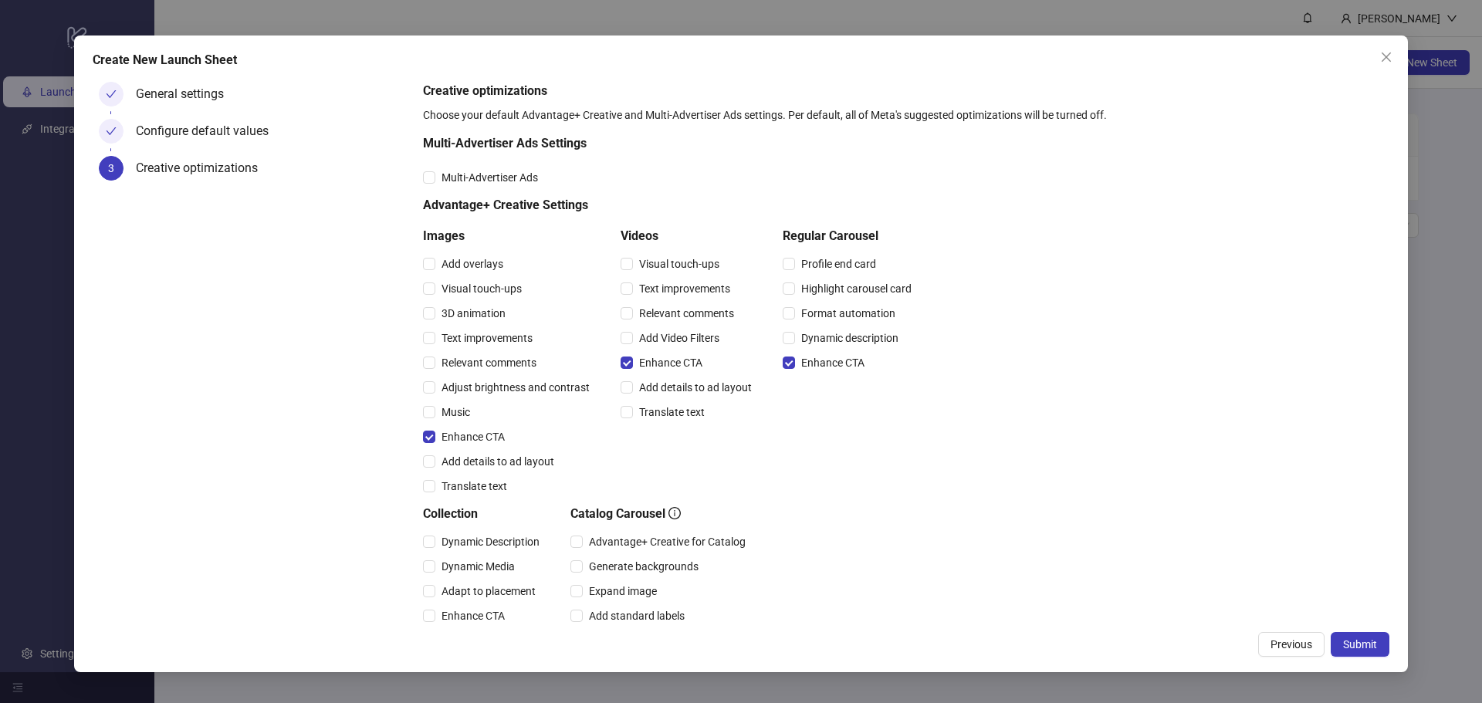
scroll to position [232, 0]
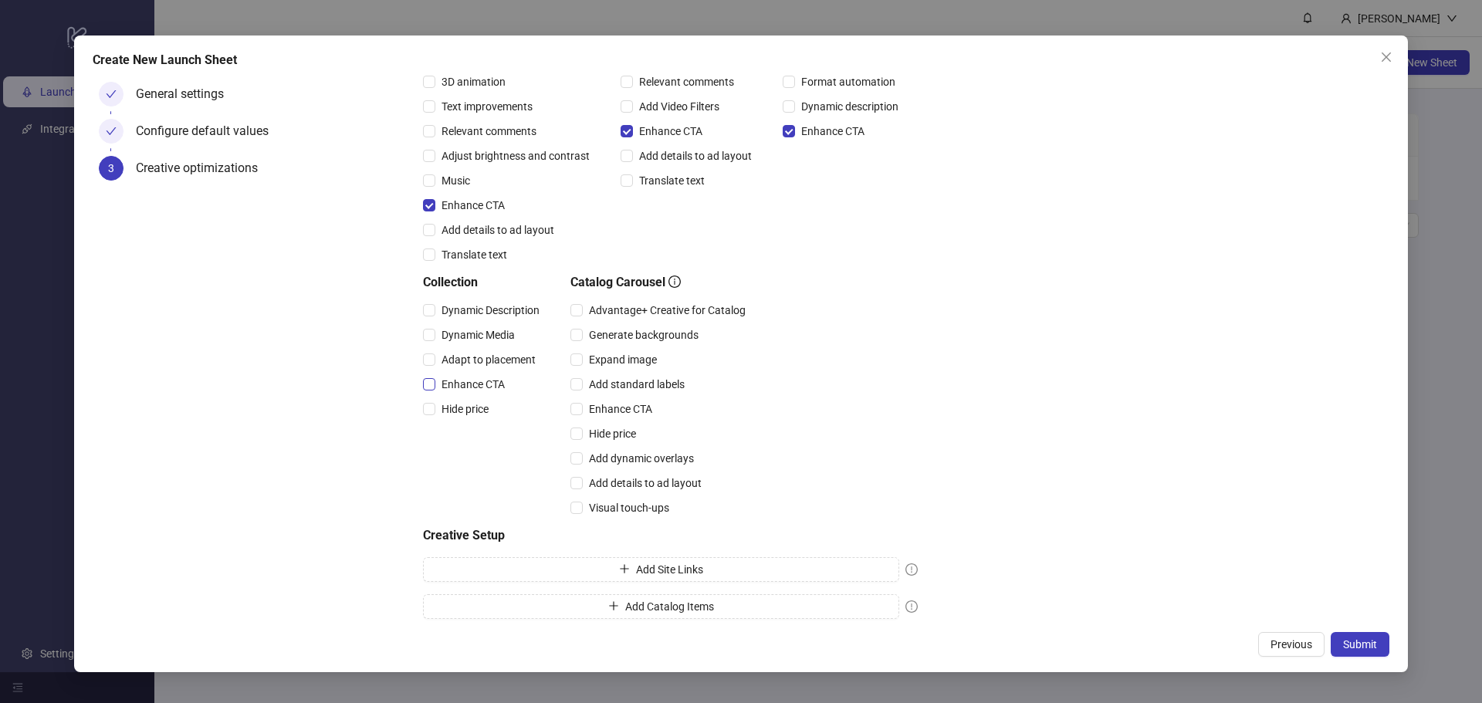
click at [456, 382] on span "Enhance CTA" at bounding box center [473, 384] width 76 height 17
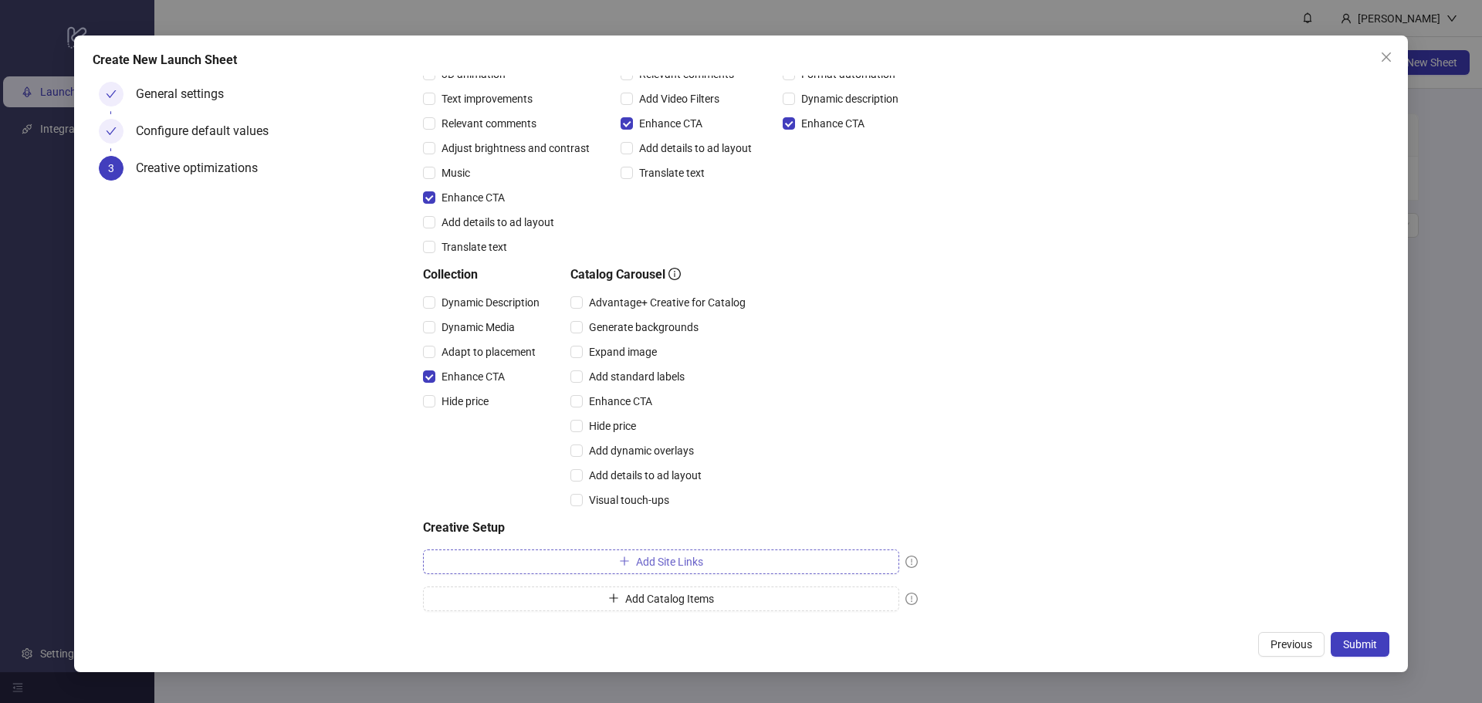
drag, startPoint x: 621, startPoint y: 547, endPoint x: 613, endPoint y: 552, distance: 9.7
click at [620, 549] on div "Multi-Advertiser Ads Settings Multi-Advertiser Ads Advantage+ Creative Settings…" at bounding box center [670, 256] width 495 height 722
click at [619, 563] on icon "plus" at bounding box center [624, 561] width 11 height 11
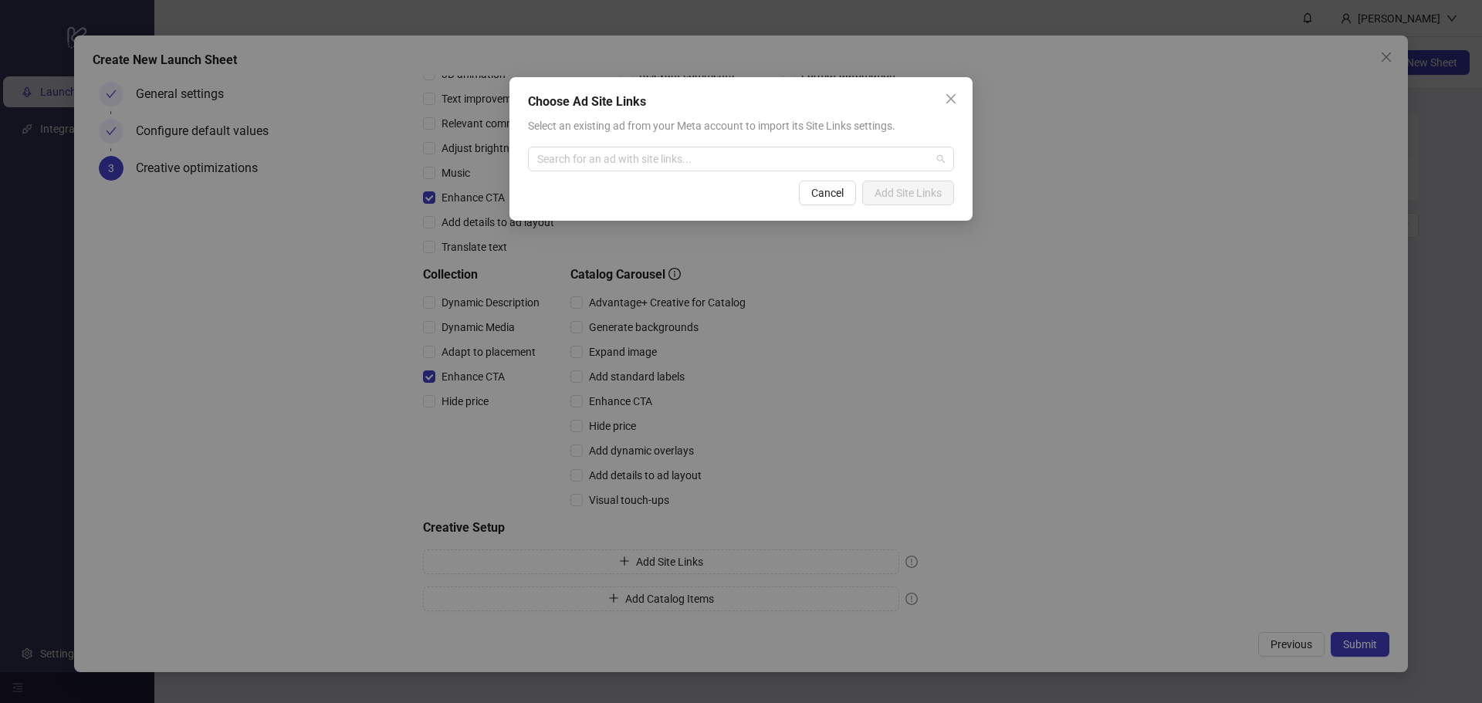
drag, startPoint x: 754, startPoint y: 153, endPoint x: 593, endPoint y: 335, distance: 243.3
click at [749, 158] on input "search" at bounding box center [734, 158] width 394 height 23
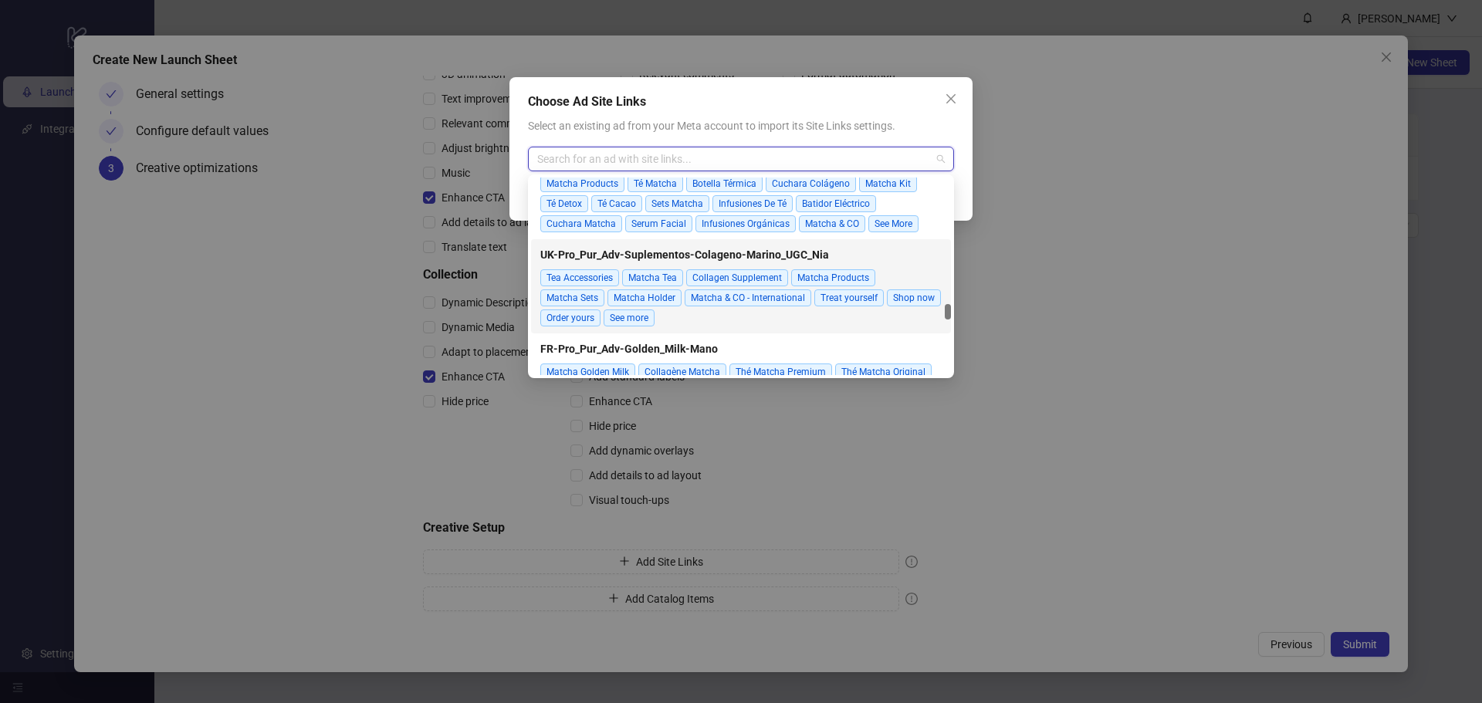
scroll to position [5712, 0]
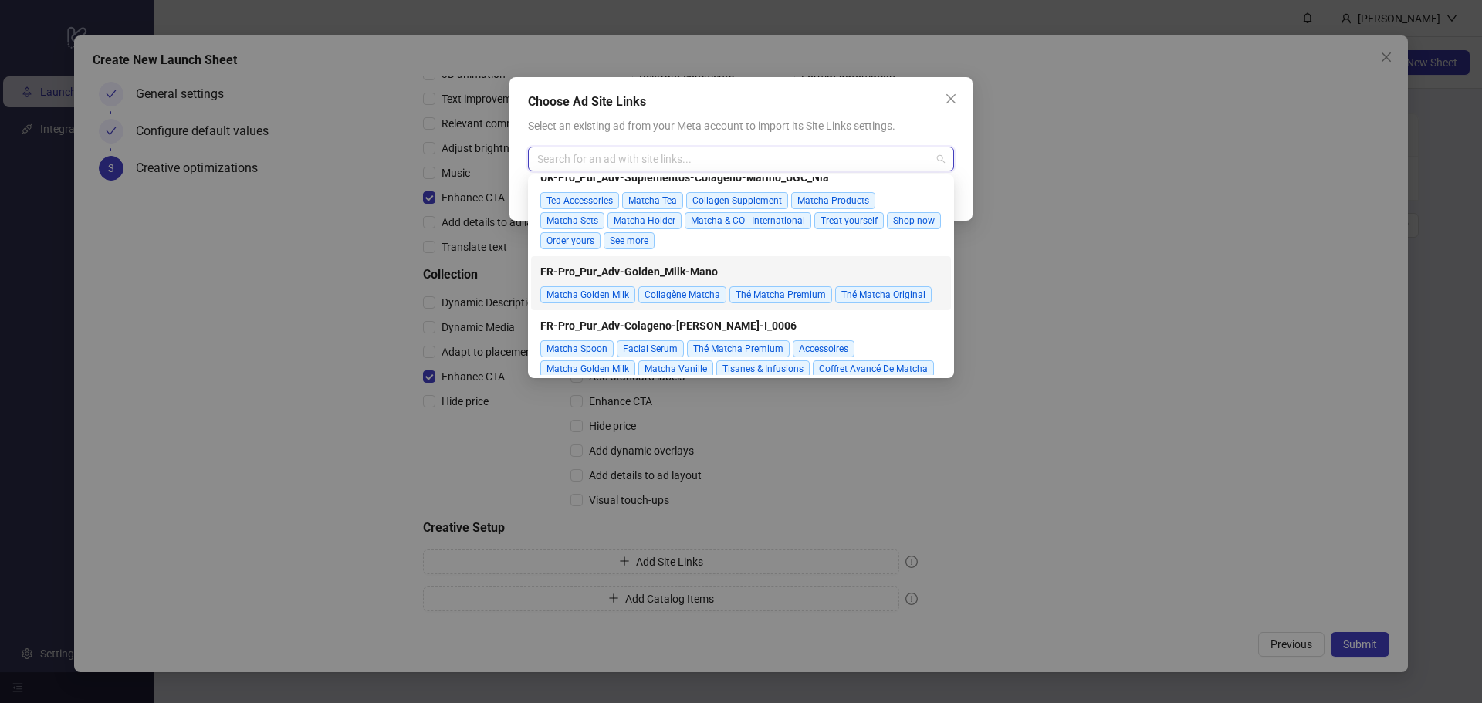
click at [772, 262] on div "FR-Pro_Pur_Adv-Golden_Milk-Mano Matcha Golden Milk Collagène Matcha Thé Matcha …" at bounding box center [740, 283] width 401 height 46
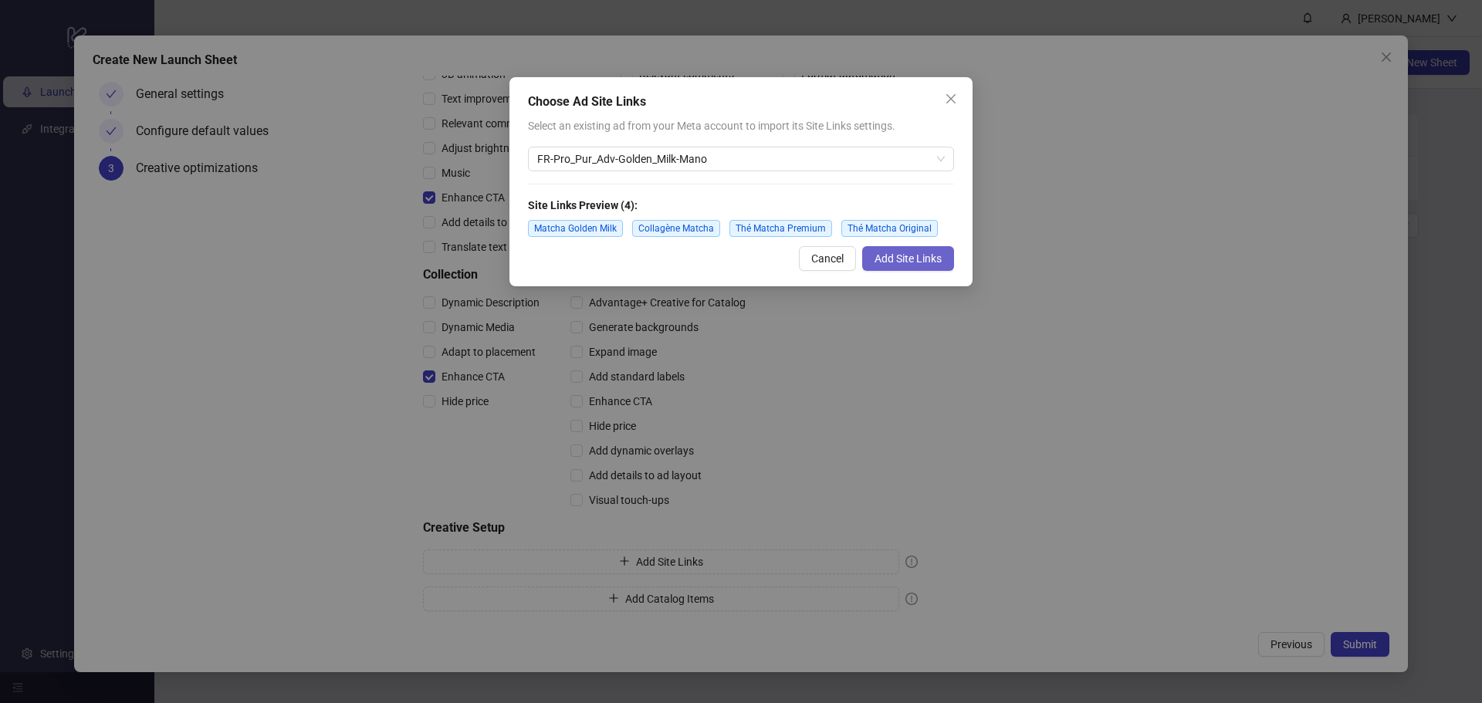
click at [909, 251] on button "Add Site Links" at bounding box center [908, 258] width 92 height 25
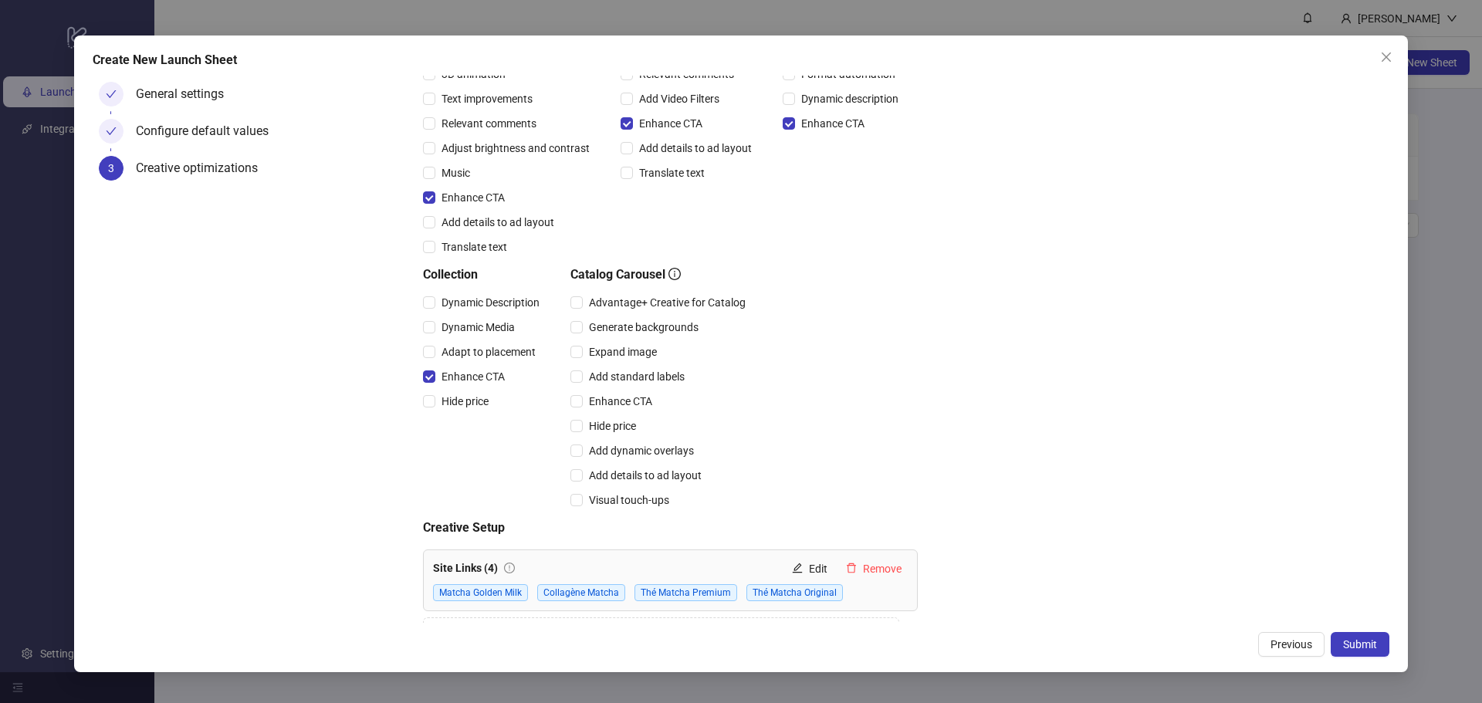
scroll to position [270, 0]
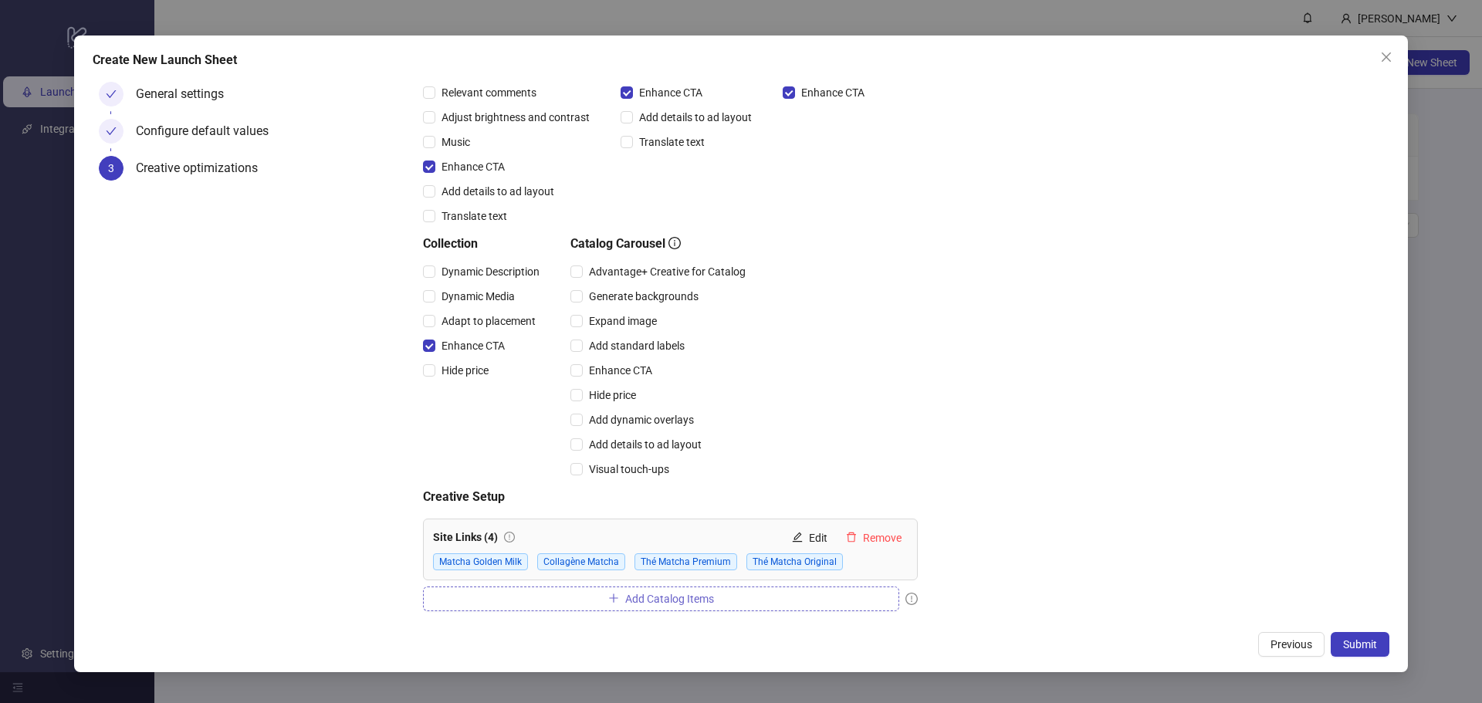
click at [668, 600] on span "Add Catalog Items" at bounding box center [669, 599] width 89 height 12
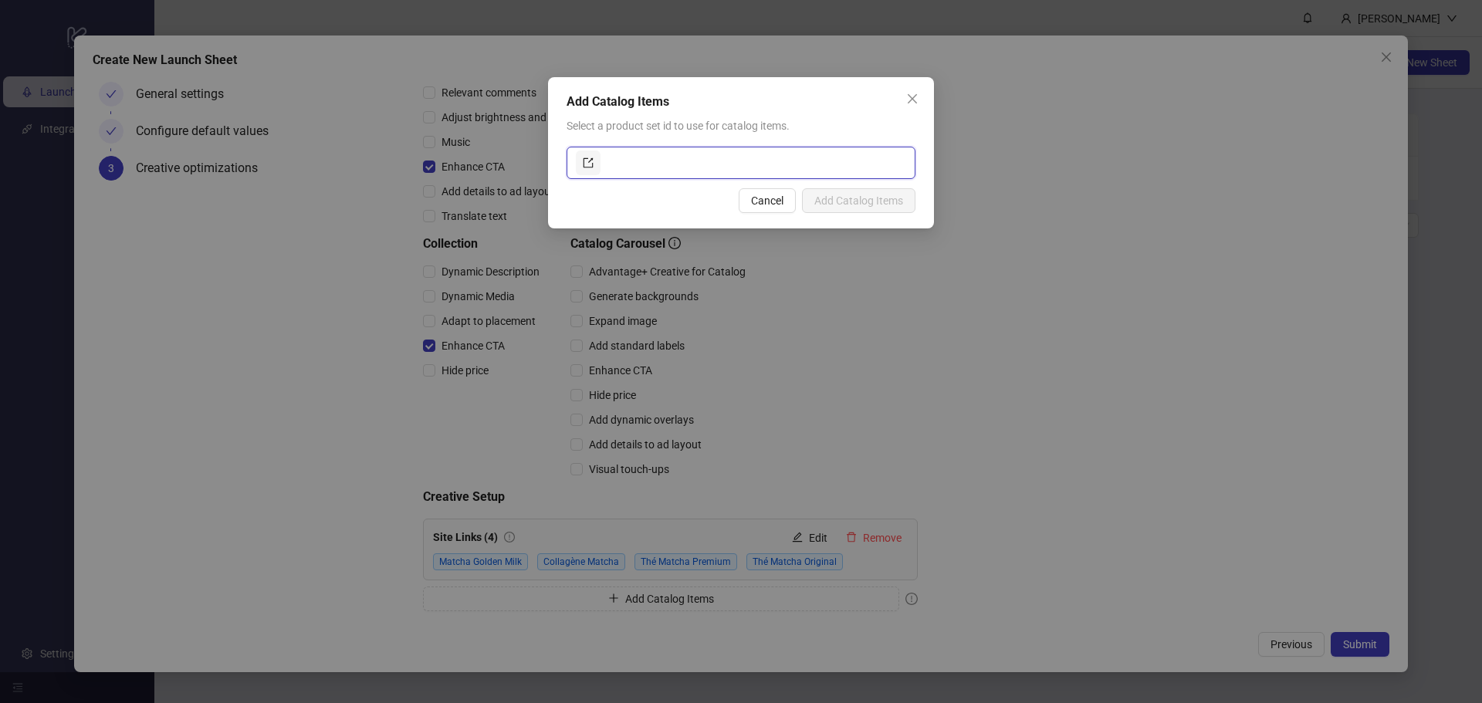
drag, startPoint x: 658, startPoint y: 159, endPoint x: 592, endPoint y: 173, distance: 67.8
click at [641, 162] on input "text" at bounding box center [755, 163] width 303 height 25
click at [579, 165] on link at bounding box center [588, 163] width 25 height 25
paste input "**********"
type input "**********"
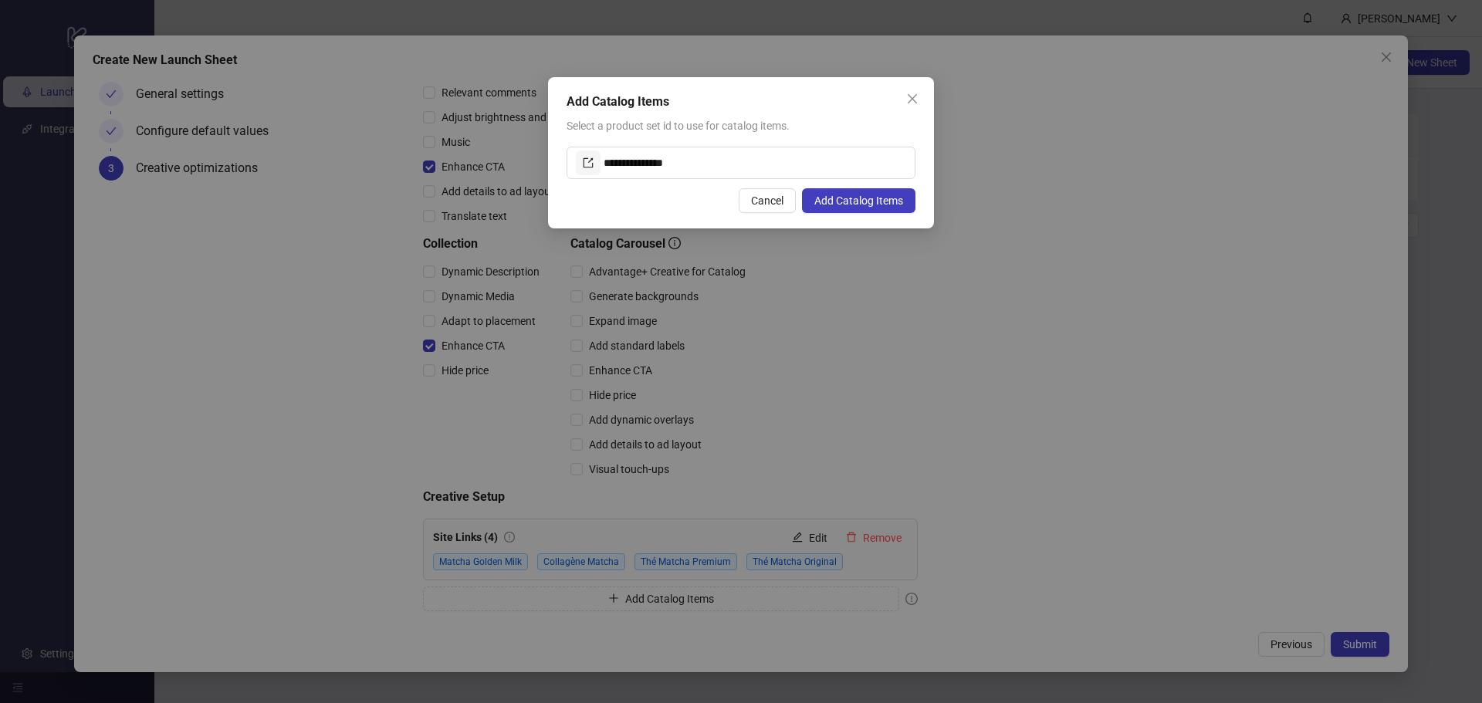
drag, startPoint x: 860, startPoint y: 195, endPoint x: 852, endPoint y: 200, distance: 9.4
click at [854, 198] on span "Add Catalog Items" at bounding box center [858, 201] width 89 height 12
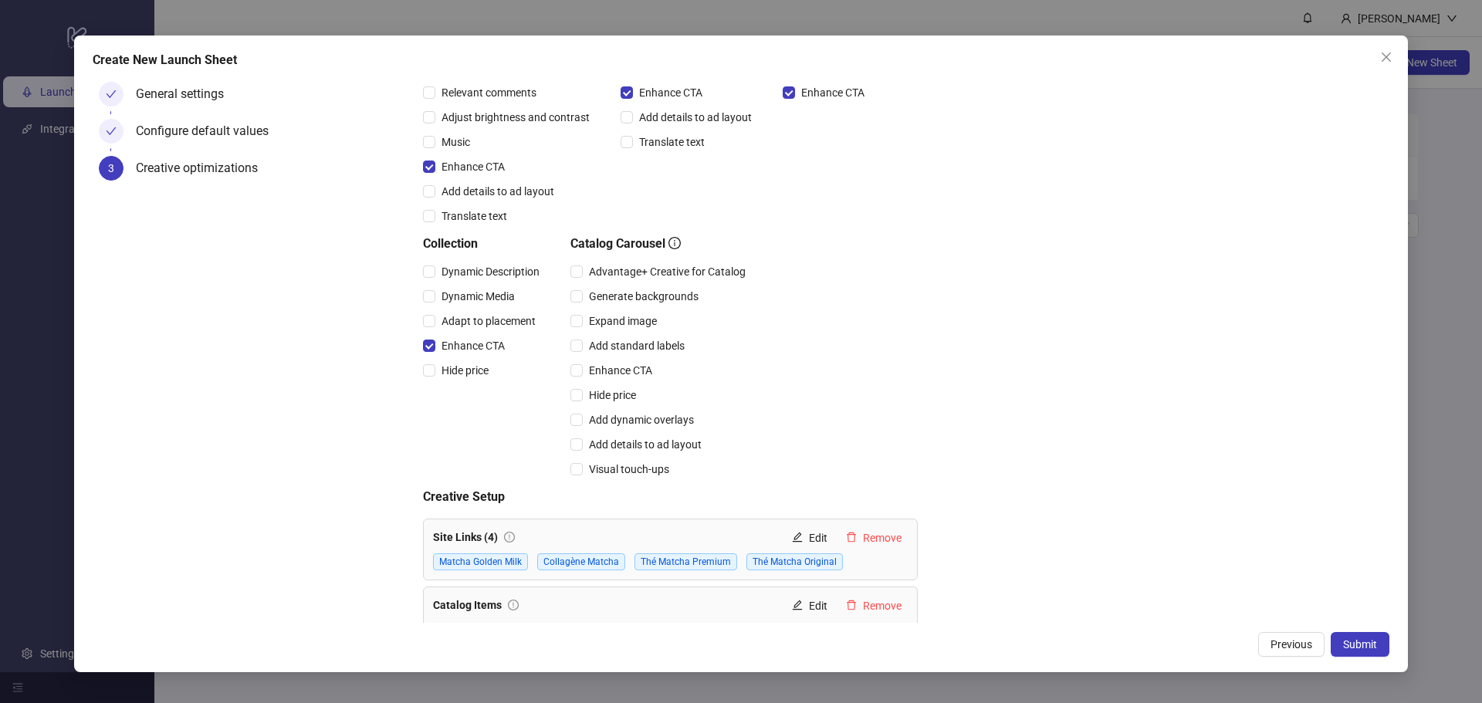
scroll to position [301, 0]
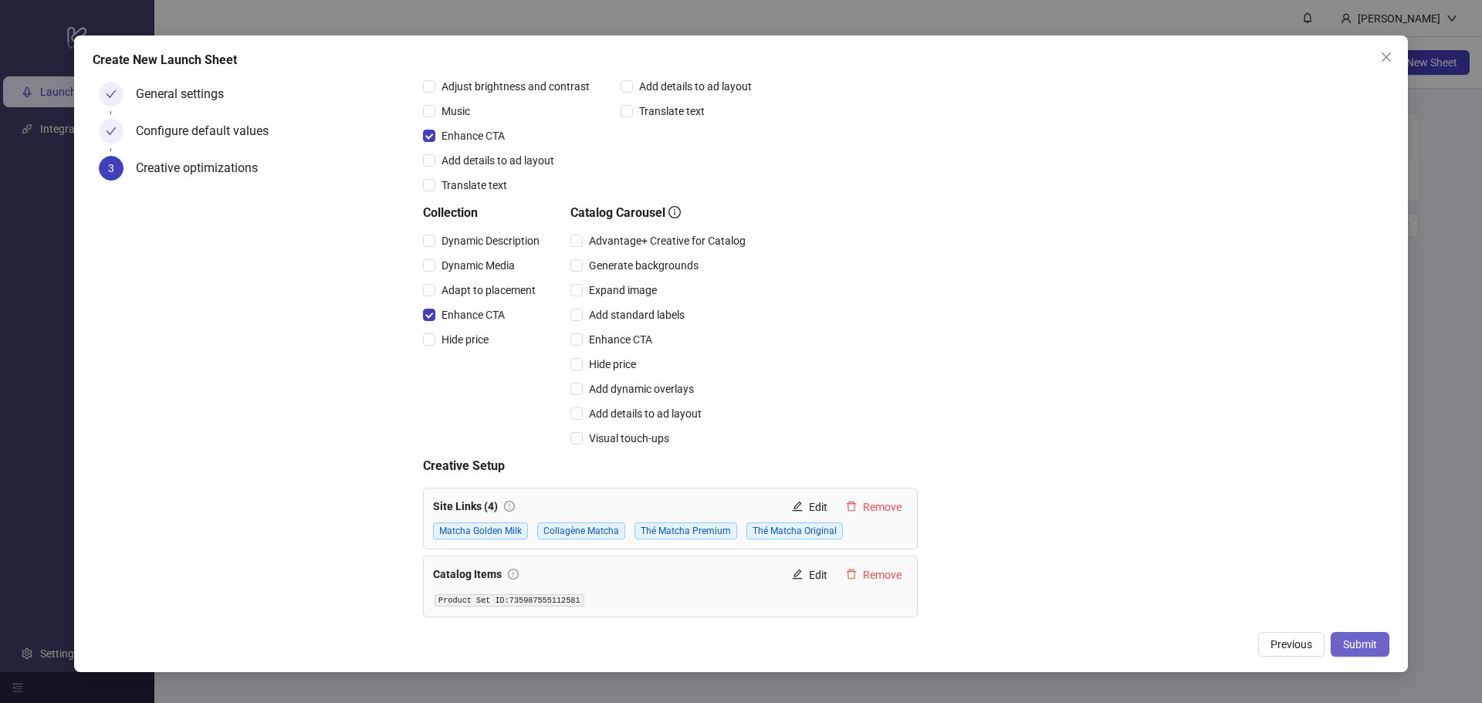
click at [1352, 641] on span "Submit" at bounding box center [1360, 644] width 34 height 12
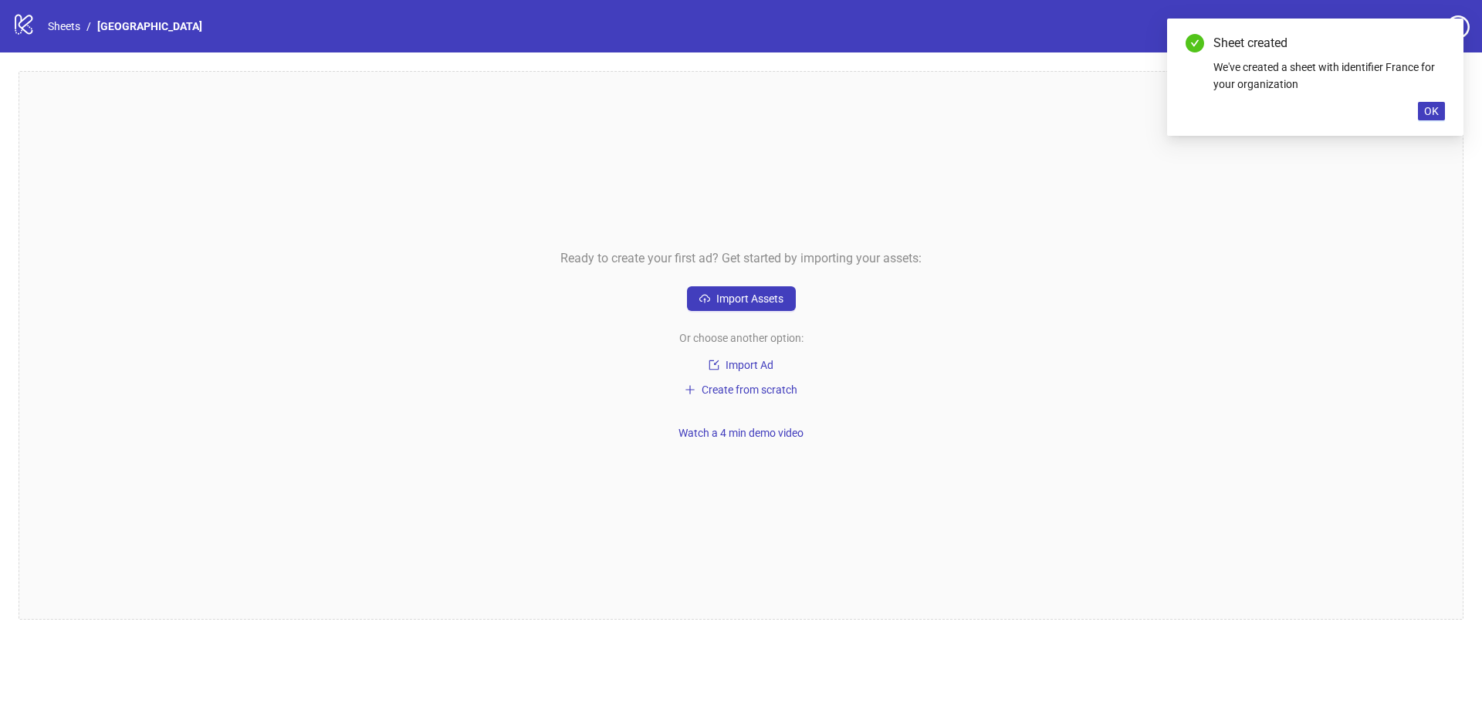
drag, startPoint x: 1057, startPoint y: 280, endPoint x: 1168, endPoint y: 208, distance: 131.7
click at [1065, 276] on div "Ready to create your first ad? Get started by importing your assets: Import Ass…" at bounding box center [741, 345] width 1445 height 549
click at [1432, 108] on span "OK" at bounding box center [1431, 111] width 15 height 12
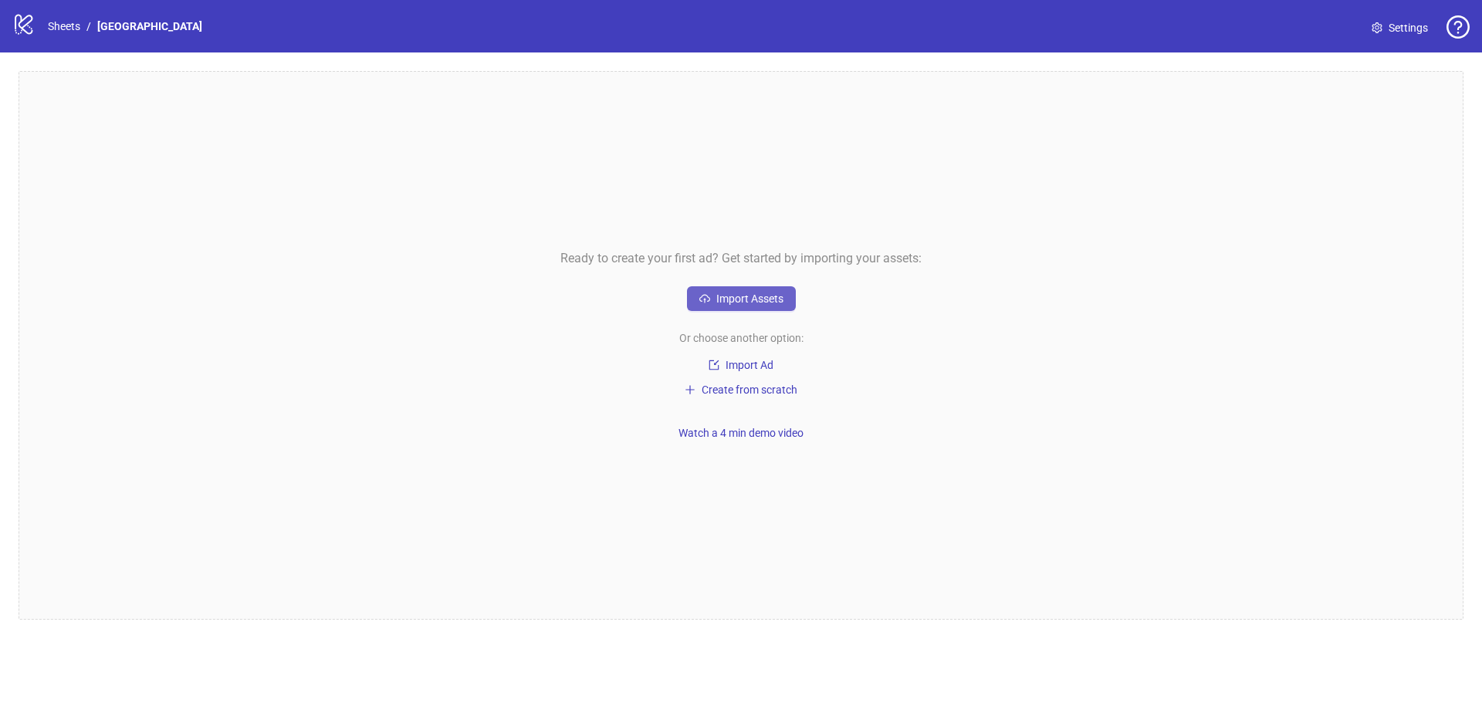
click at [759, 297] on span "Import Assets" at bounding box center [749, 299] width 67 height 12
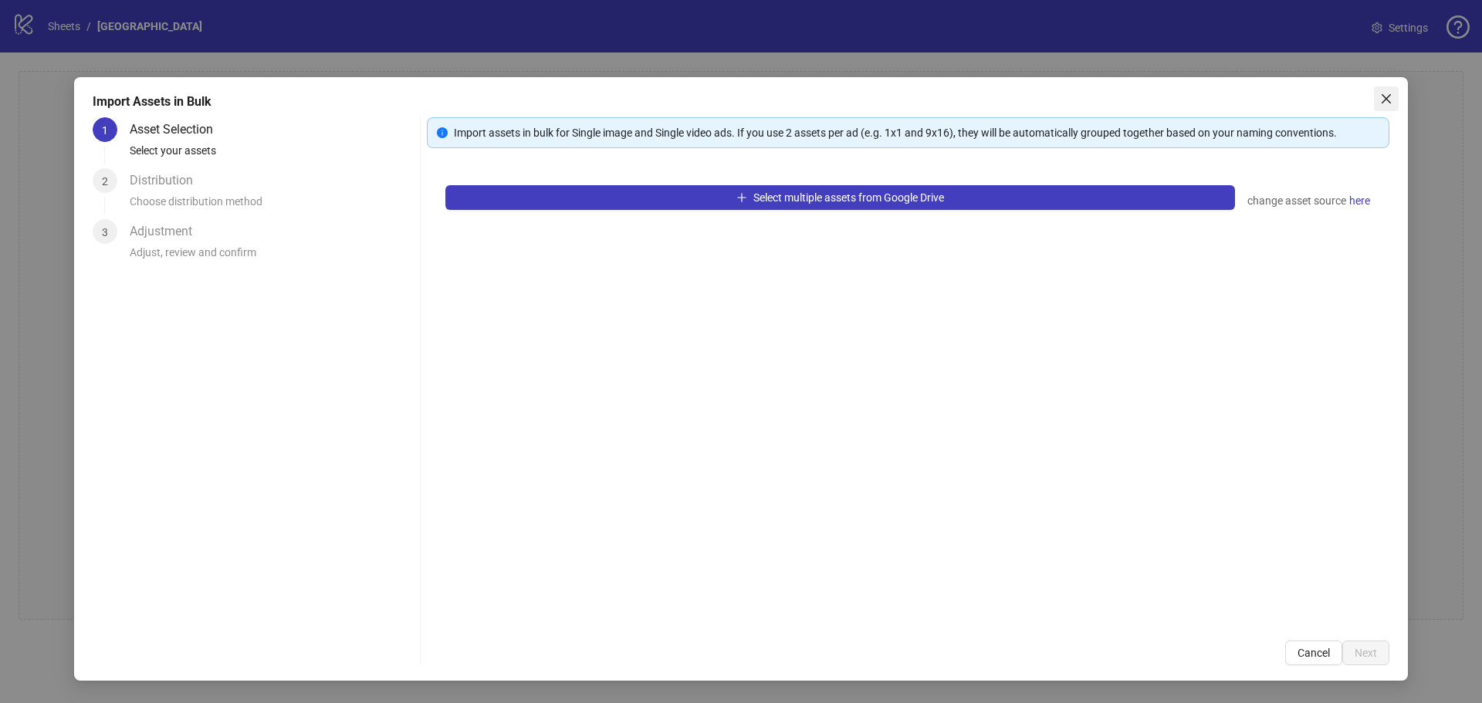
click at [1386, 93] on icon "close" at bounding box center [1386, 99] width 12 height 12
